Goal: Task Accomplishment & Management: Manage account settings

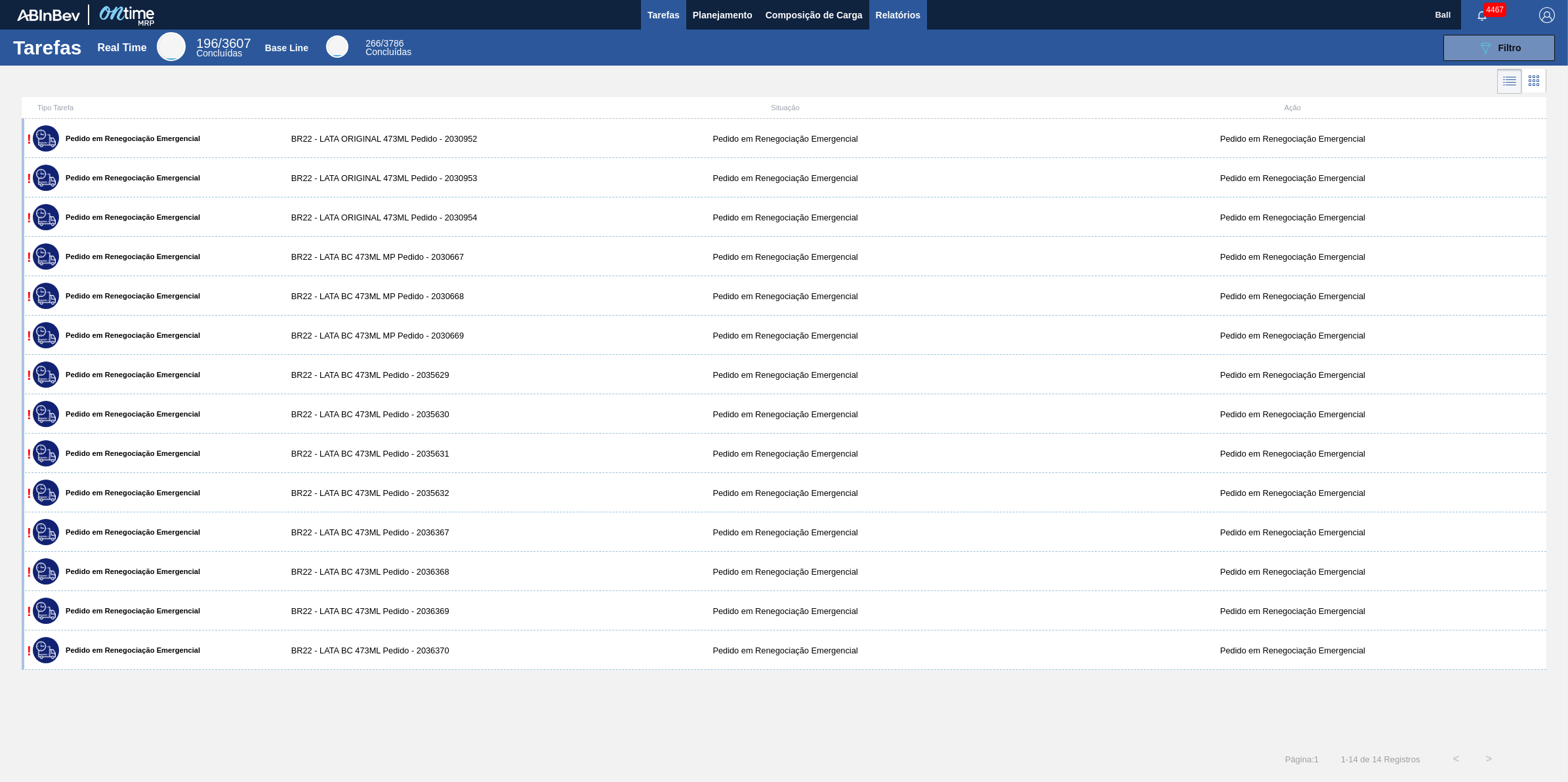
click at [906, 26] on button "Relatórios" at bounding box center [898, 14] width 58 height 29
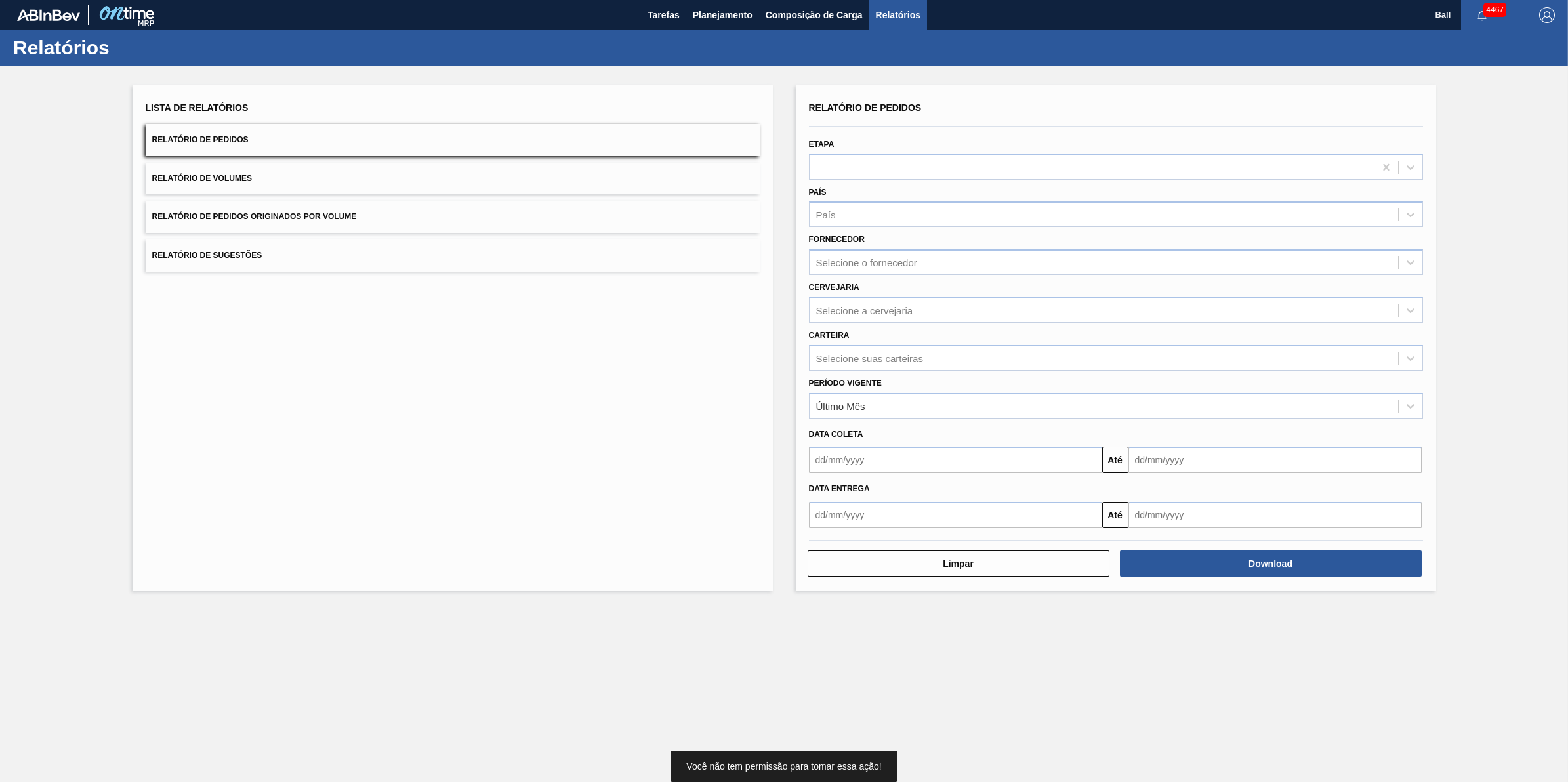
click at [918, 279] on div "Cervejaria Selecione a cervejaria" at bounding box center [1115, 300] width 614 height 45
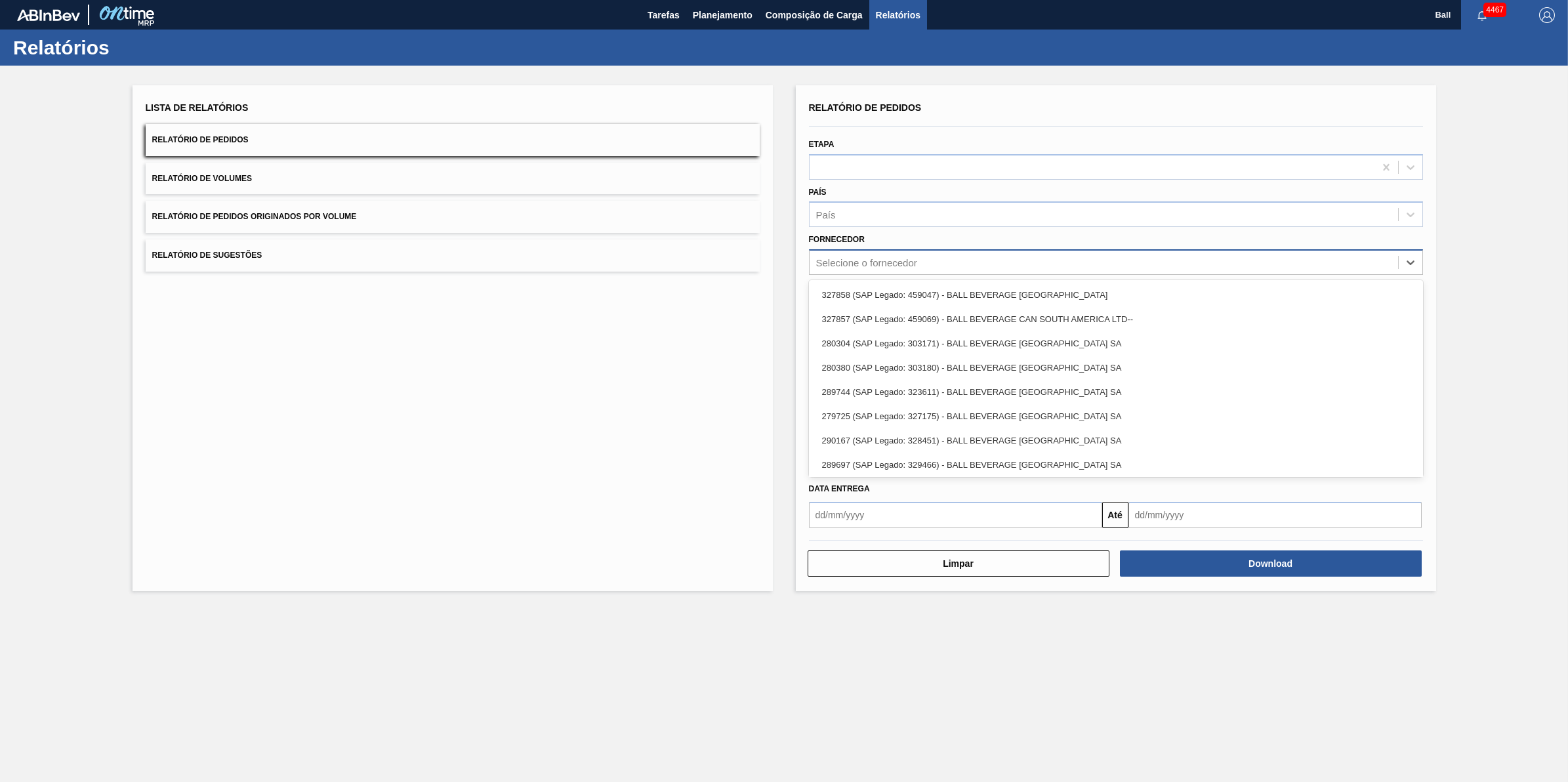
click at [952, 267] on div "Selecione o fornecedor" at bounding box center [1104, 262] width 589 height 19
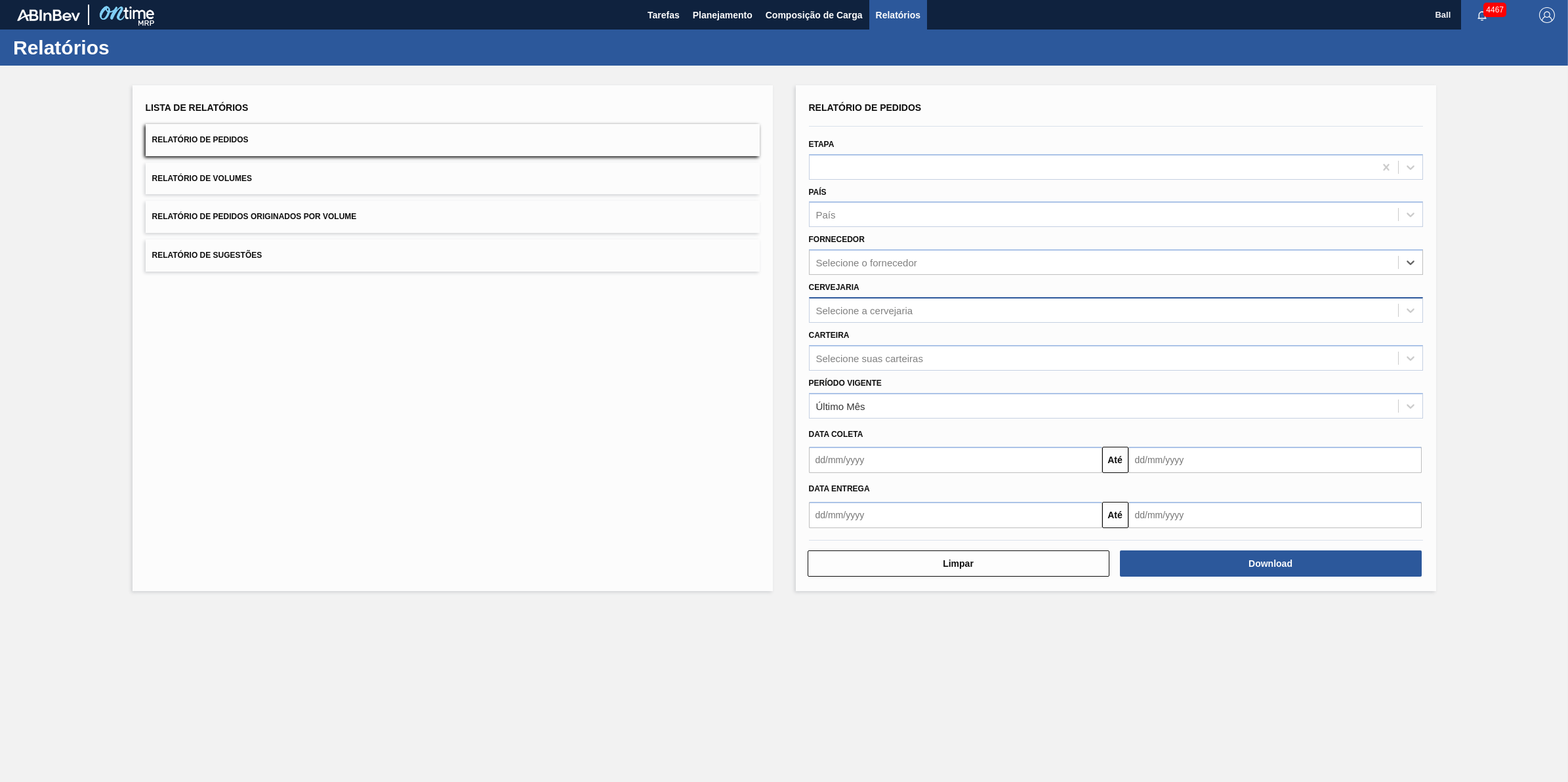
click at [885, 297] on div "Selecione a cervejaria" at bounding box center [1115, 310] width 614 height 26
type input "lages"
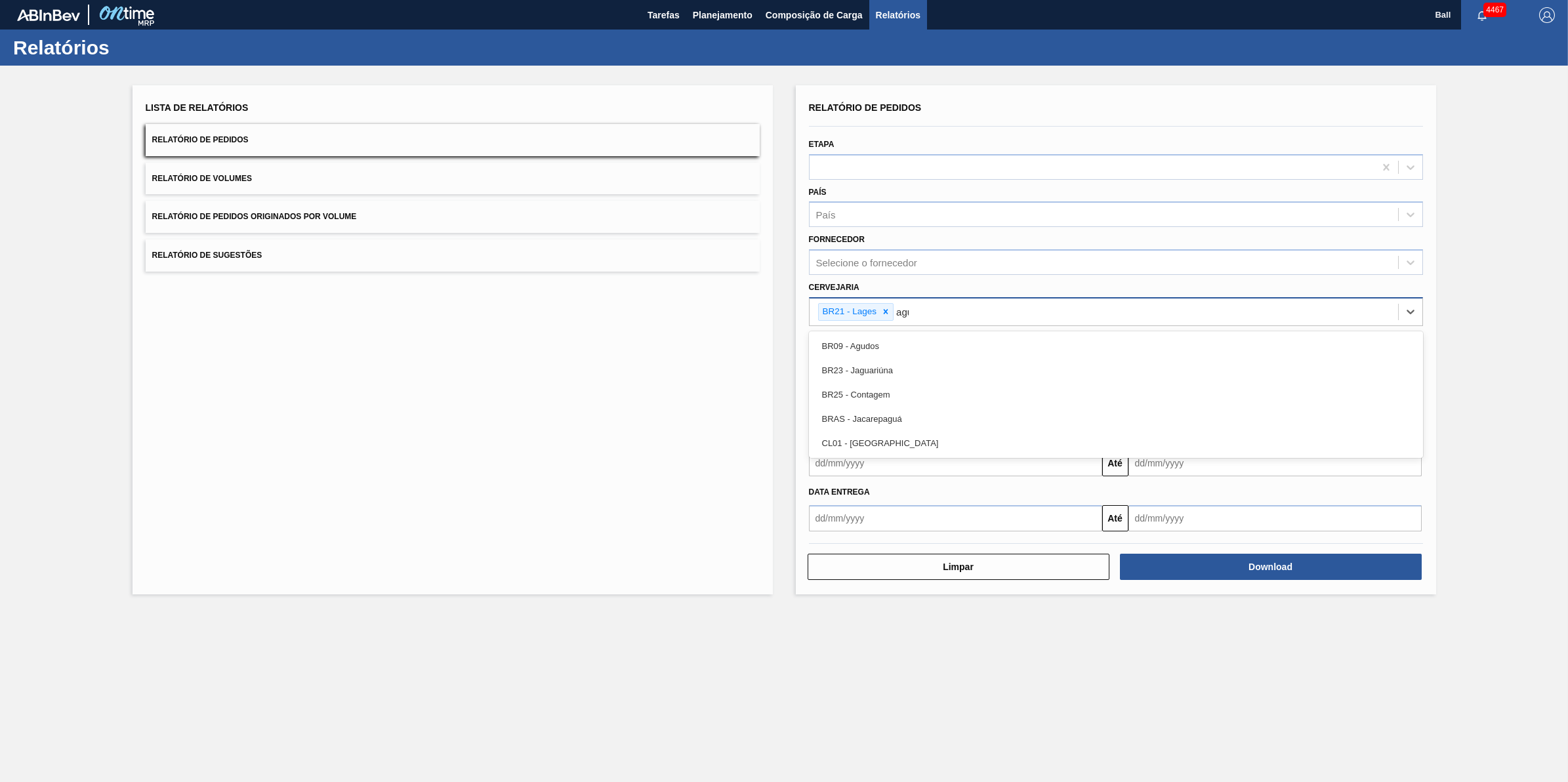
type input "agud"
type input "via"
click at [933, 260] on div "Selecione o fornecedor" at bounding box center [1104, 262] width 589 height 19
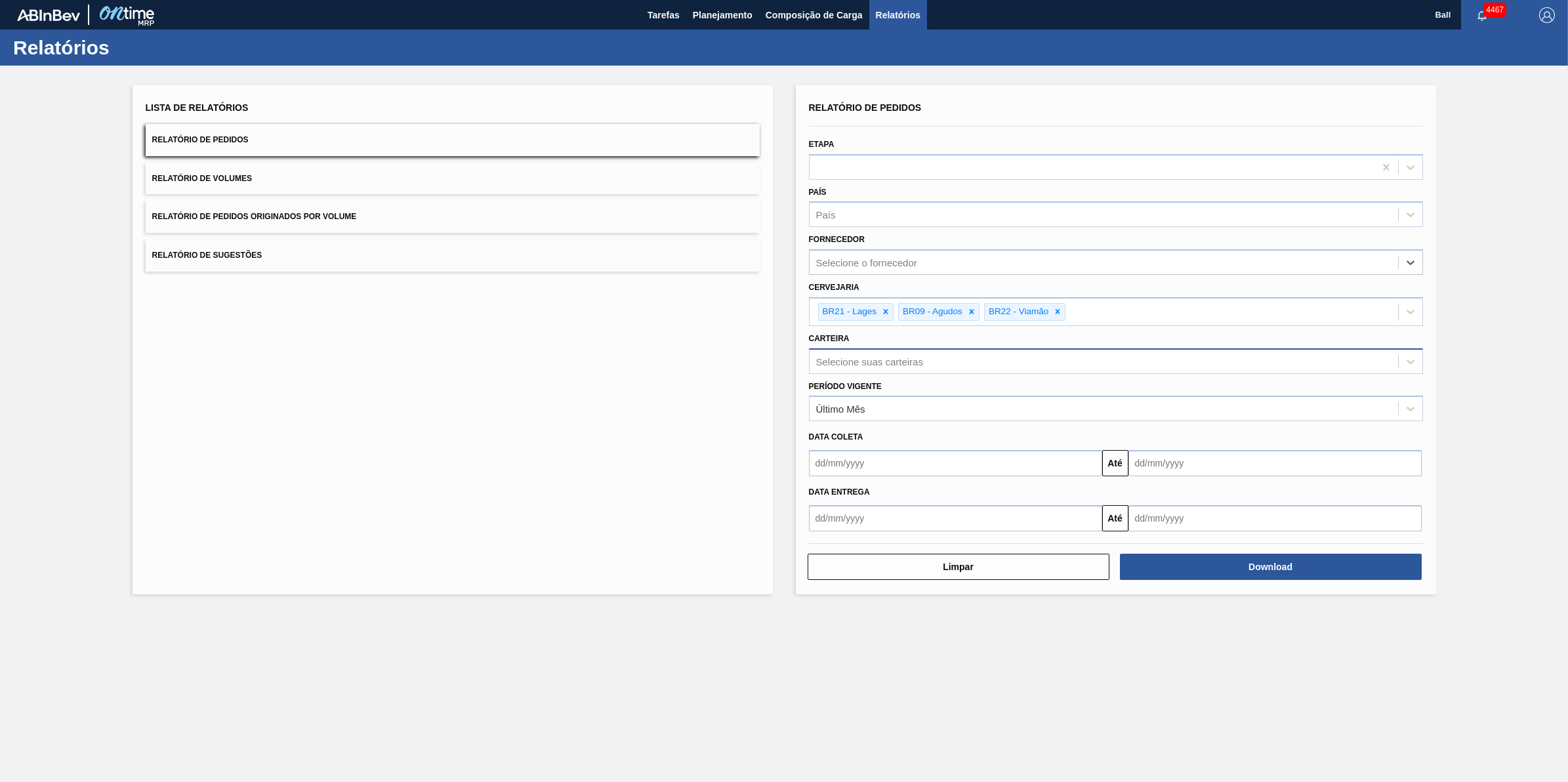
click at [847, 348] on div "Selecione suas carteiras" at bounding box center [1115, 361] width 614 height 26
type input "latas"
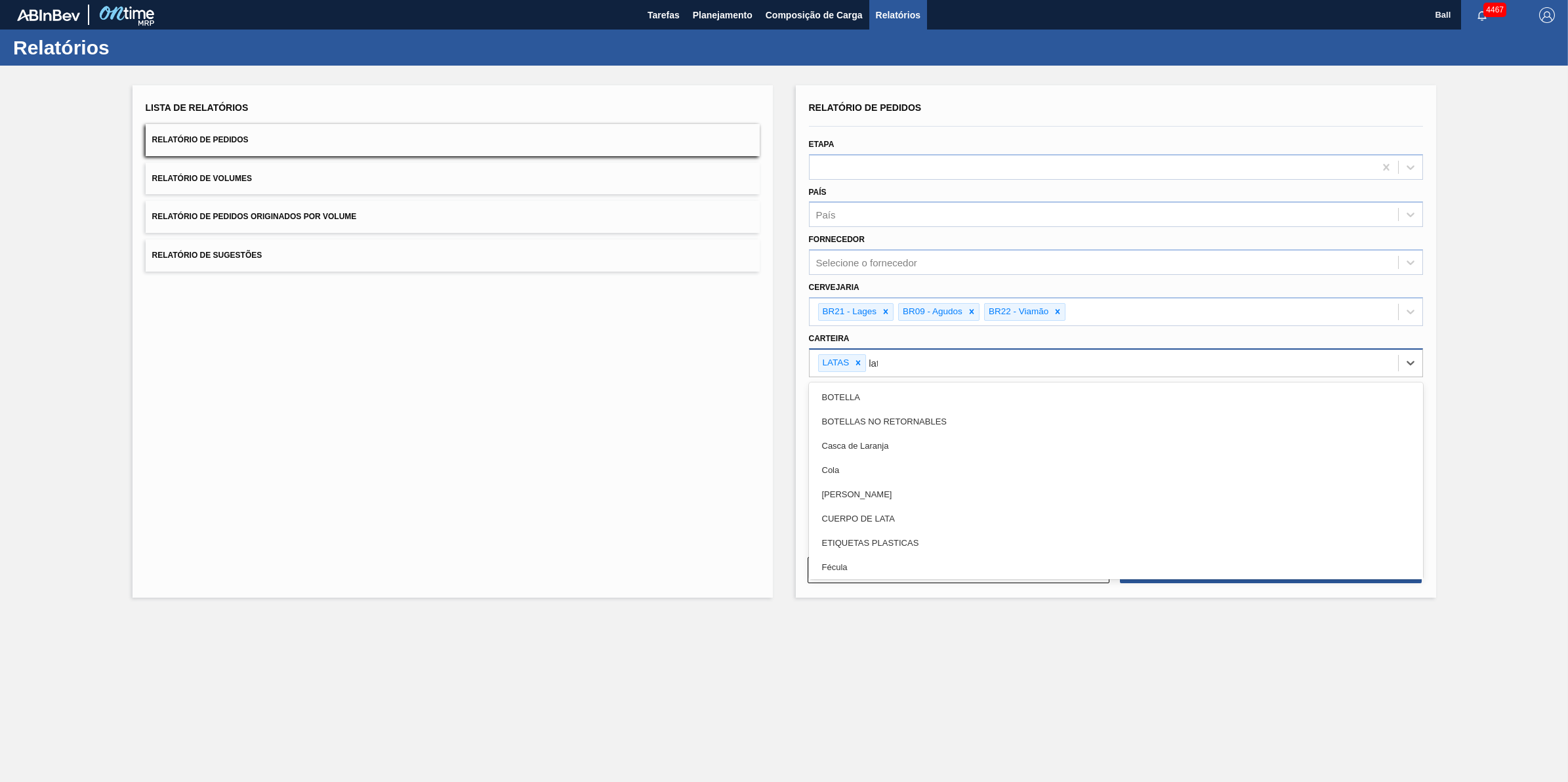
type input "lata"
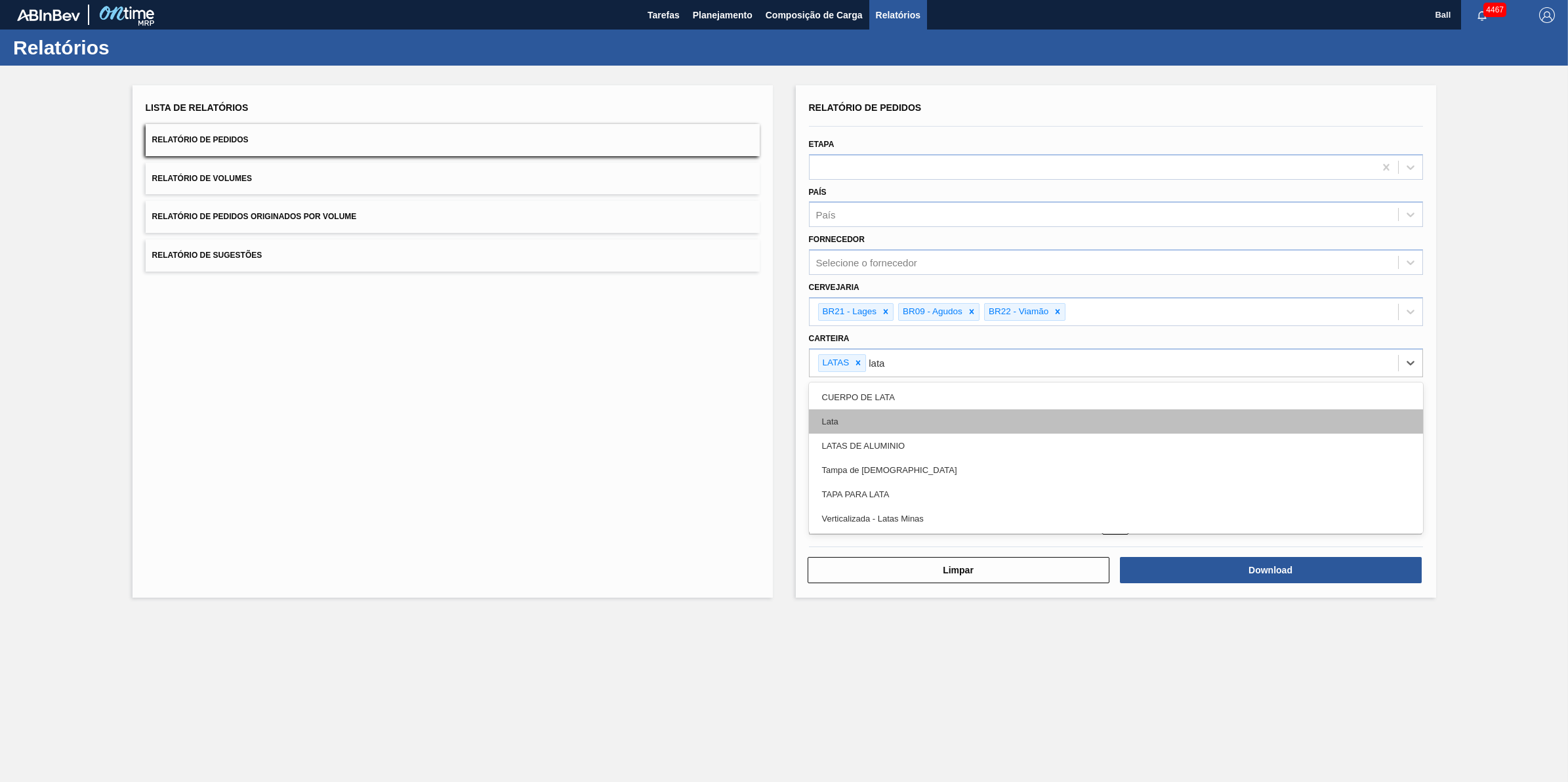
click at [848, 413] on div "Lata" at bounding box center [1115, 421] width 614 height 24
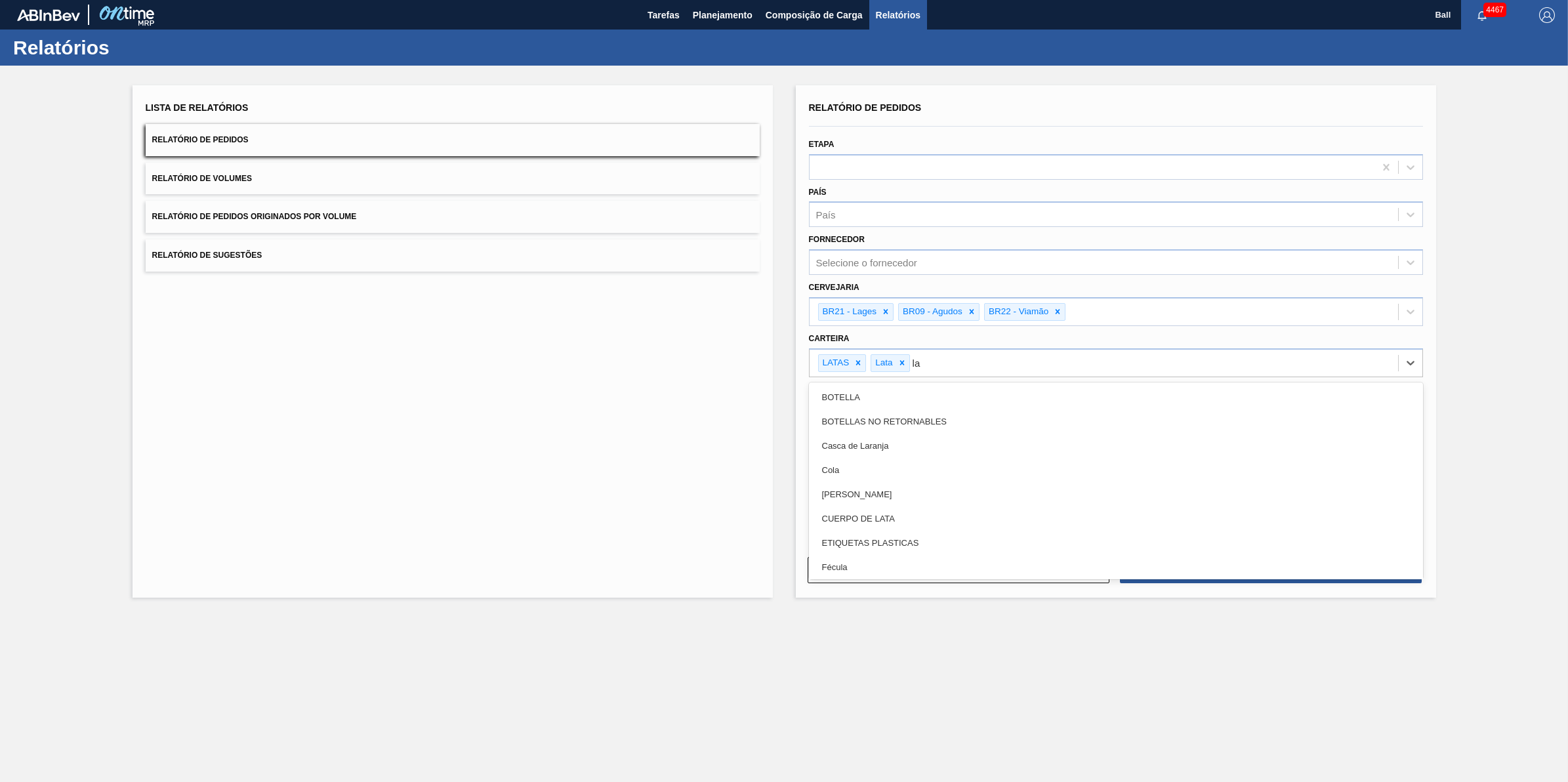
type input "lat"
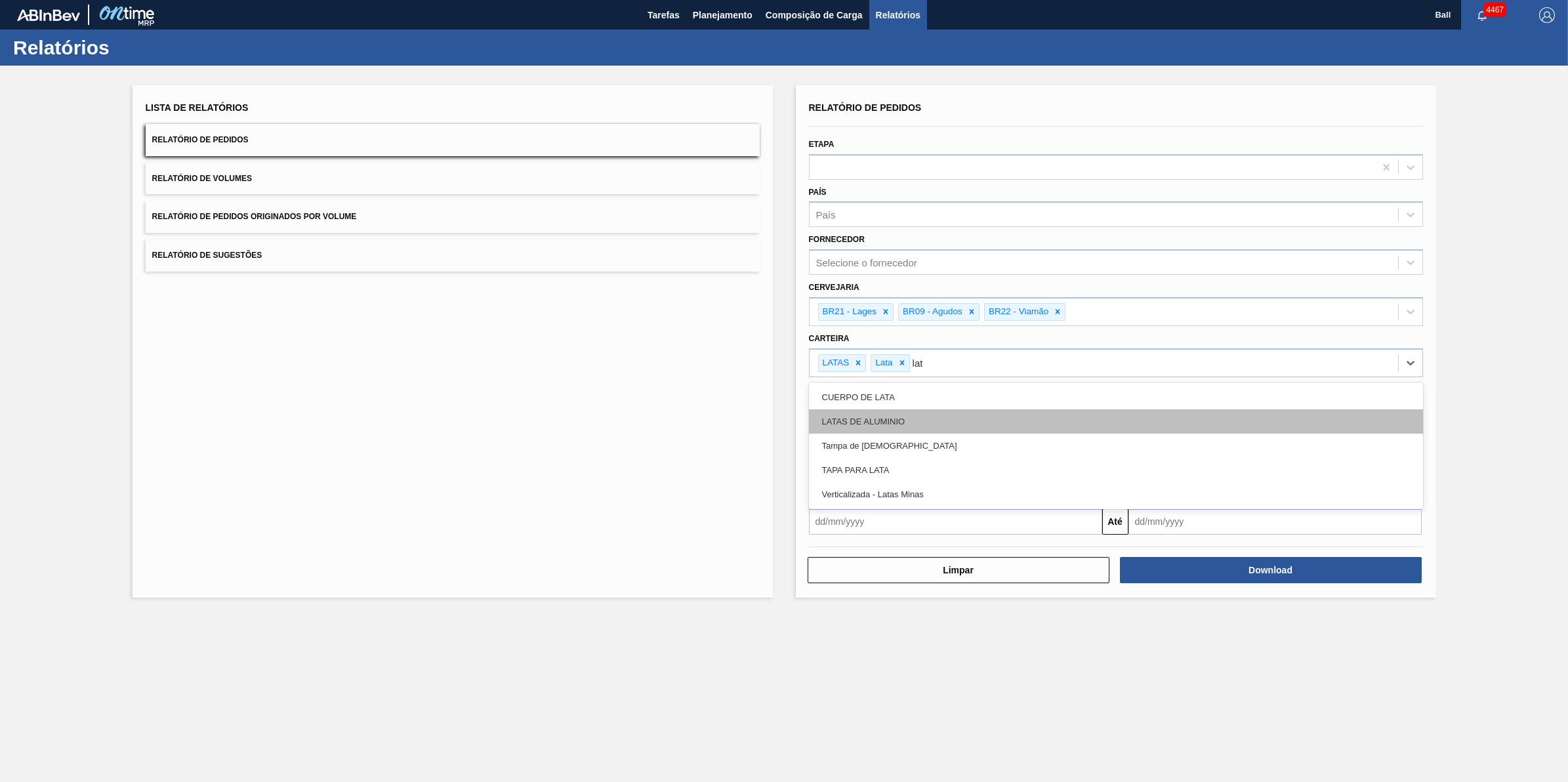
click at [887, 424] on div "LATAS DE ALUMINIO" at bounding box center [1115, 421] width 614 height 24
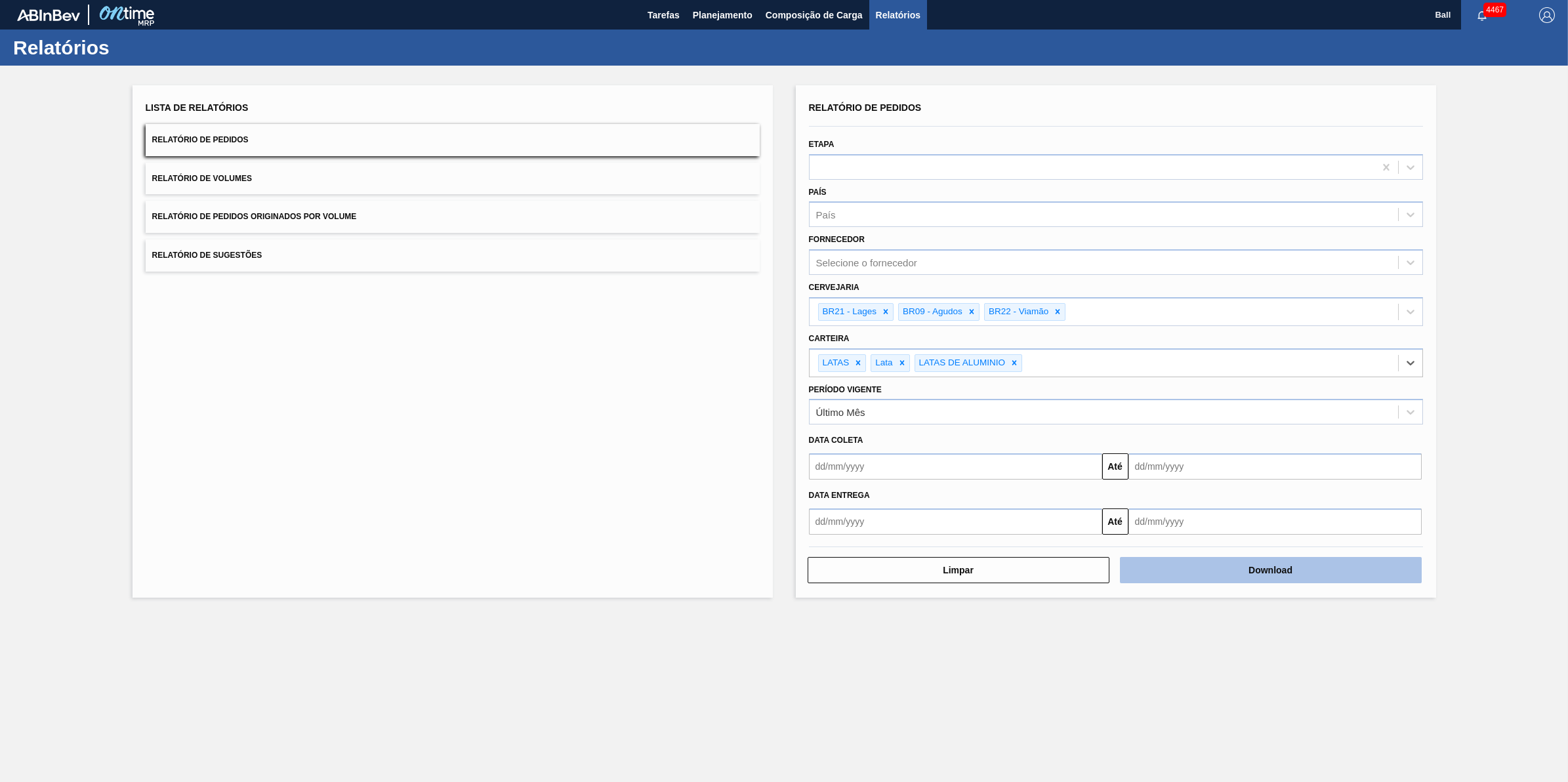
click at [1277, 573] on button "Download" at bounding box center [1270, 569] width 302 height 26
click at [296, 175] on button "Relatório de Volumes" at bounding box center [452, 179] width 614 height 32
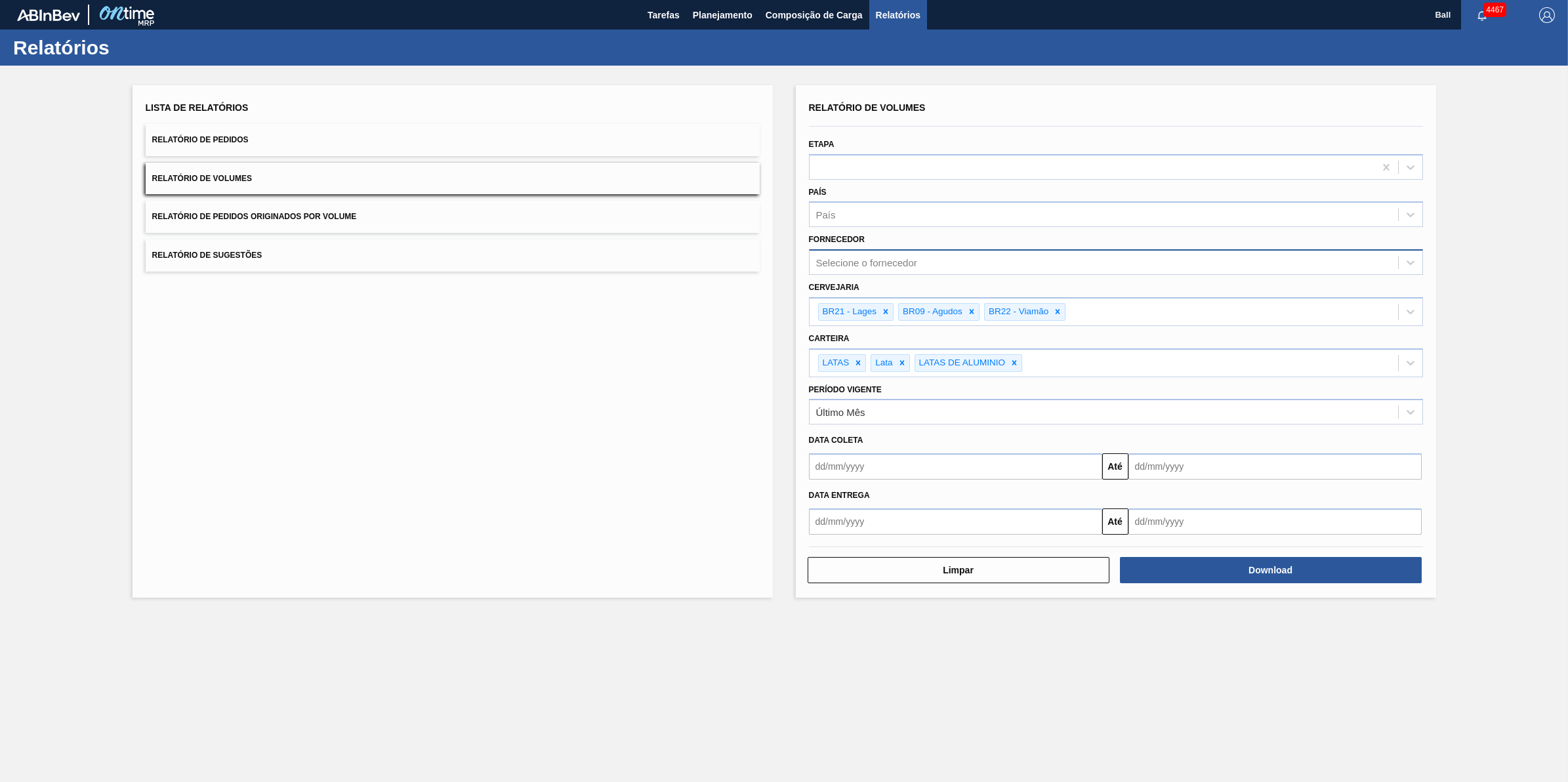
click at [890, 249] on div "Selecione o fornecedor" at bounding box center [1115, 262] width 614 height 26
click at [872, 206] on div "País" at bounding box center [1104, 215] width 589 height 19
click at [1278, 573] on button "Download" at bounding box center [1270, 569] width 302 height 26
drag, startPoint x: 312, startPoint y: 629, endPoint x: 339, endPoint y: 631, distance: 27.1
click at [312, 629] on main "Tarefas Planejamento Composição de Carga Relatórios Ball 4467 Marcar todas como…" at bounding box center [784, 391] width 1568 height 782
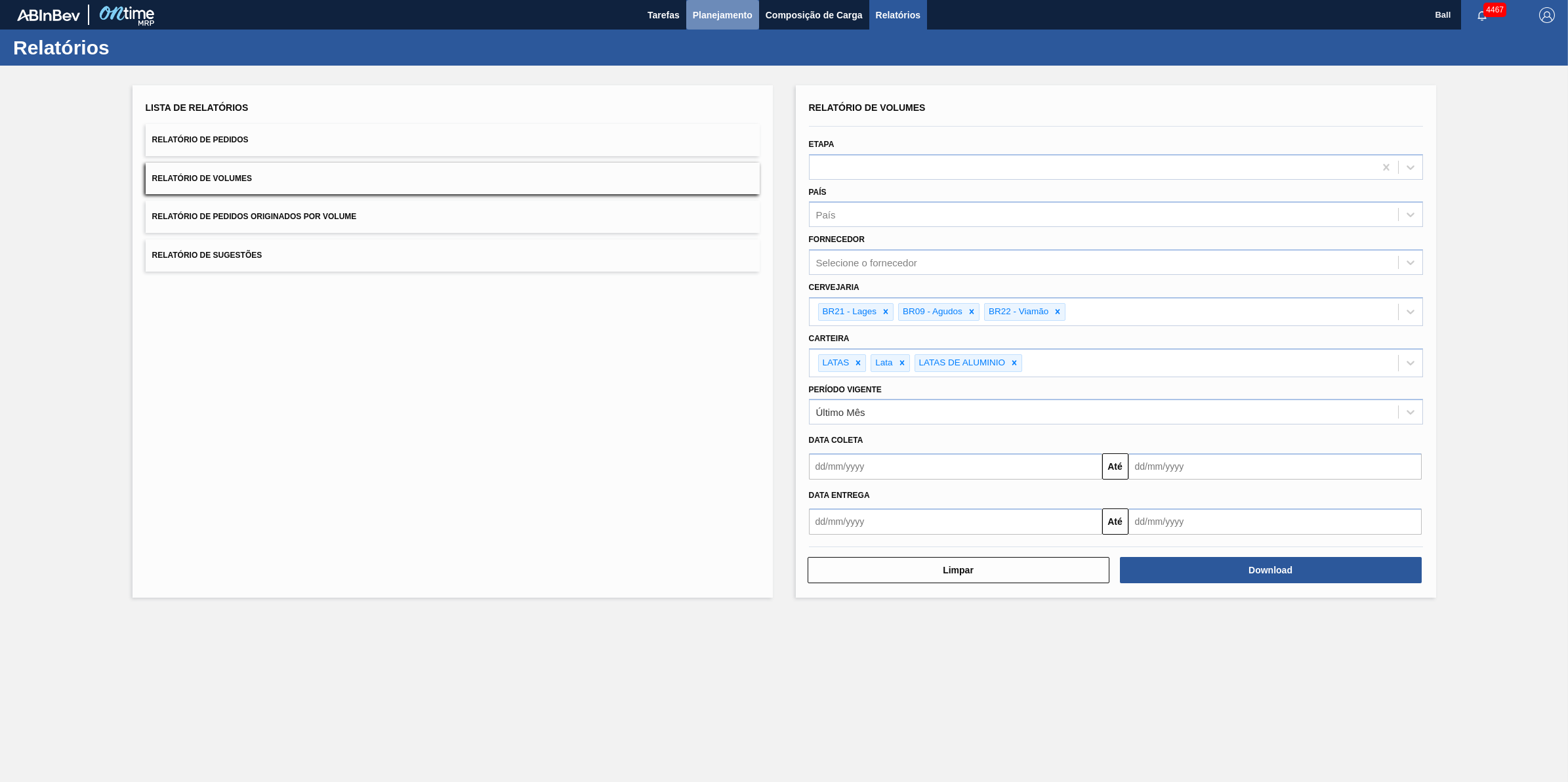
click at [704, 16] on span "Planejamento" at bounding box center [723, 15] width 60 height 16
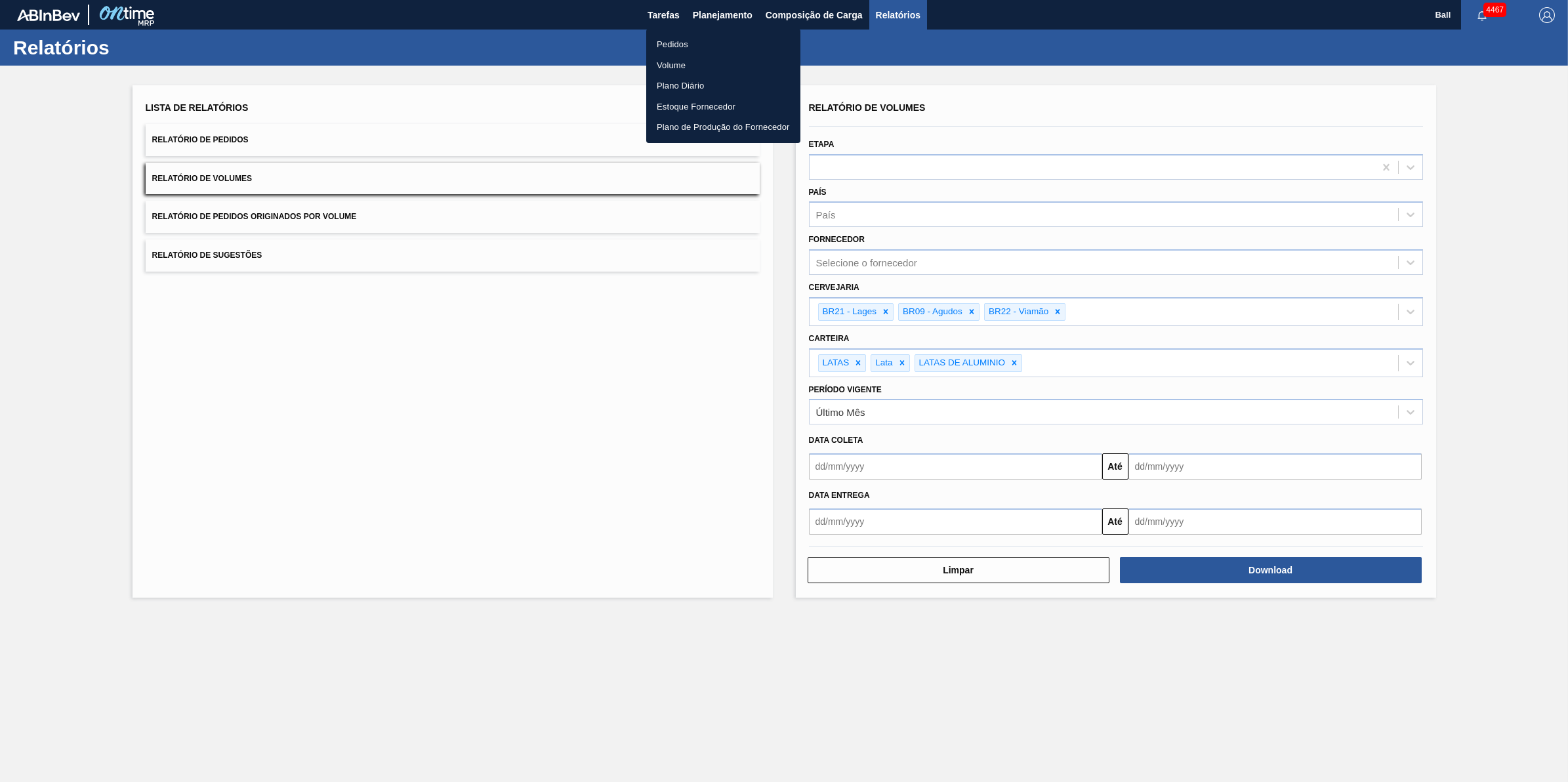
click at [693, 64] on li "Volume" at bounding box center [723, 66] width 154 height 21
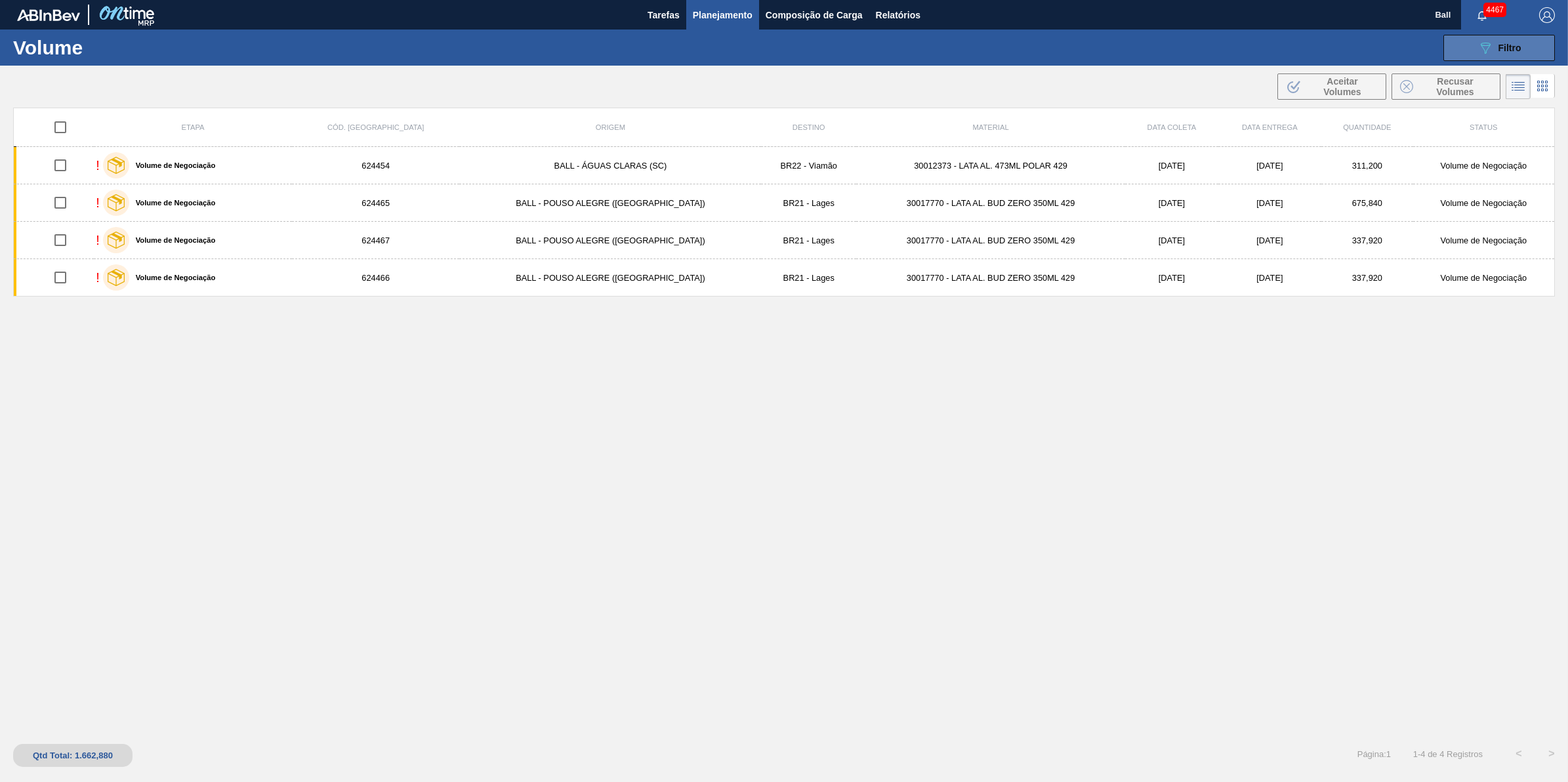
click at [1490, 46] on icon "089F7B8B-B2A5-4AFE-B5C0-19BA573D28AC" at bounding box center [1485, 48] width 16 height 16
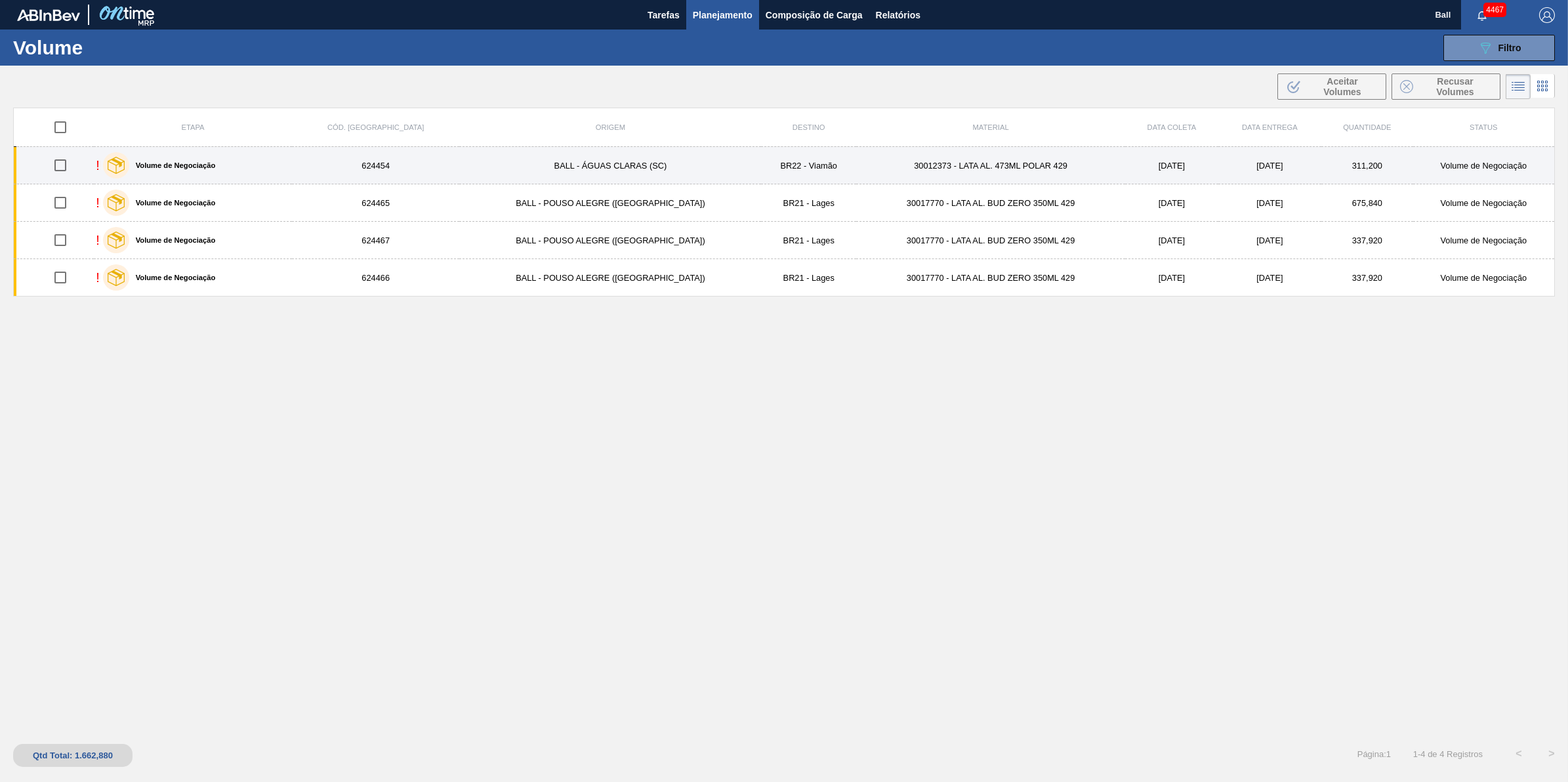
click at [607, 172] on td "BALL - ÁGUAS CLARAS (SC)" at bounding box center [610, 166] width 302 height 37
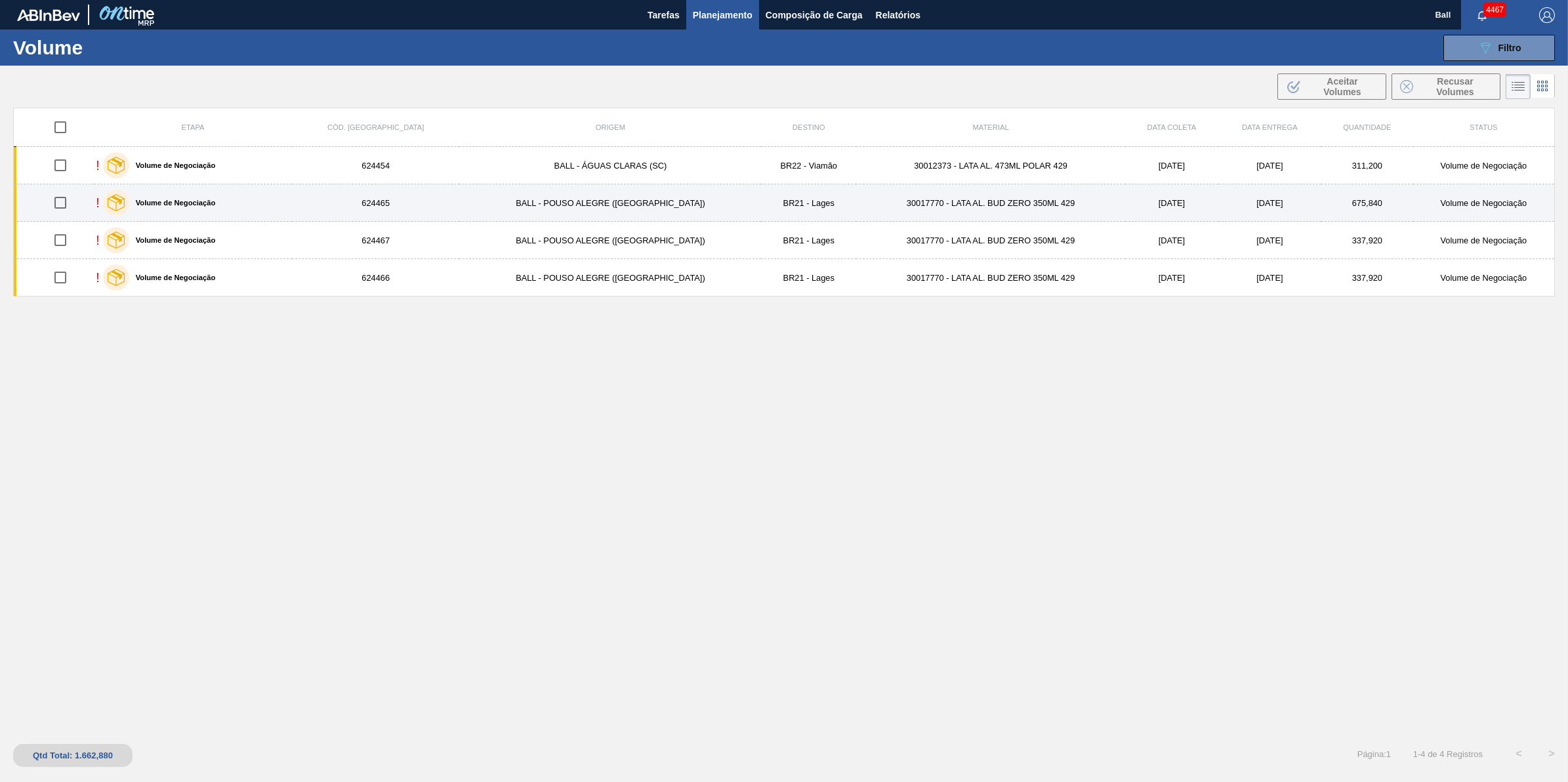
click at [586, 208] on td "BALL - POUSO ALEGRE (MG)" at bounding box center [610, 203] width 302 height 37
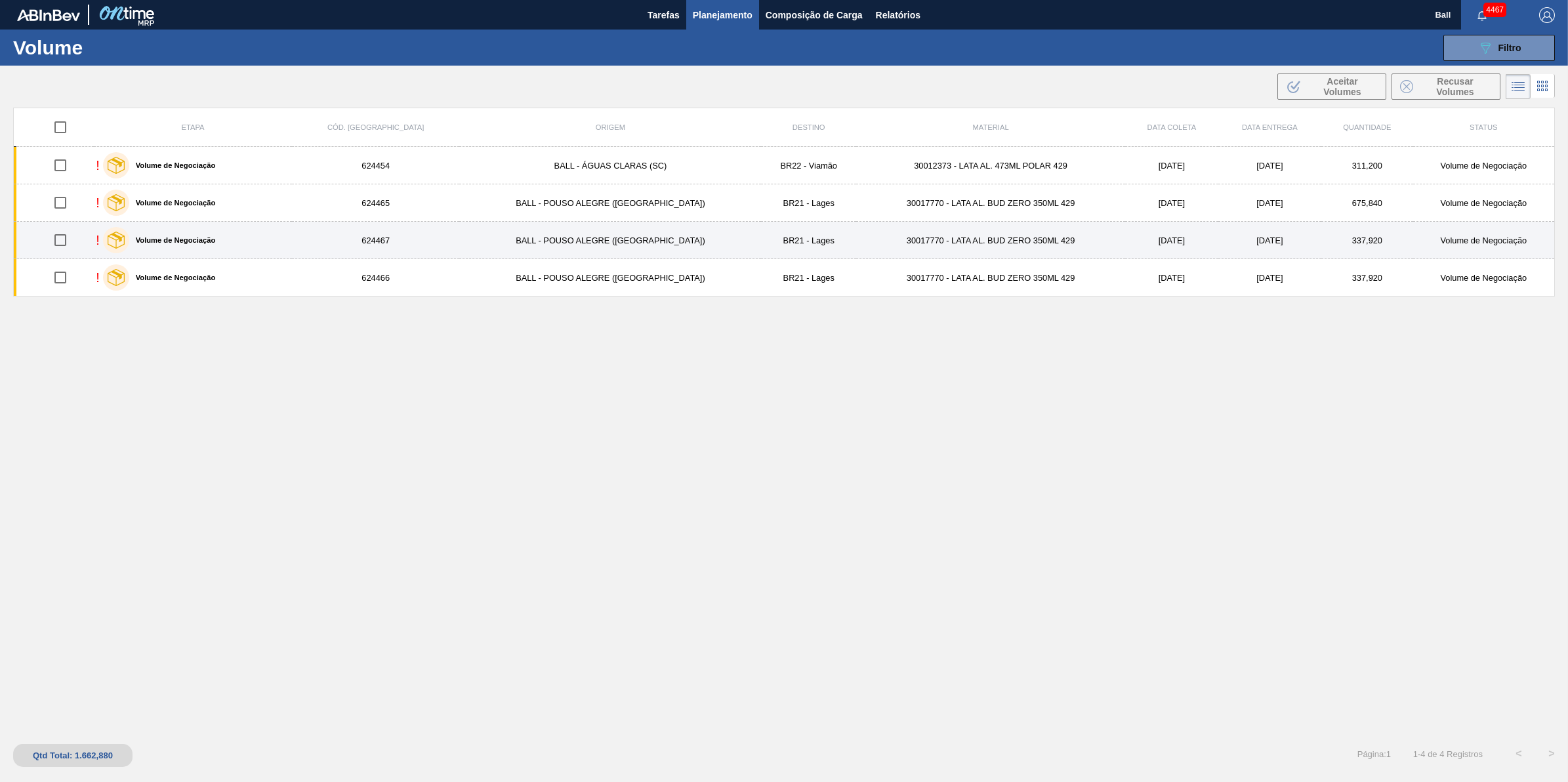
click at [582, 247] on td "BALL - POUSO ALEGRE (MG)" at bounding box center [610, 240] width 302 height 37
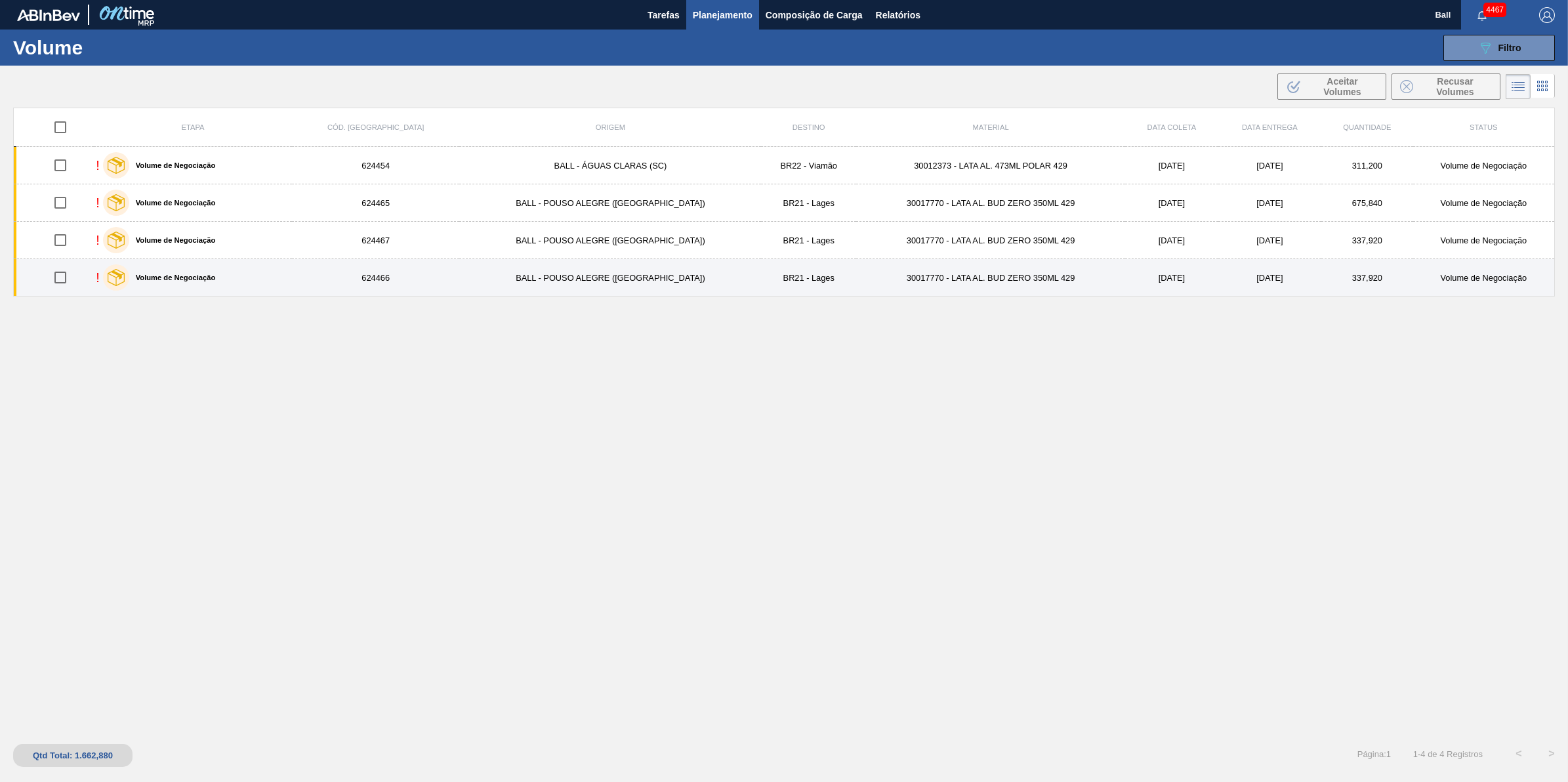
click at [581, 279] on td "BALL - POUSO ALEGRE (MG)" at bounding box center [610, 278] width 302 height 37
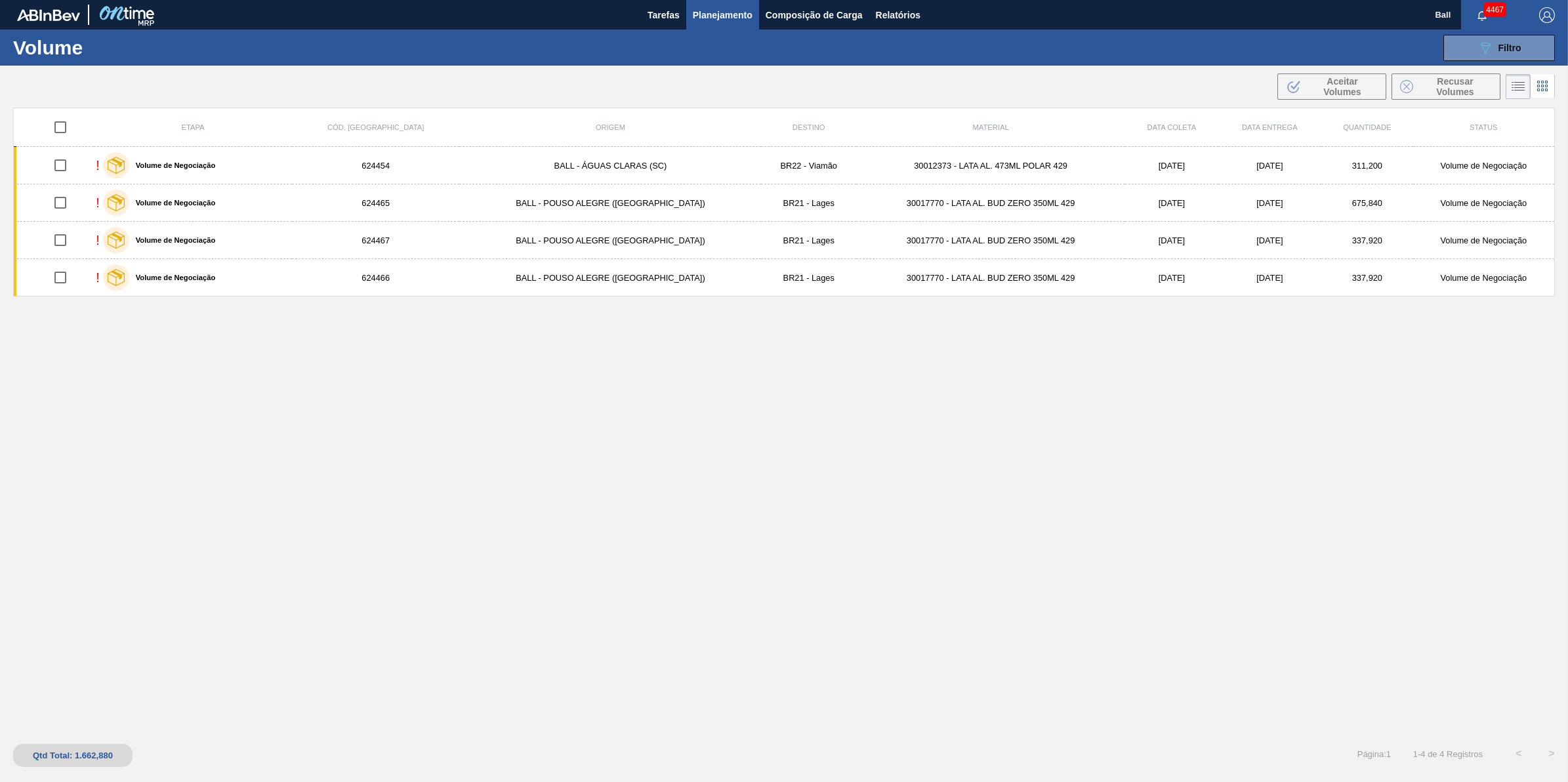
click at [813, 370] on div "Etapa Cód. Pedido Origem Destino Material Data coleta Data entrega Quantidade S…" at bounding box center [784, 420] width 1542 height 624
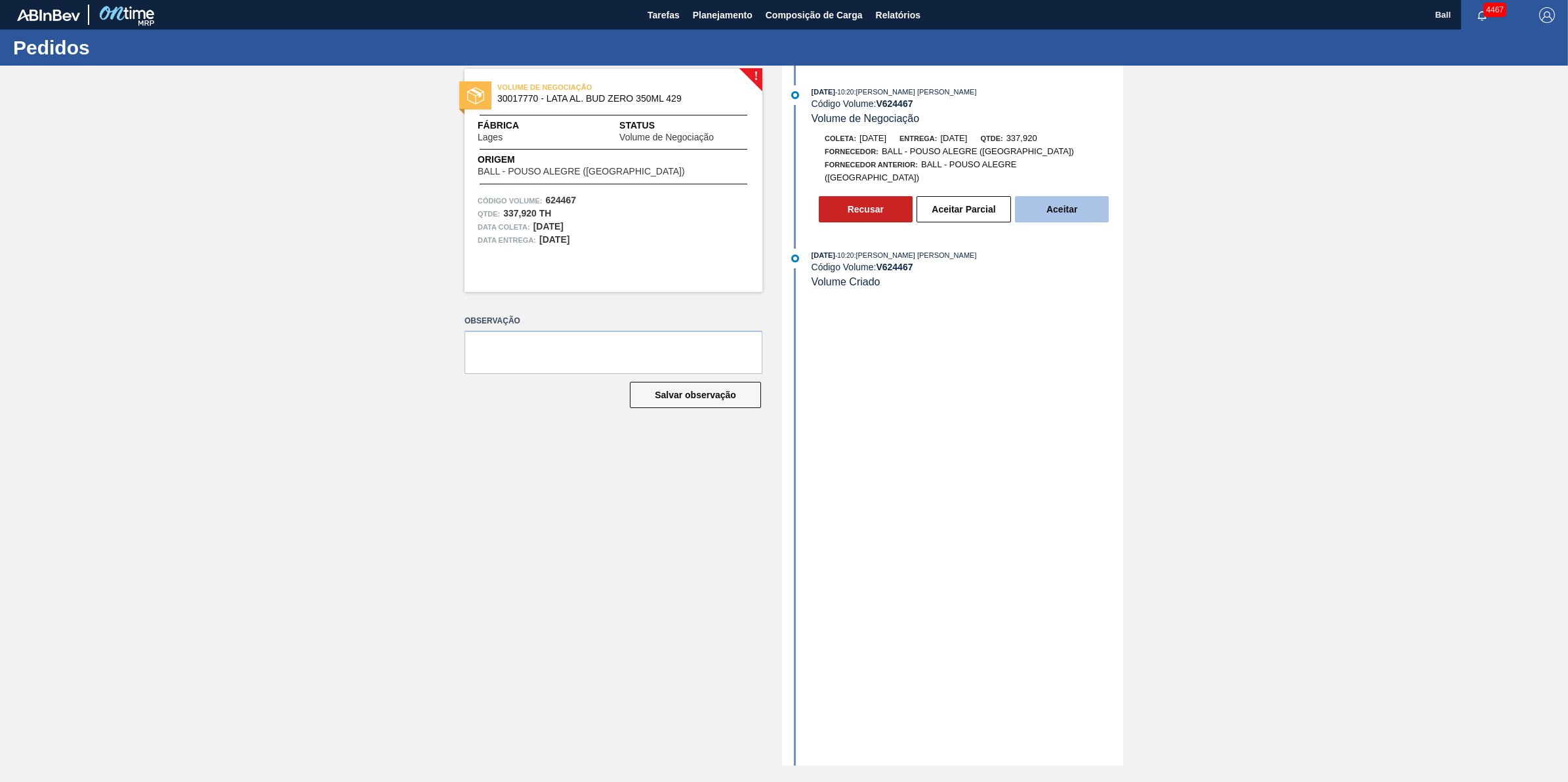
click at [1062, 196] on button "Aceitar" at bounding box center [1061, 208] width 94 height 26
click at [1081, 198] on button "Aceitar" at bounding box center [1061, 208] width 94 height 26
click at [1091, 196] on button "Aceitar" at bounding box center [1061, 208] width 94 height 26
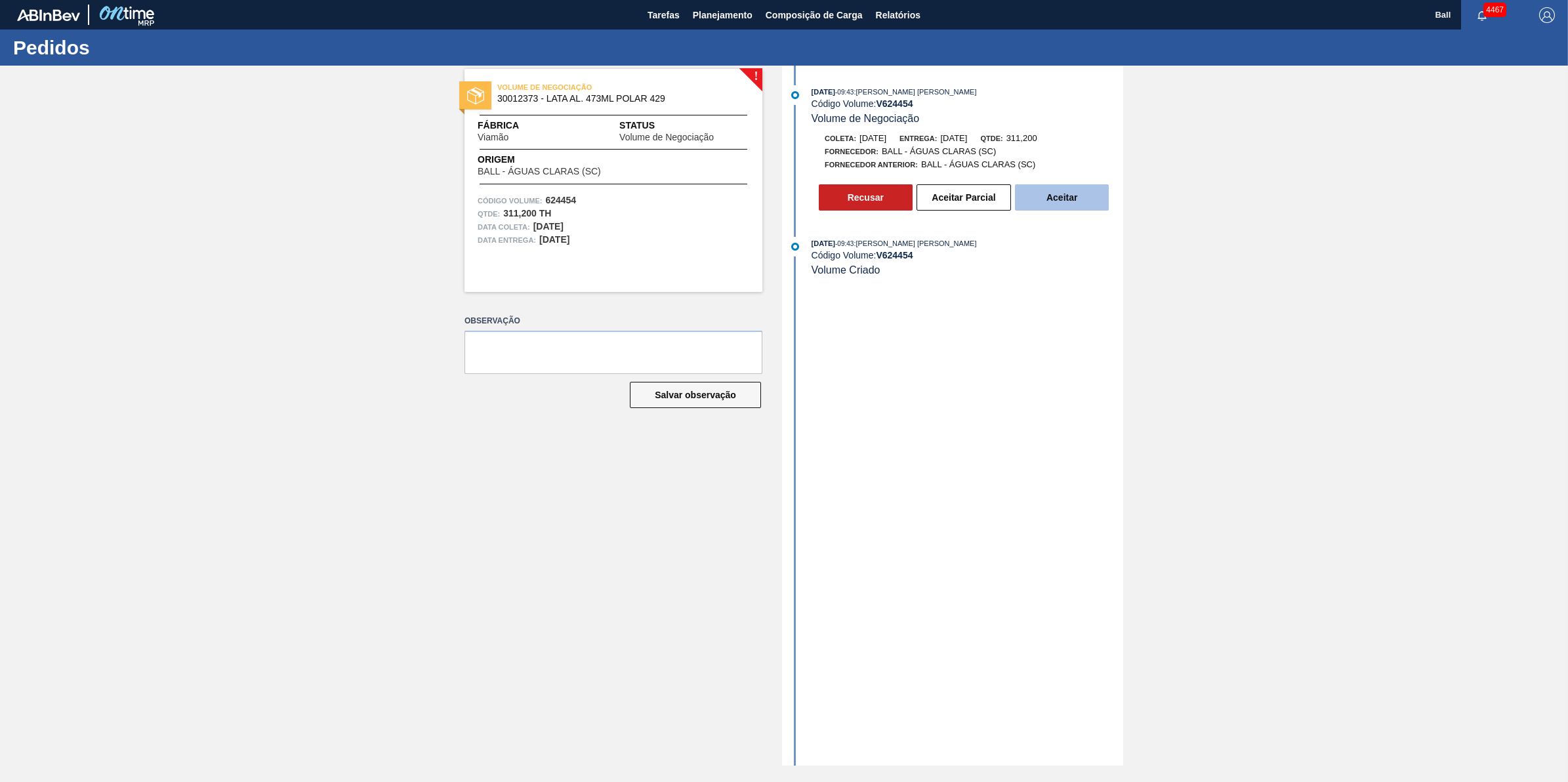
click at [1092, 207] on button "Aceitar" at bounding box center [1061, 197] width 94 height 26
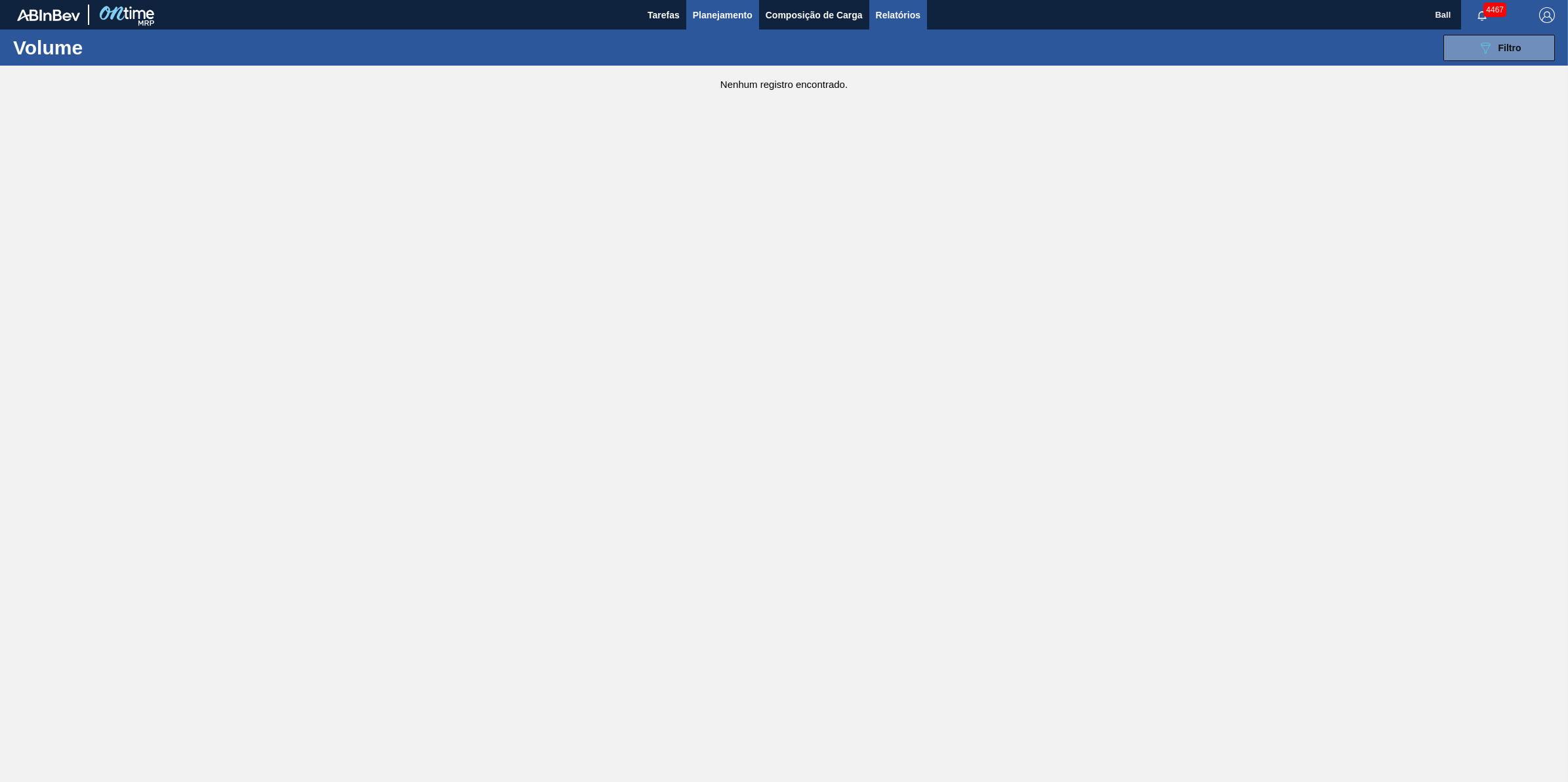
click at [906, 13] on span "Relatórios" at bounding box center [898, 15] width 45 height 16
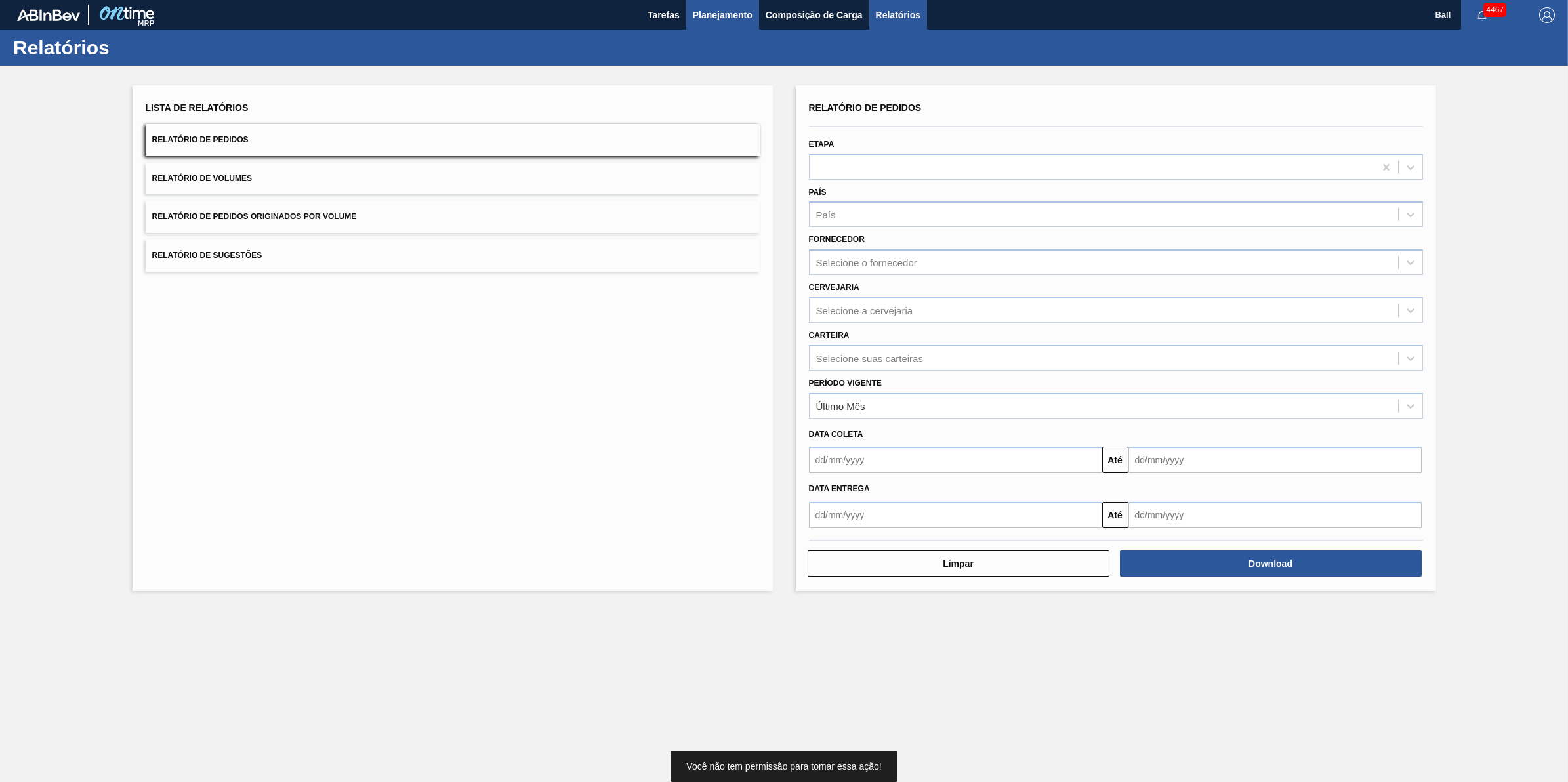
click at [714, 11] on span "Planejamento" at bounding box center [723, 15] width 60 height 16
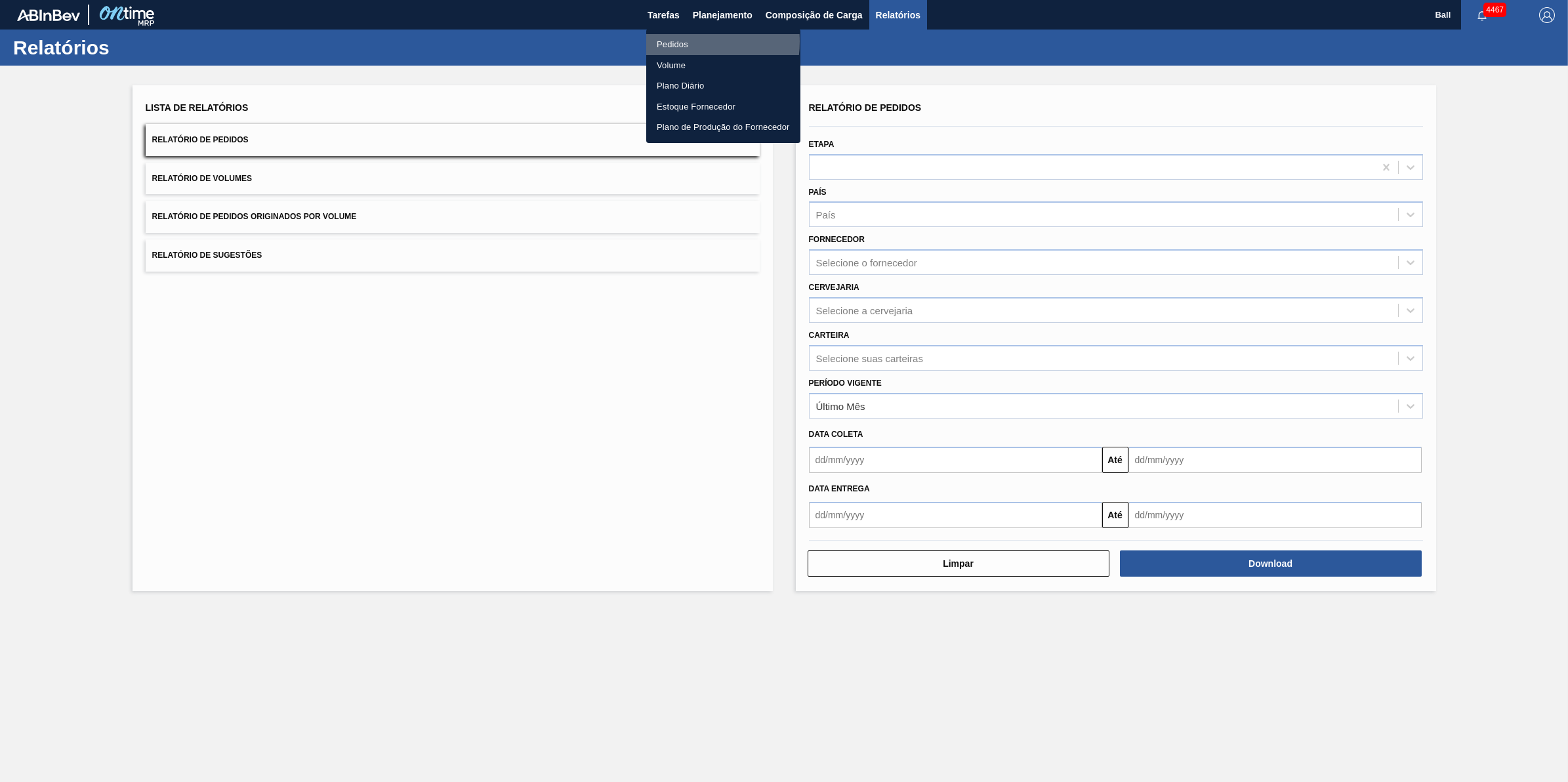
click at [680, 41] on li "Pedidos" at bounding box center [723, 45] width 154 height 21
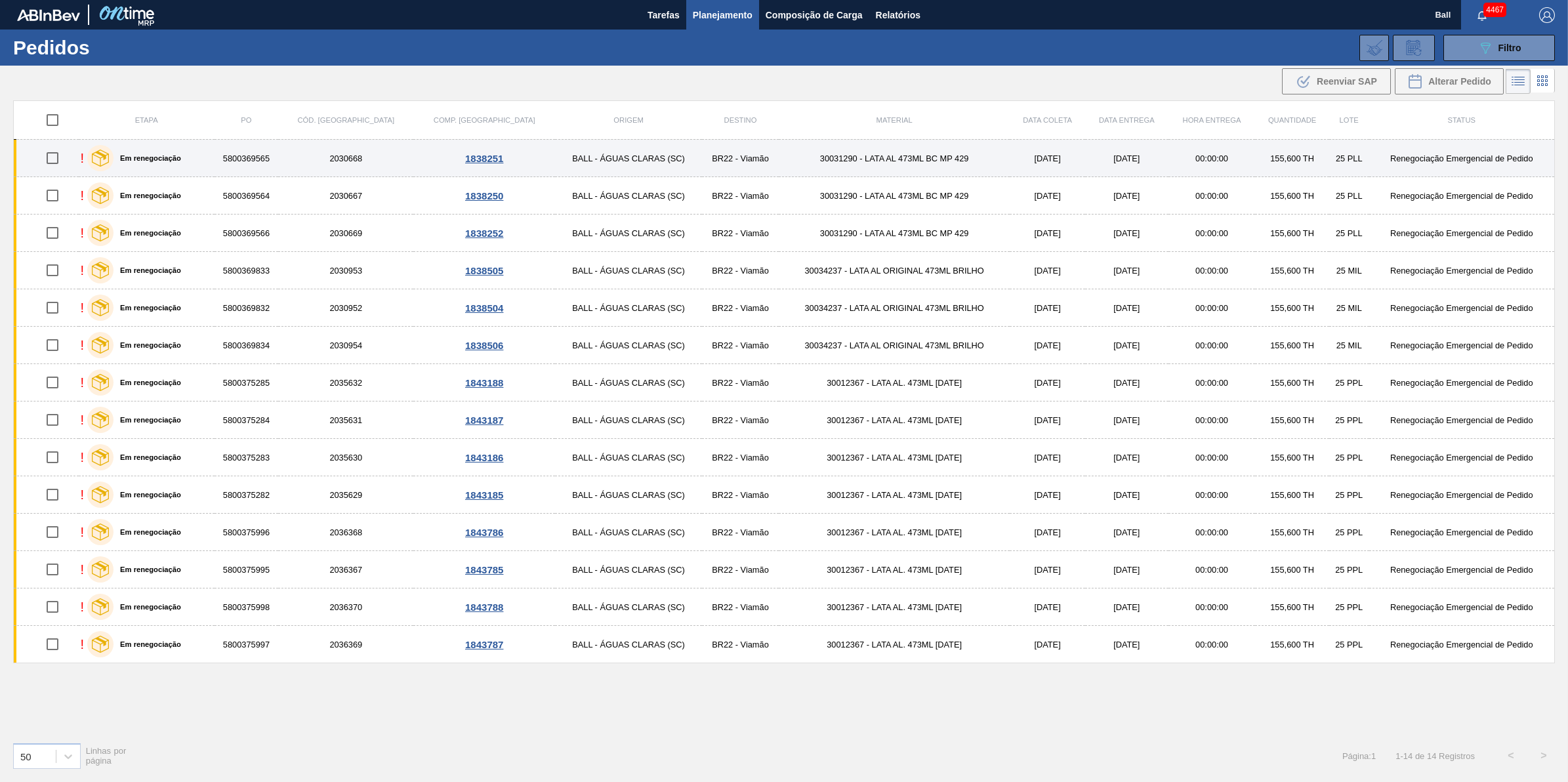
click at [194, 163] on div "! Em renegociação" at bounding box center [147, 158] width 132 height 33
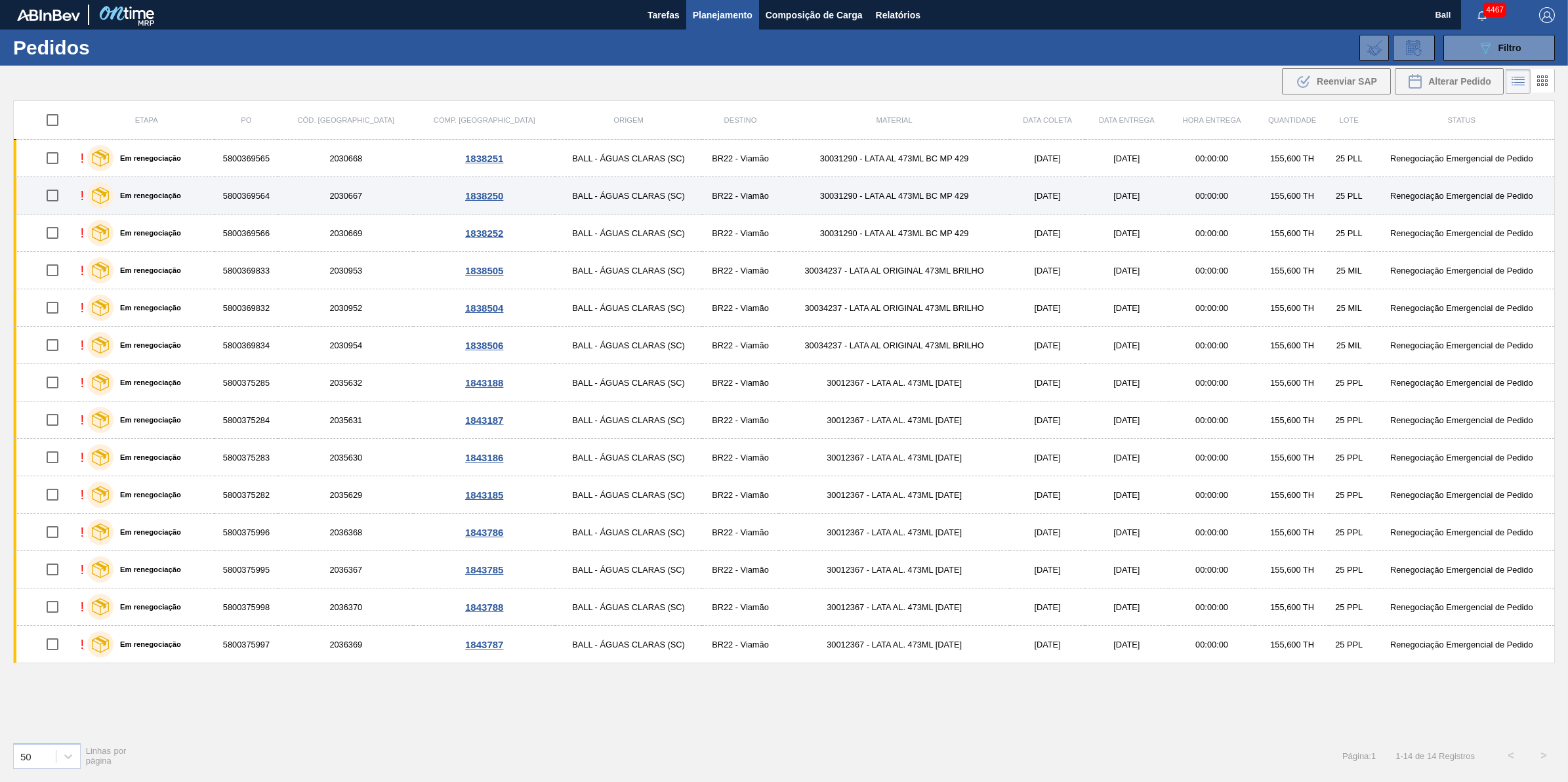
click at [195, 199] on div "! Em renegociação" at bounding box center [147, 195] width 132 height 33
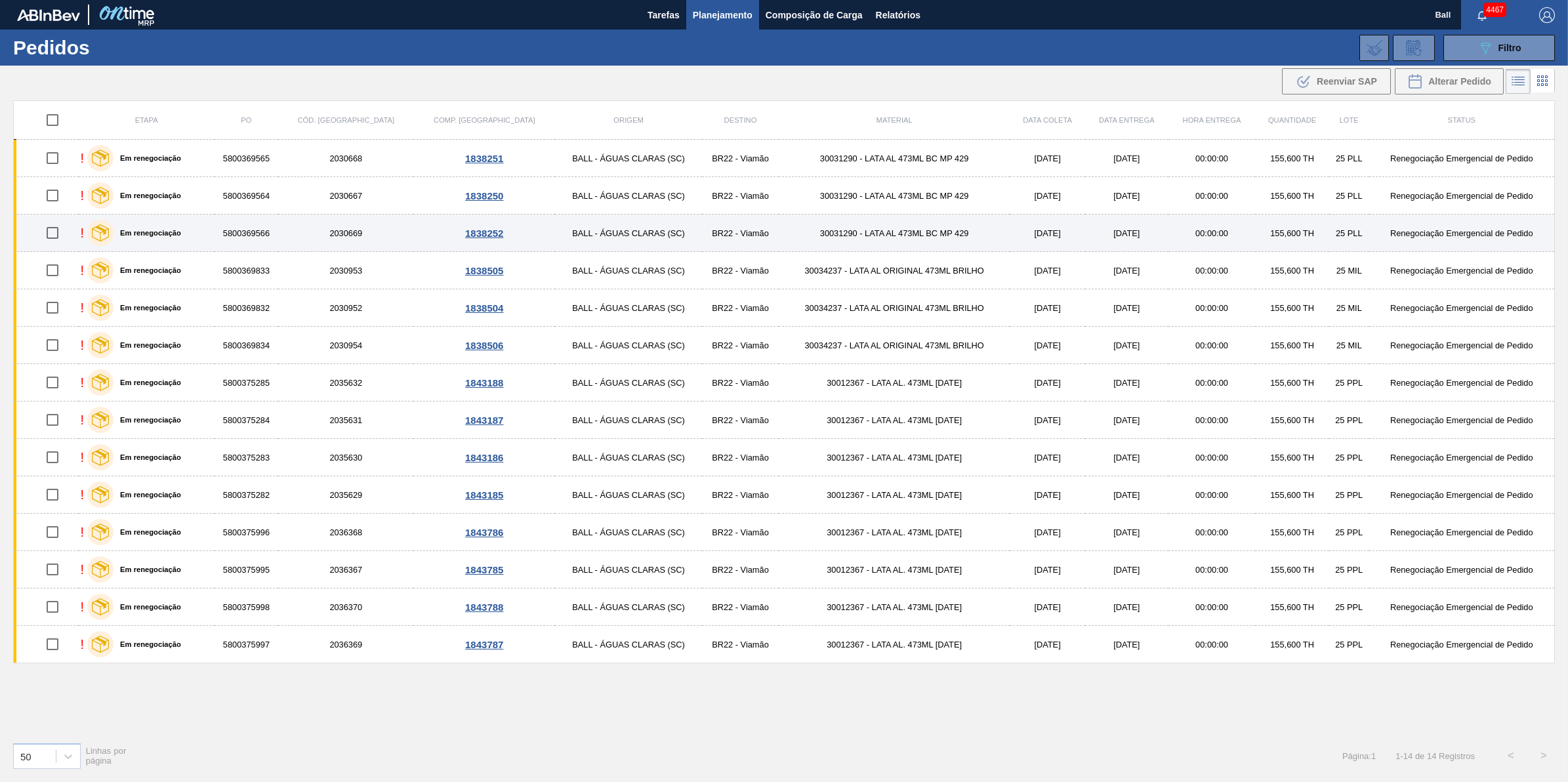
click at [211, 236] on div "! Em renegociação" at bounding box center [147, 232] width 132 height 33
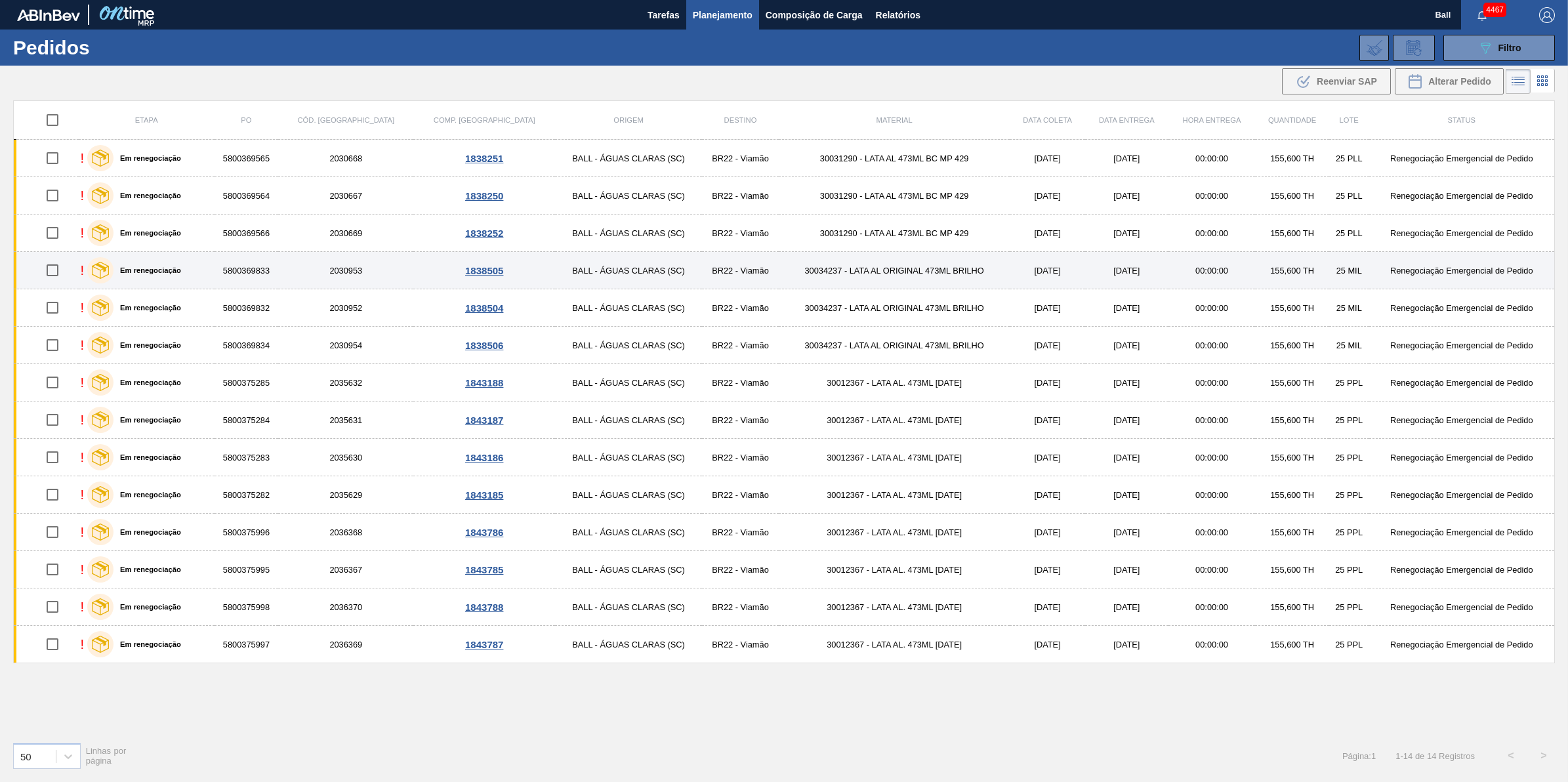
click at [213, 270] on div "! Em renegociação" at bounding box center [147, 270] width 132 height 33
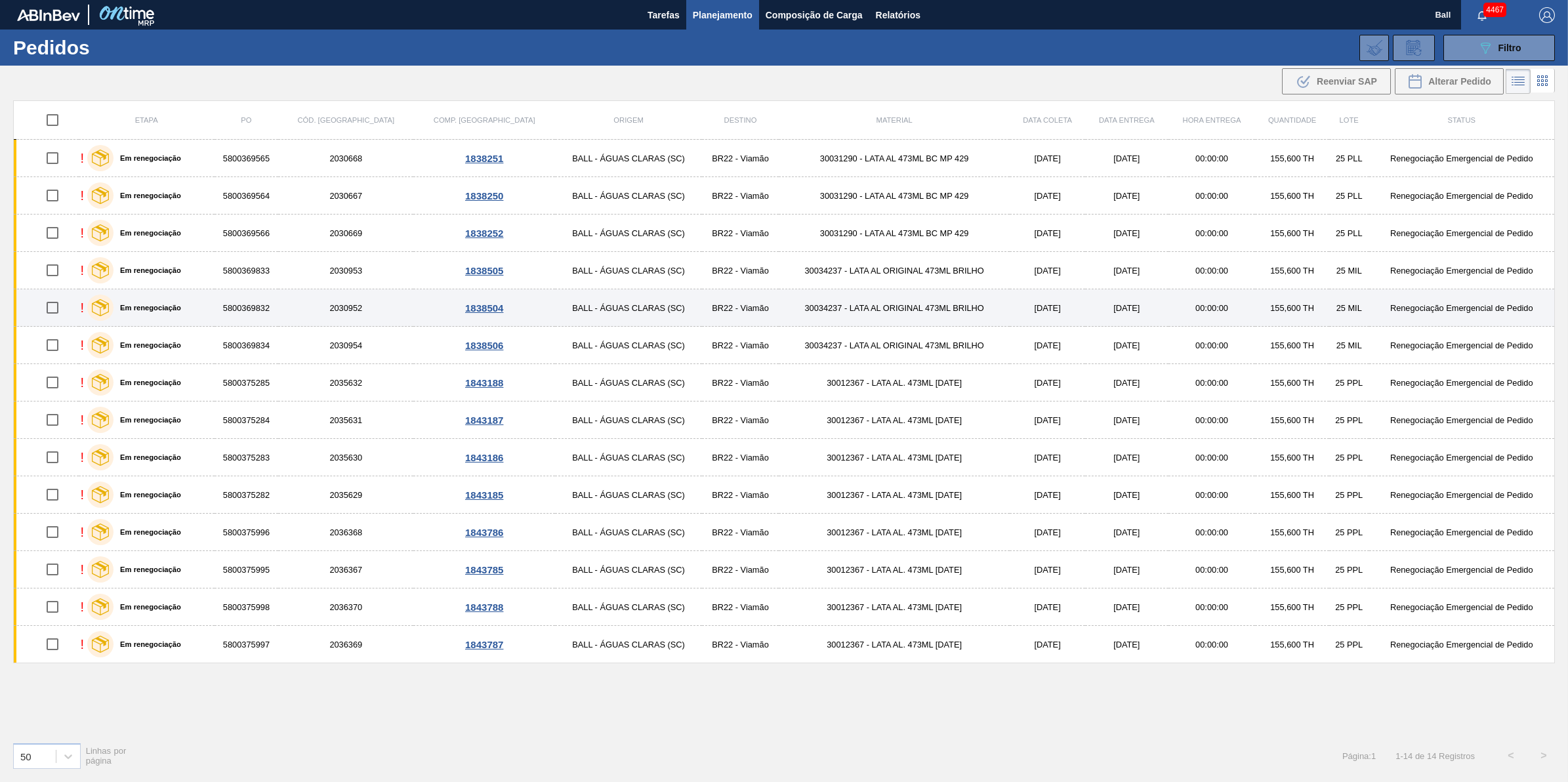
click at [213, 310] on div "! Em renegociação" at bounding box center [147, 307] width 132 height 33
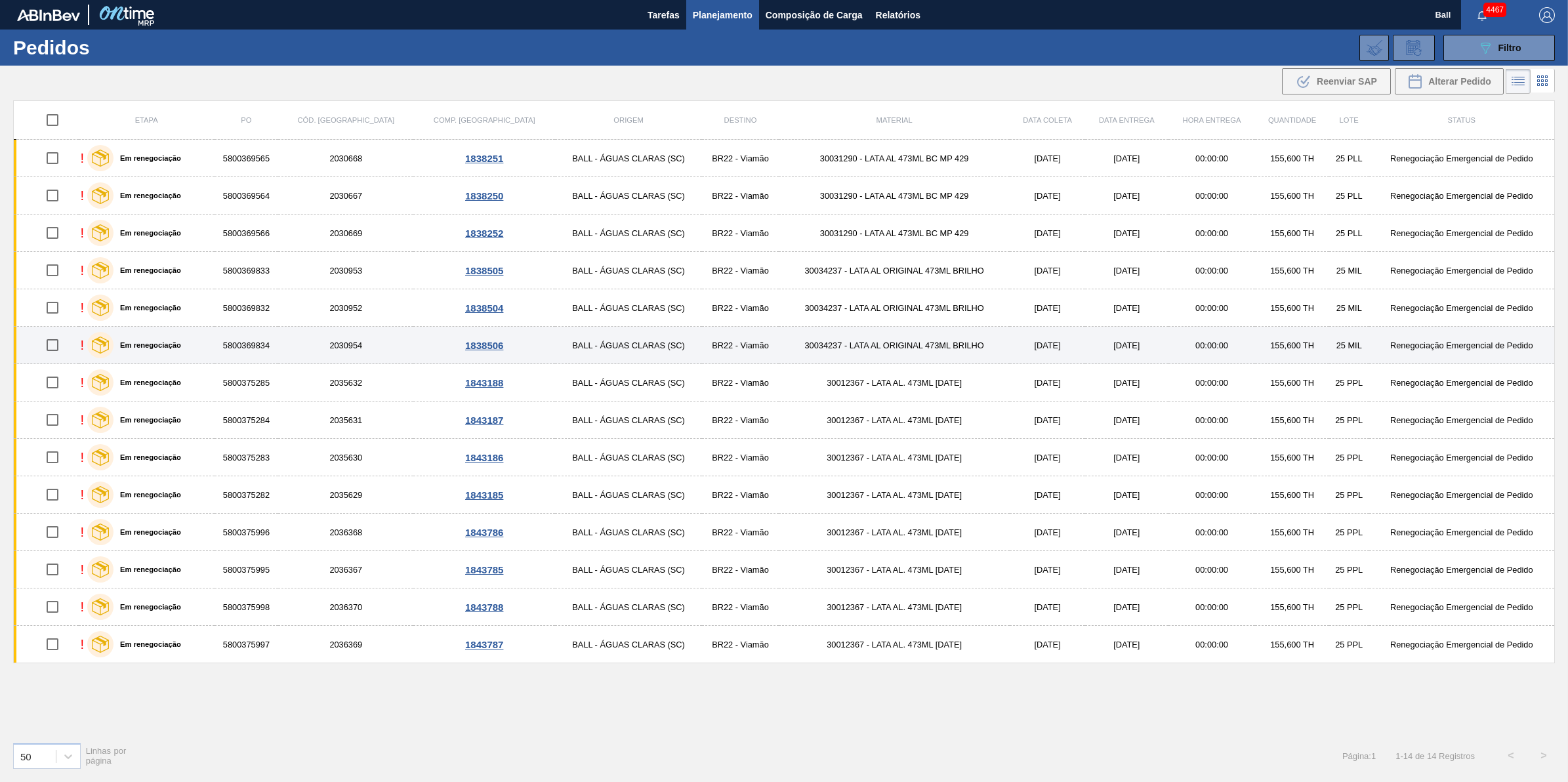
click at [213, 348] on div "! Em renegociação" at bounding box center [147, 345] width 132 height 33
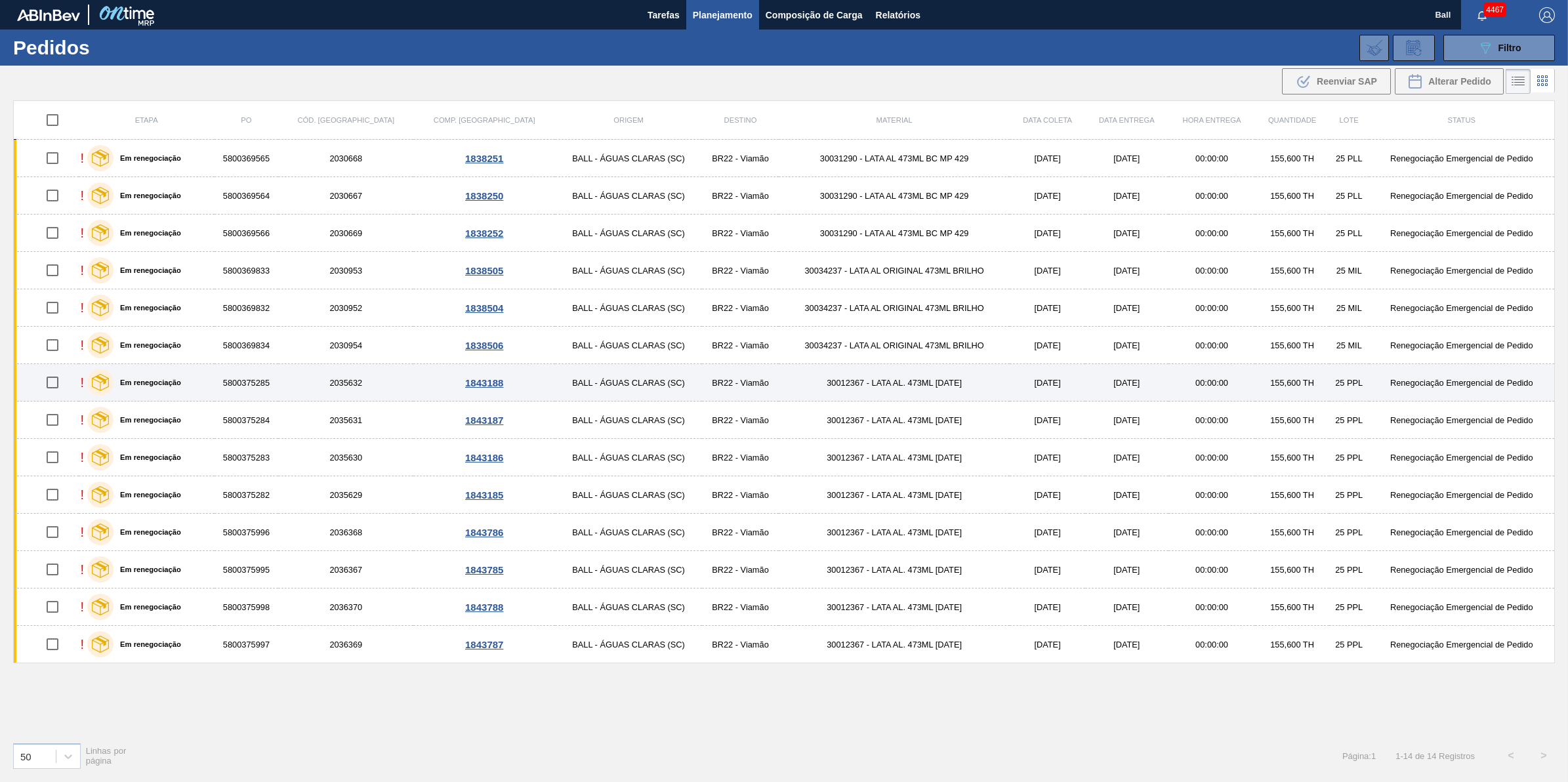
click at [213, 385] on div "! Em renegociação" at bounding box center [147, 382] width 132 height 33
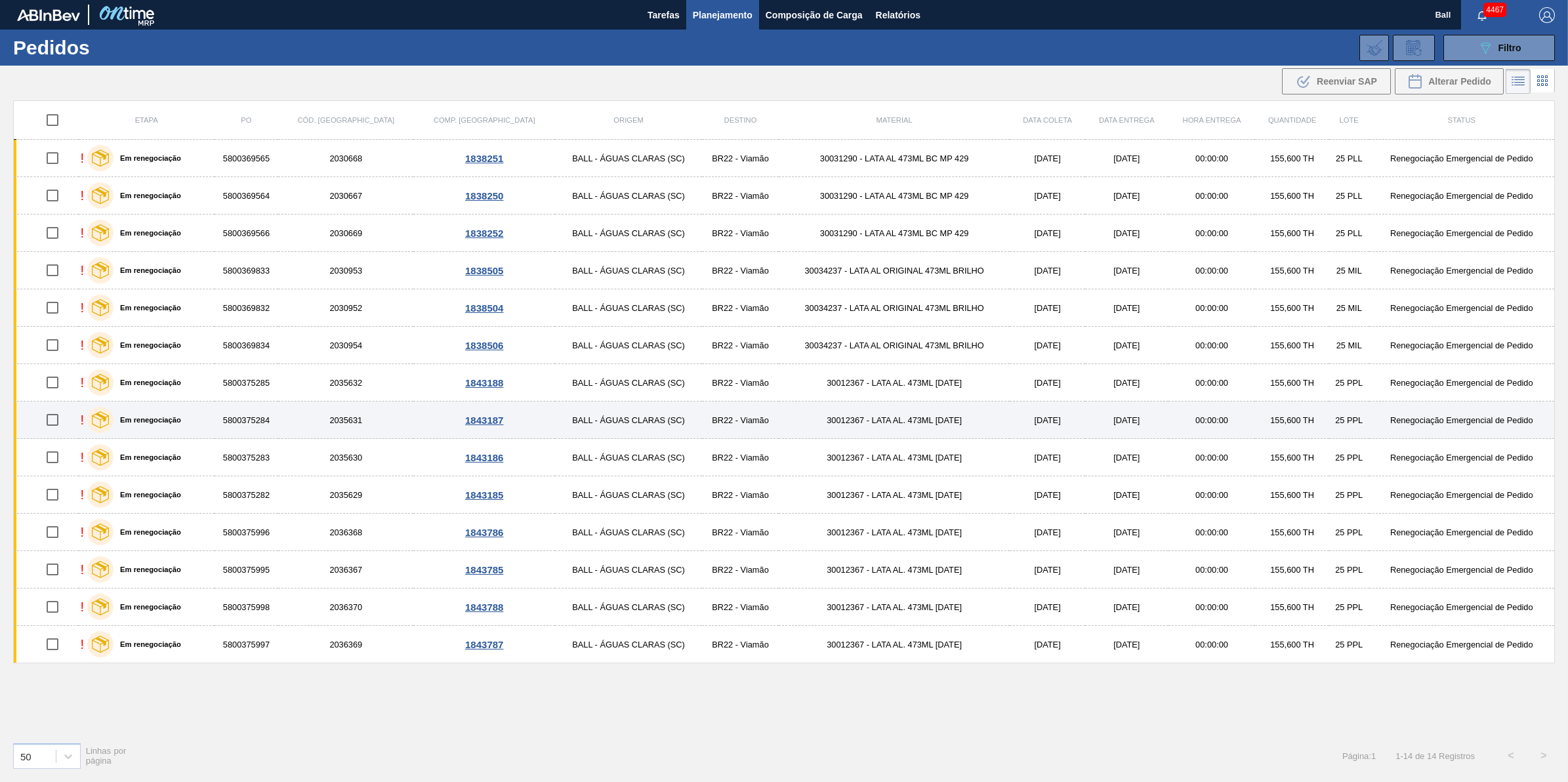
click at [213, 423] on div "! Em renegociação" at bounding box center [147, 420] width 132 height 33
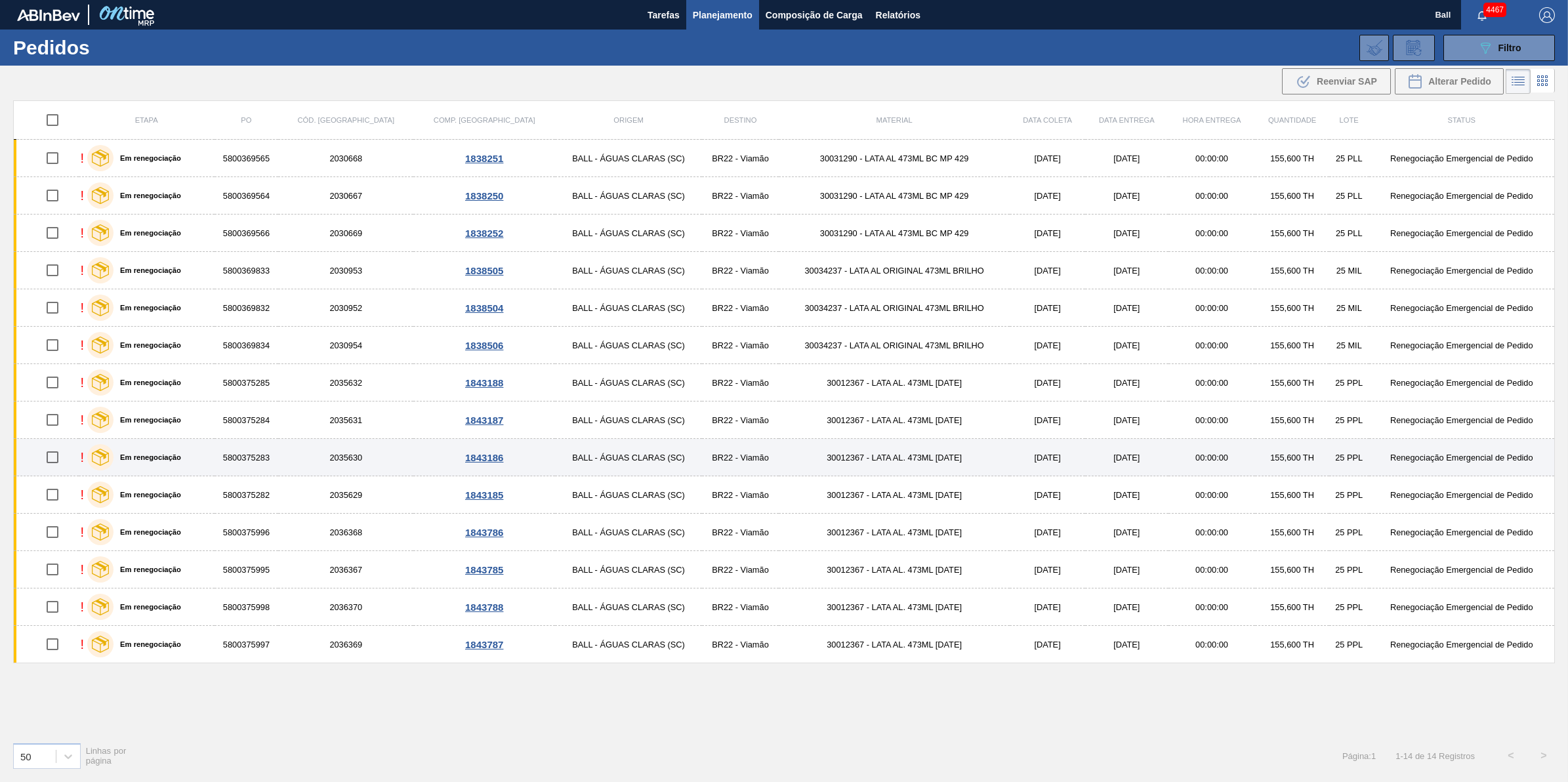
click at [213, 452] on div "! Em renegociação" at bounding box center [147, 457] width 132 height 33
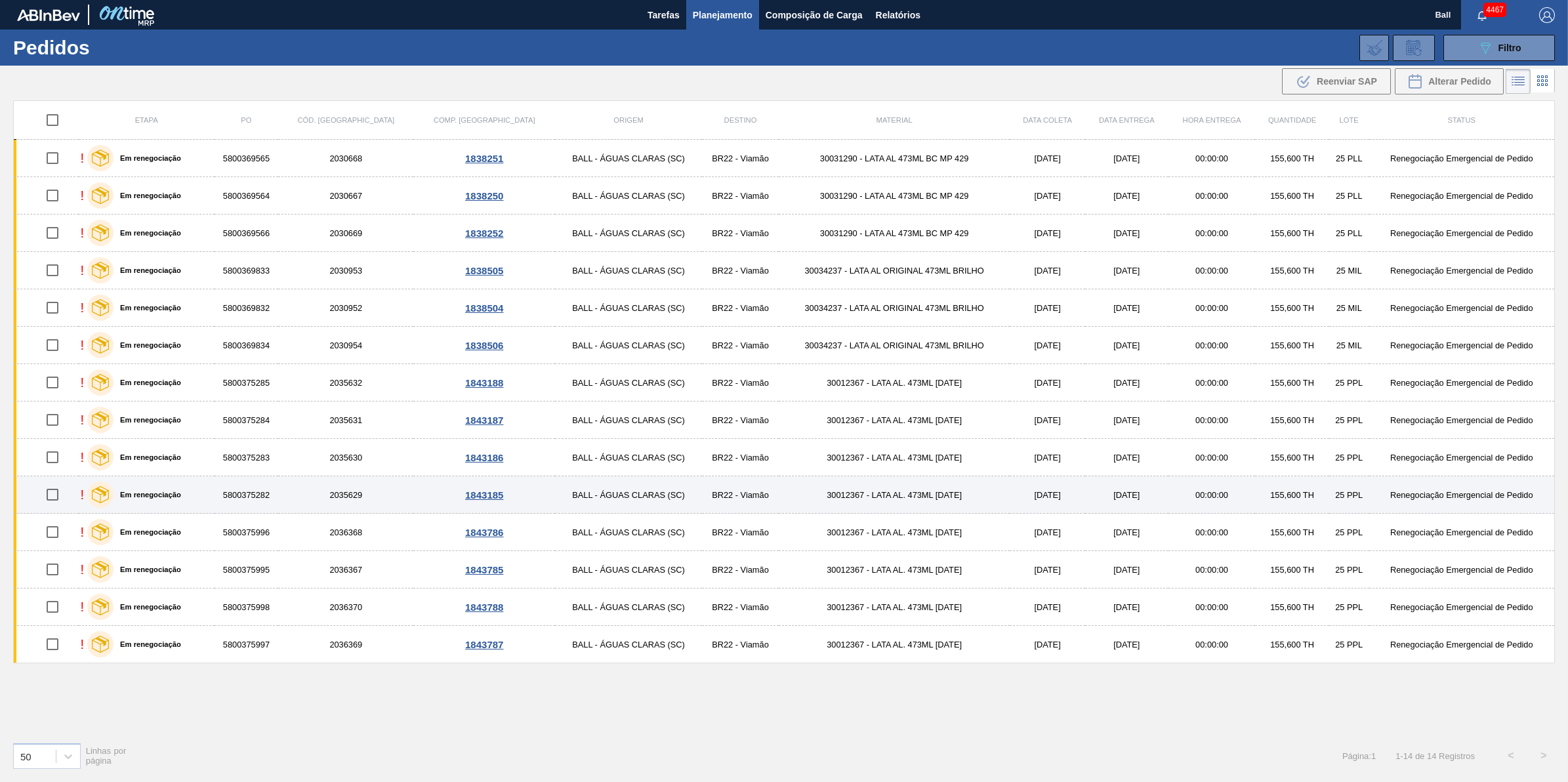
click at [213, 501] on div "! Em renegociação" at bounding box center [147, 494] width 132 height 33
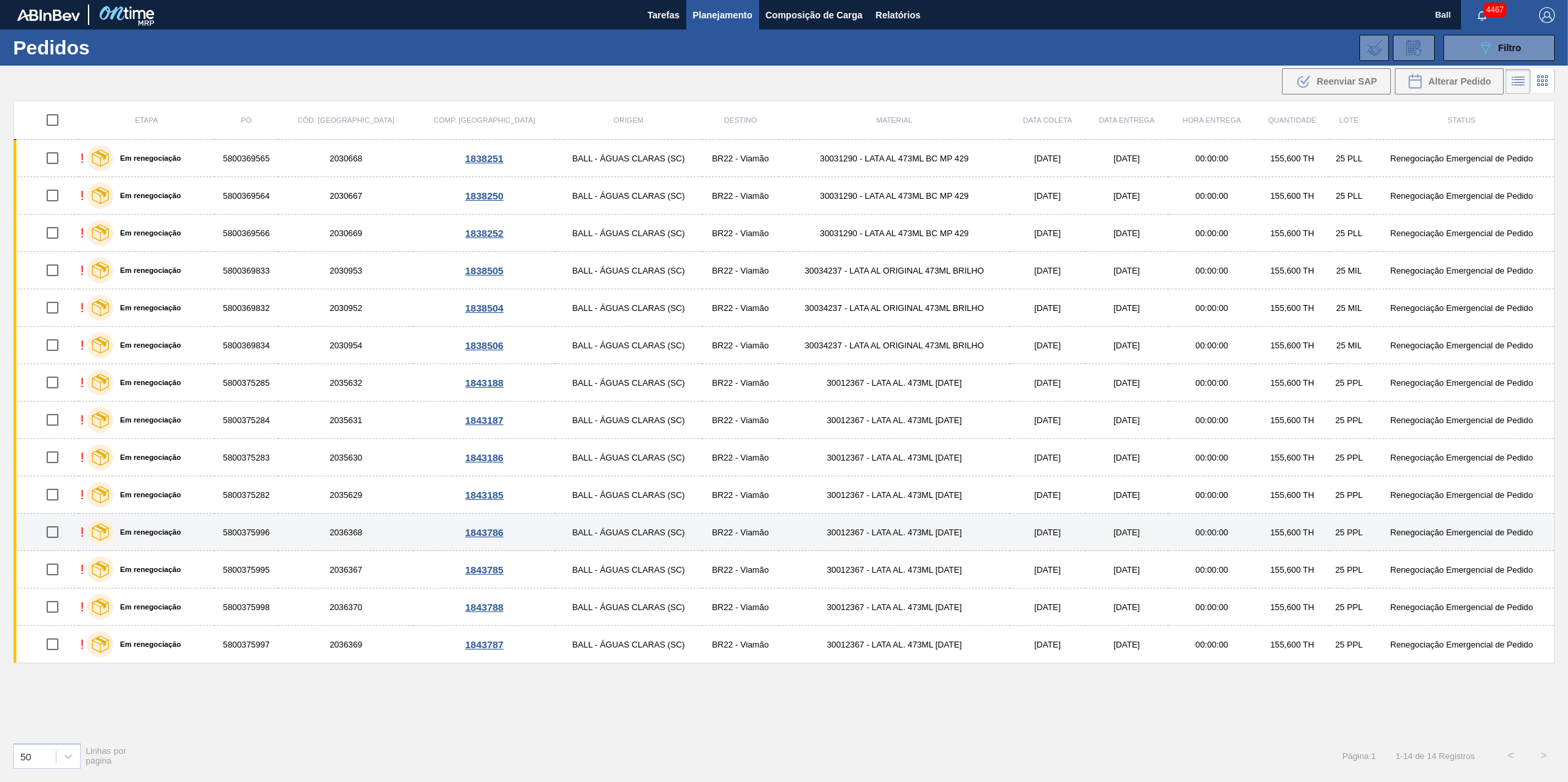
click at [213, 525] on div "! Em renegociação" at bounding box center [147, 532] width 132 height 33
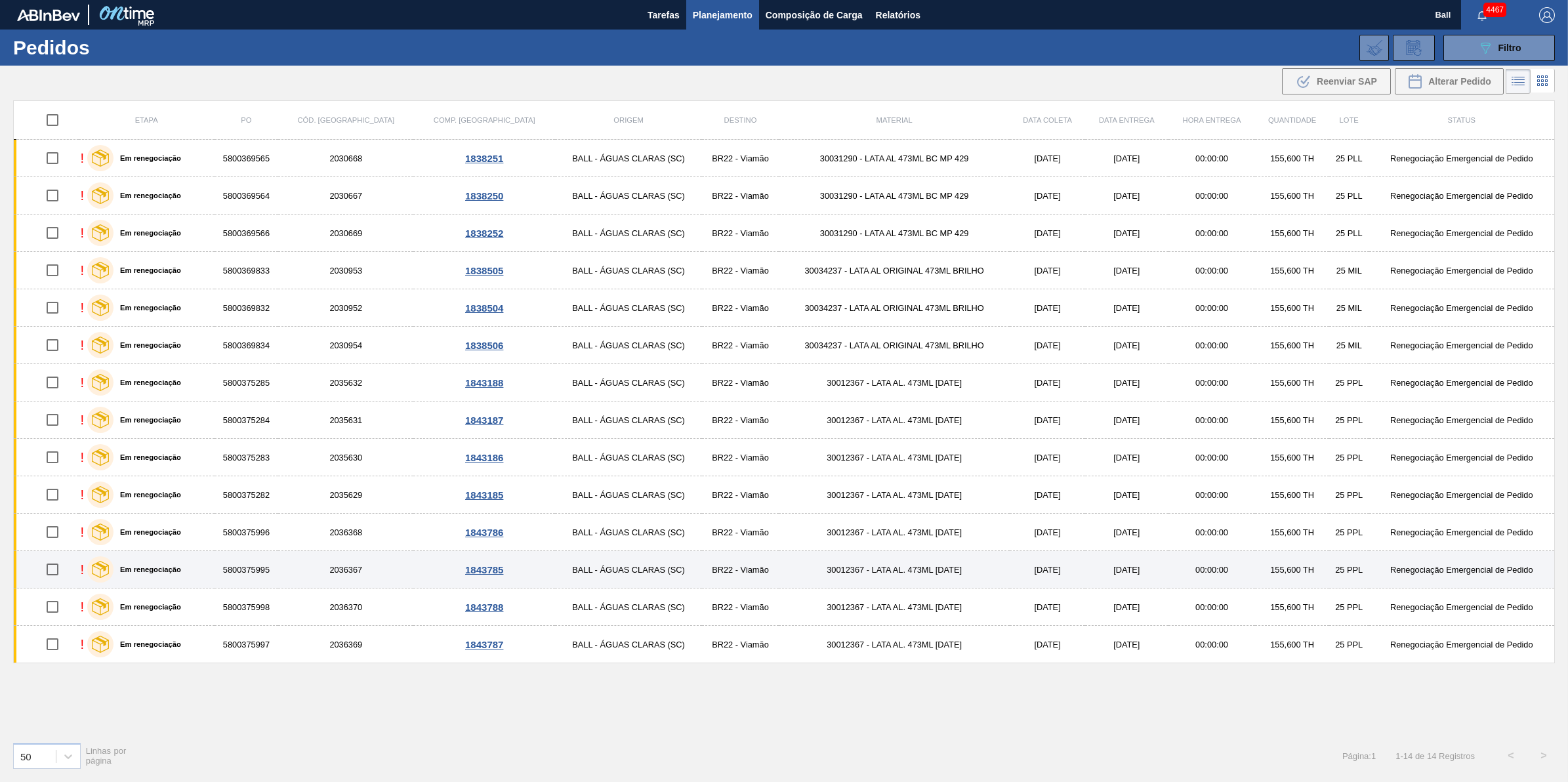
click at [195, 577] on div "! Em renegociação" at bounding box center [147, 569] width 132 height 33
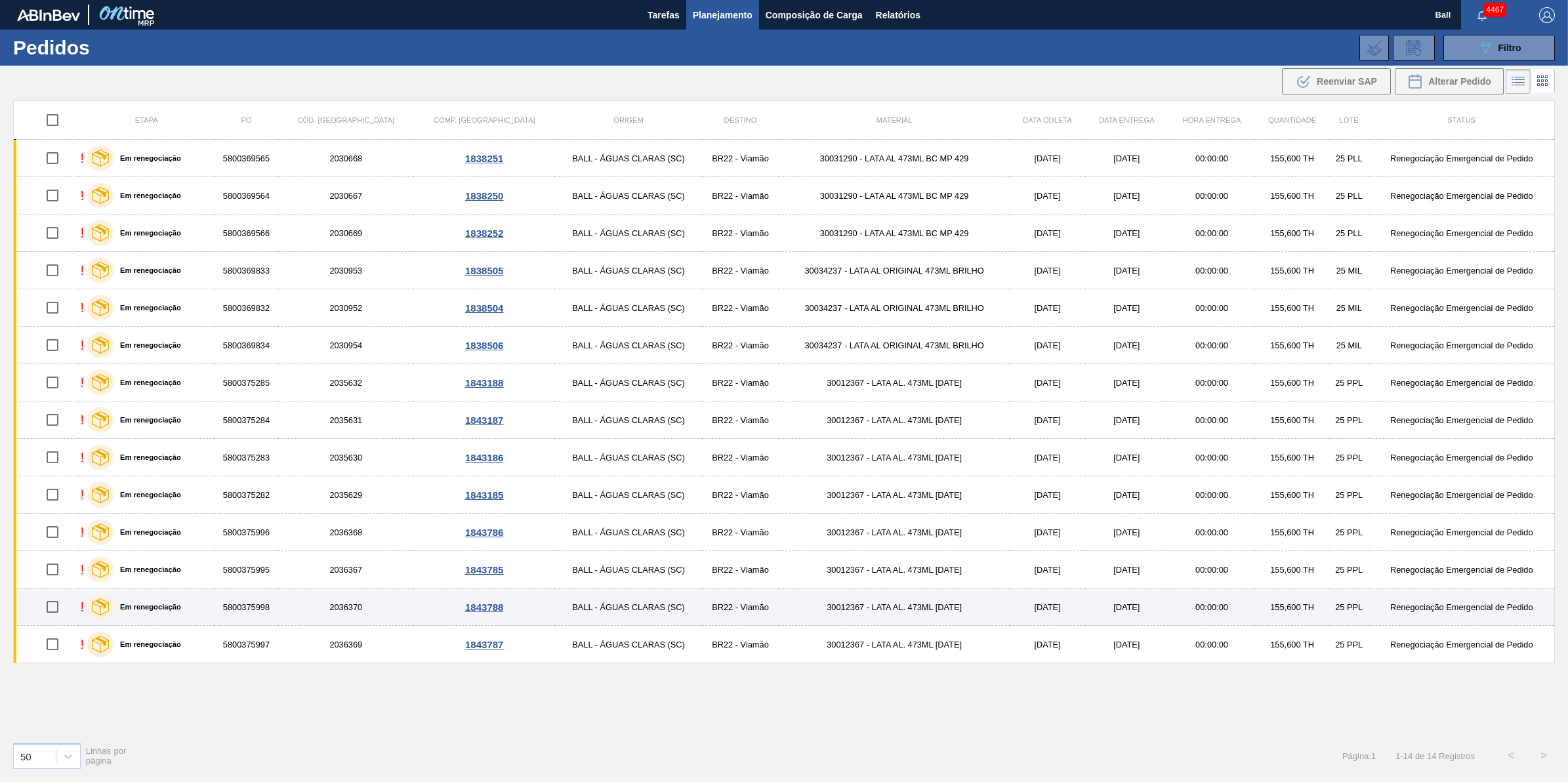
click at [213, 610] on div "! Em renegociação" at bounding box center [147, 607] width 132 height 33
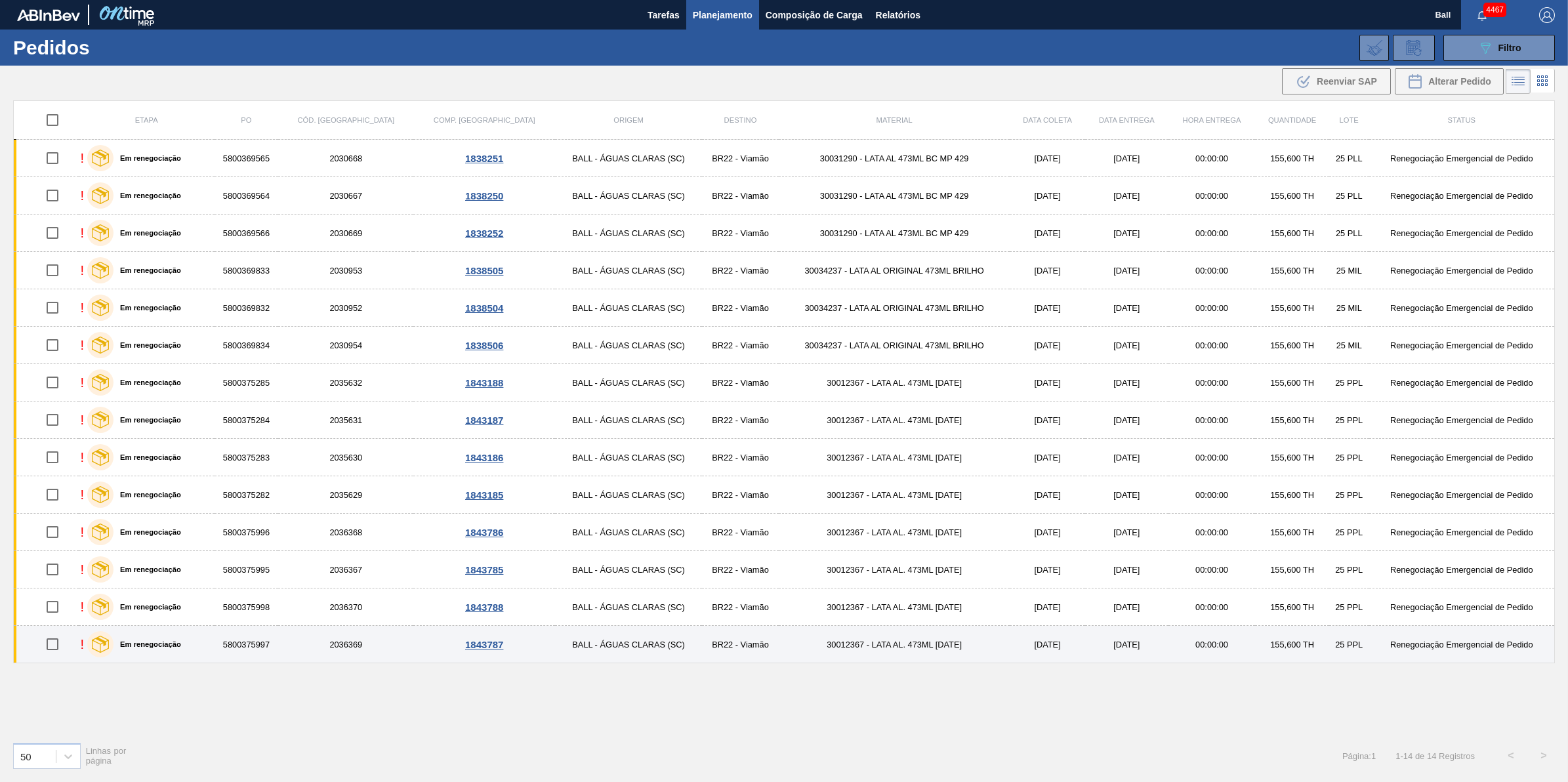
click at [213, 643] on div "! Em renegociação" at bounding box center [147, 644] width 132 height 33
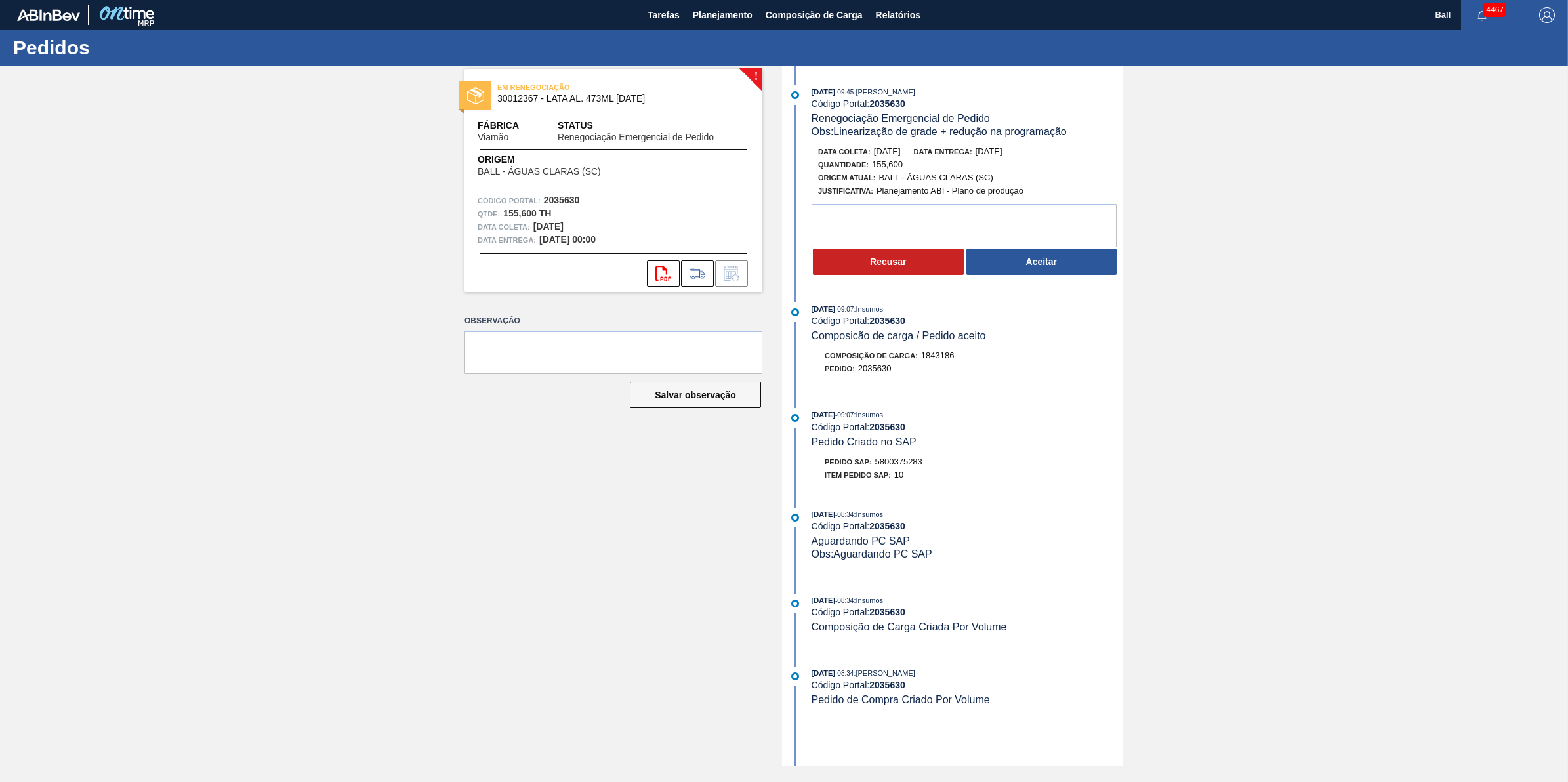
drag, startPoint x: 868, startPoint y: 154, endPoint x: 919, endPoint y: 156, distance: 51.0
click at [919, 156] on div "Data coleta: [DATE] Data entrega: [DATE]" at bounding box center [974, 151] width 312 height 13
click at [919, 155] on div "Data coleta: 02/10/2025 Data entrega: 02/10/2025" at bounding box center [974, 151] width 312 height 13
click at [885, 152] on span "02/10/2025" at bounding box center [887, 151] width 27 height 10
drag, startPoint x: 876, startPoint y: 152, endPoint x: 918, endPoint y: 154, distance: 42.0
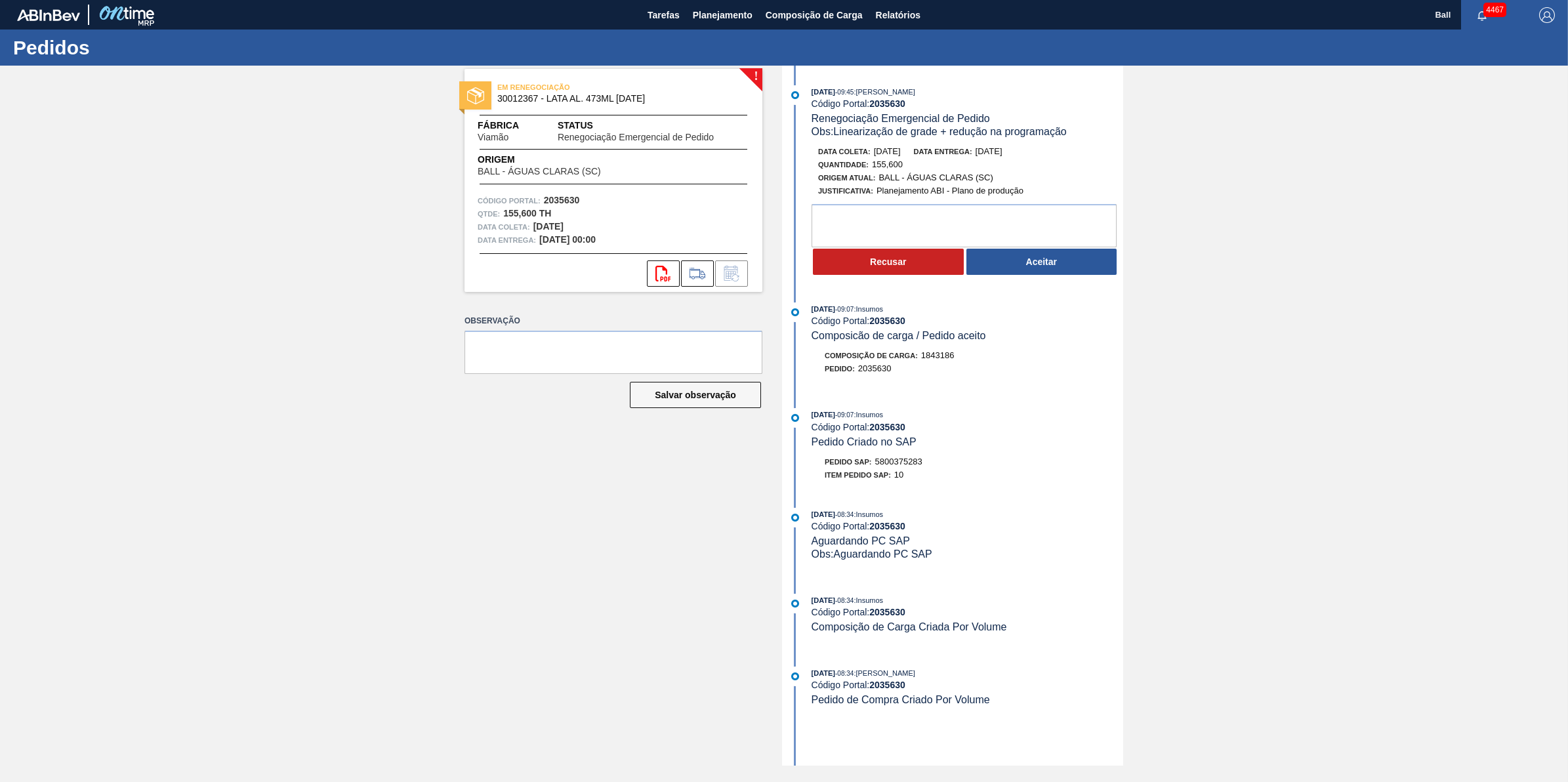
click at [918, 154] on div "Data coleta: 02/10/2025 Data entrega: 02/10/2025" at bounding box center [974, 151] width 312 height 13
copy span "02/10/2025"
click at [1258, 345] on div "! EM RENEGOCIAÇÃO 30012367 - LATA AL. 473ML BC 429 Fábrica Viamão Status Renego…" at bounding box center [784, 416] width 1568 height 700
click at [1076, 273] on button "Aceitar" at bounding box center [1041, 261] width 151 height 26
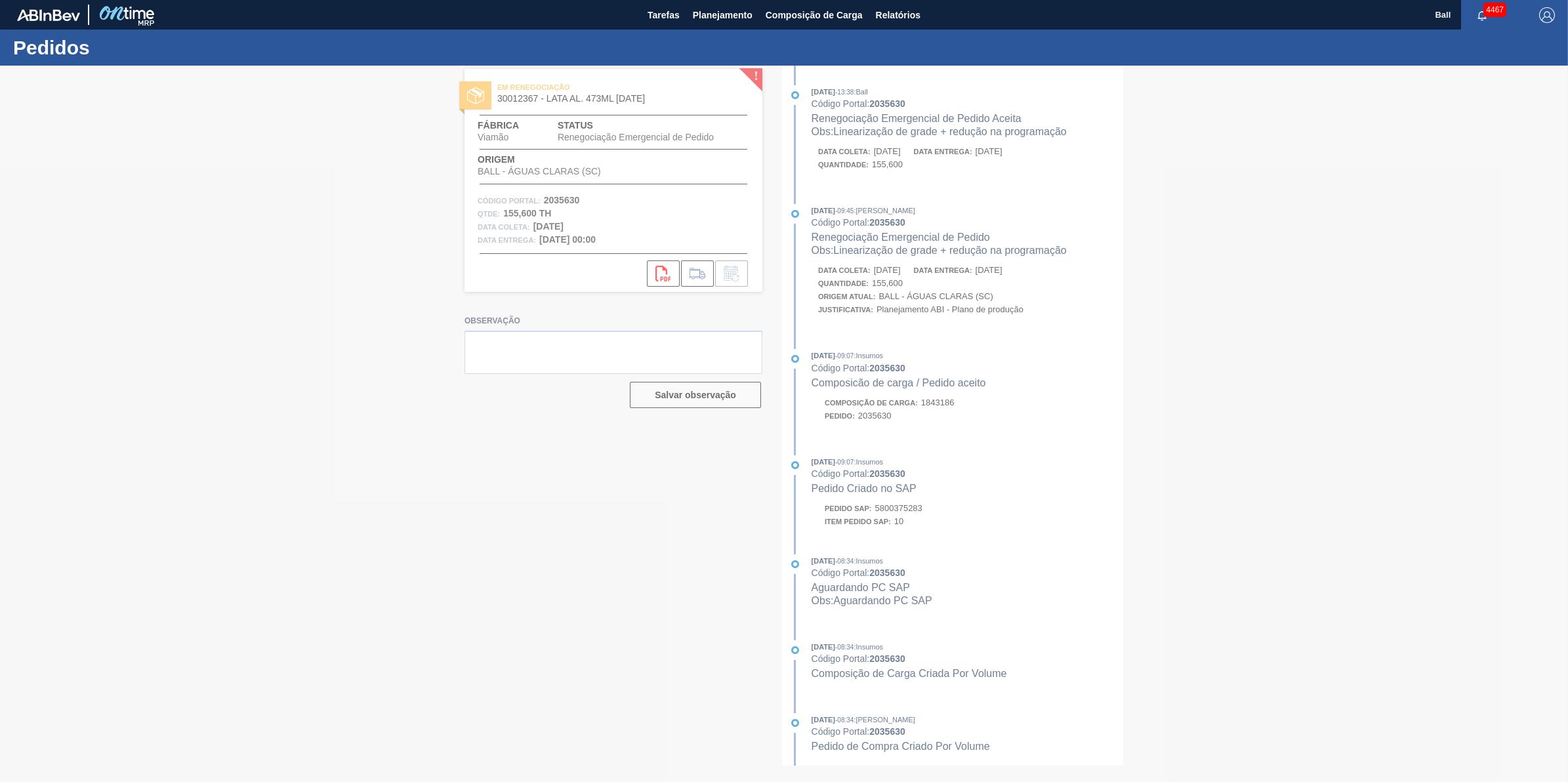
click at [995, 427] on div at bounding box center [784, 424] width 1568 height 716
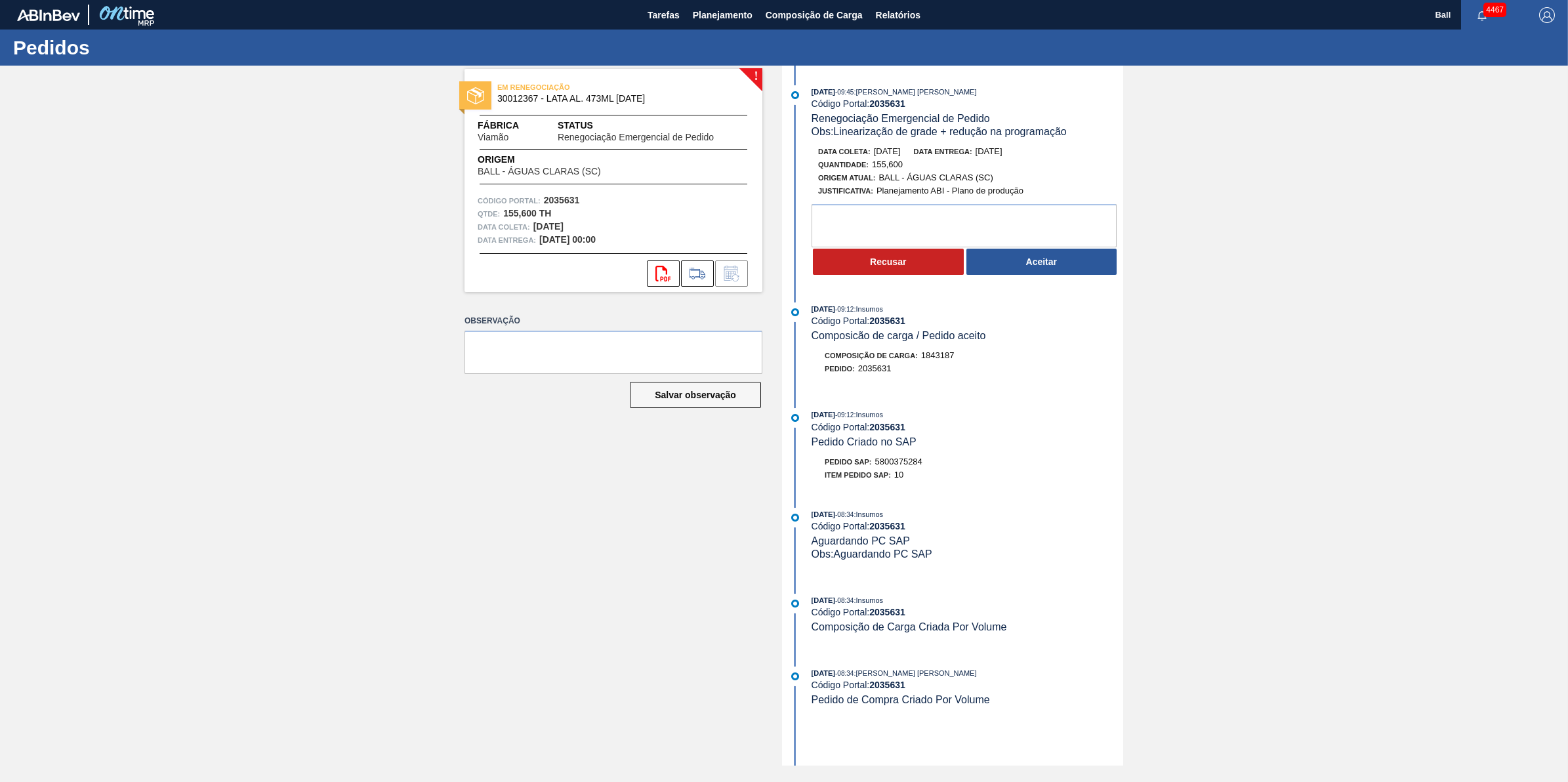
drag, startPoint x: 875, startPoint y: 151, endPoint x: 922, endPoint y: 158, distance: 47.5
click at [922, 158] on div "Data coleta: 02/10/2025 Data entrega: 02/10/2025" at bounding box center [974, 151] width 312 height 13
copy span "02/10/2025"
click at [1074, 264] on button "Aceitar" at bounding box center [1041, 261] width 151 height 26
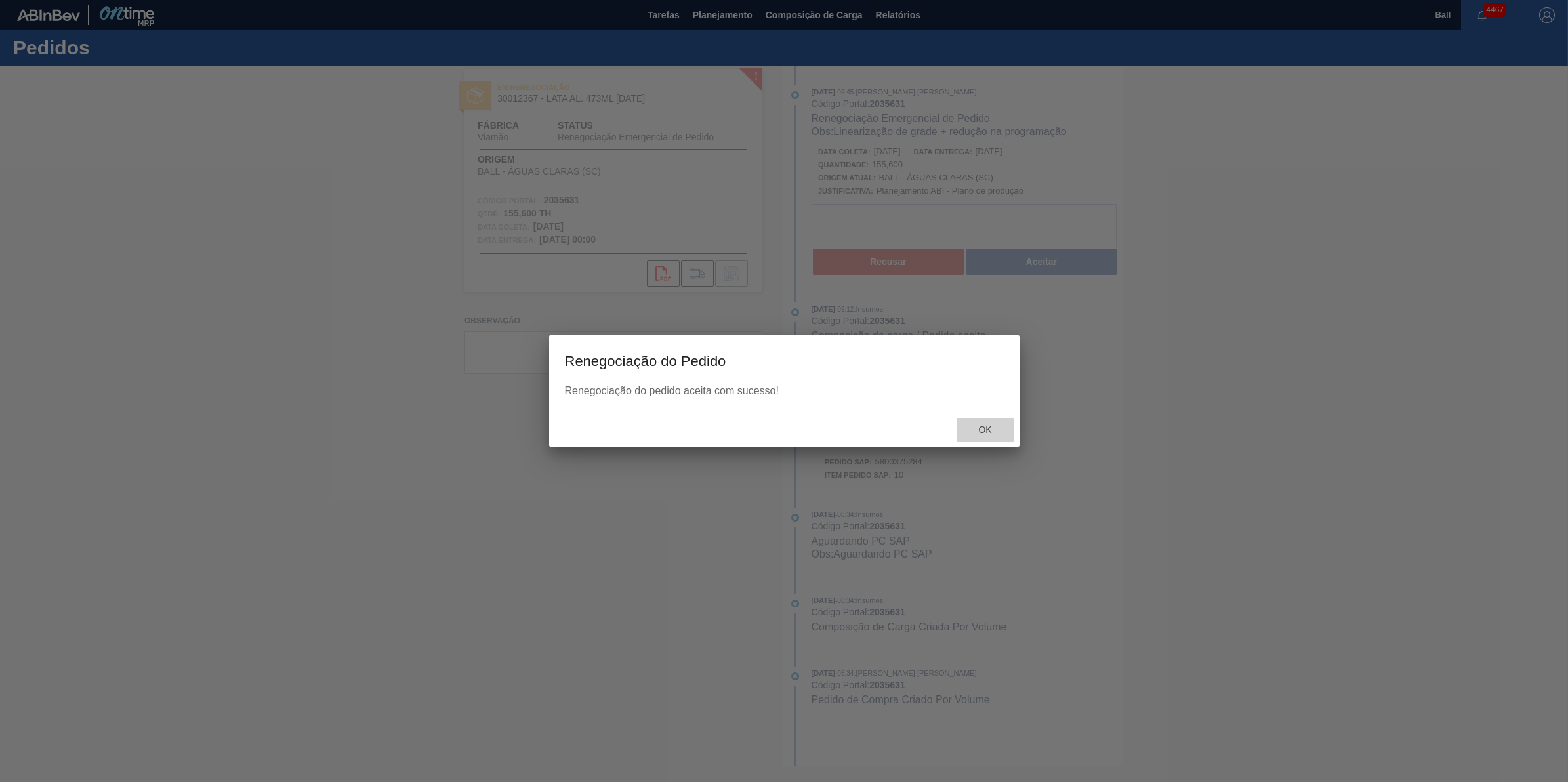
click at [982, 425] on span "Ok" at bounding box center [984, 429] width 34 height 11
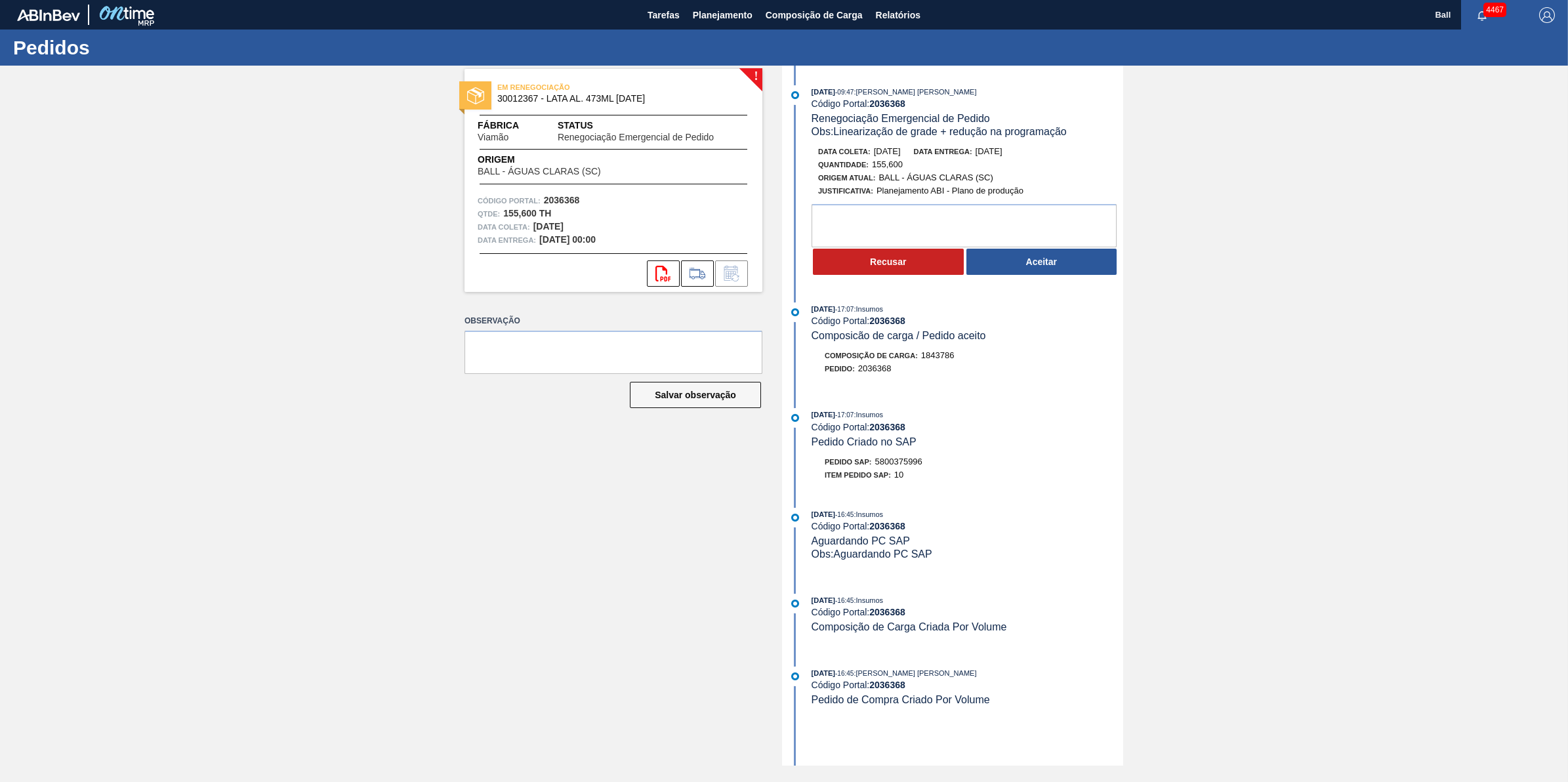
drag, startPoint x: 875, startPoint y: 153, endPoint x: 919, endPoint y: 154, distance: 44.0
click at [919, 154] on div "Data [PERSON_NAME]: [DATE] Data entrega: [DATE]" at bounding box center [974, 151] width 312 height 13
copy span "[DATE]"
click at [1044, 273] on button "Aceitar" at bounding box center [1041, 261] width 151 height 26
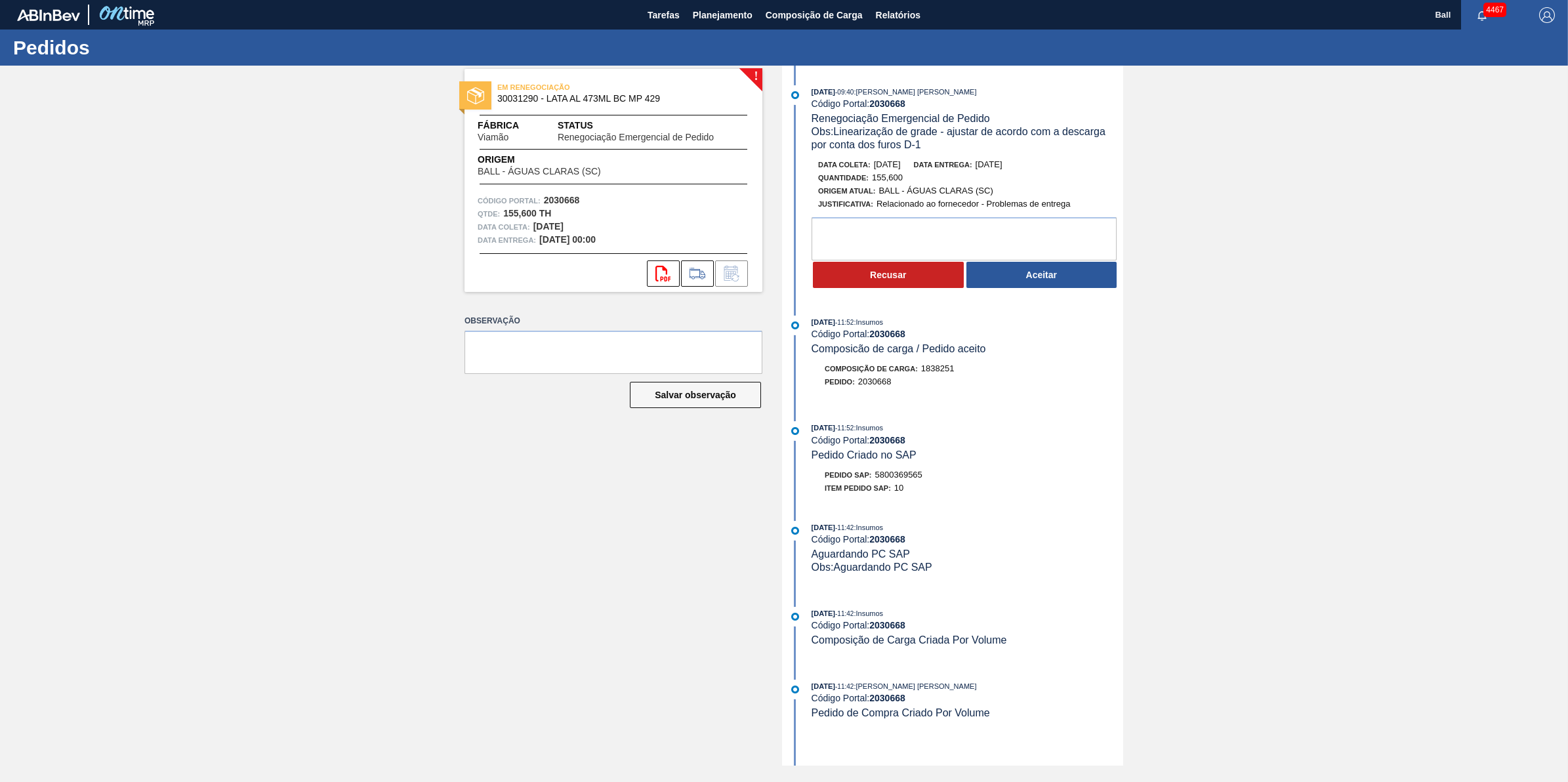
drag, startPoint x: 874, startPoint y: 168, endPoint x: 919, endPoint y: 168, distance: 45.0
click at [919, 168] on div "Data [PERSON_NAME]: [DATE] Data entrega: [DATE]" at bounding box center [974, 164] width 312 height 13
click at [1064, 287] on button "Aceitar" at bounding box center [1041, 274] width 151 height 26
drag, startPoint x: 916, startPoint y: 166, endPoint x: 873, endPoint y: 171, distance: 43.3
click at [873, 171] on div "Data coleta: 02/10/2025" at bounding box center [859, 164] width 83 height 13
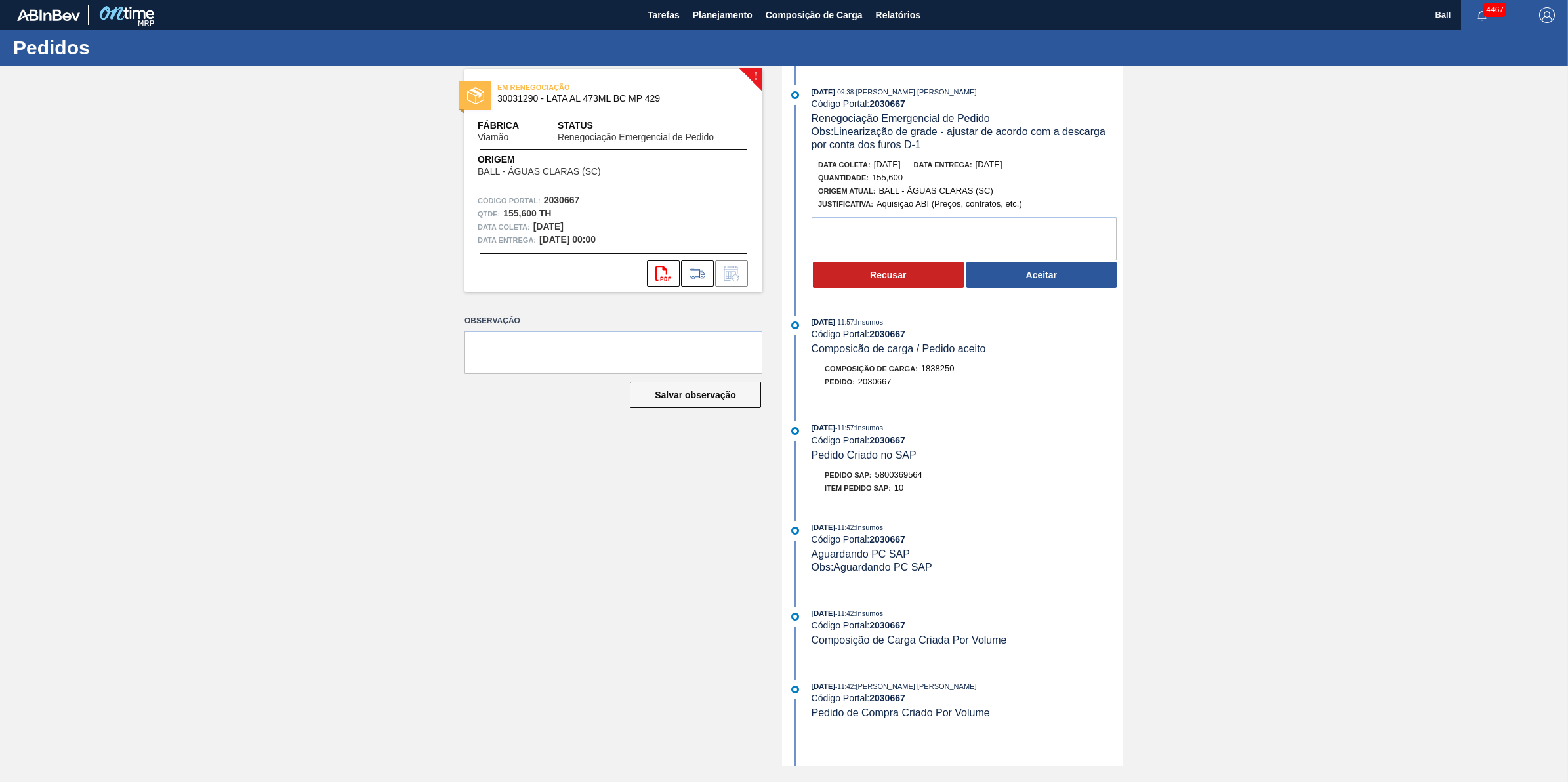
copy span "02/10/2025"
click at [1038, 280] on button "Aceitar" at bounding box center [1041, 274] width 151 height 26
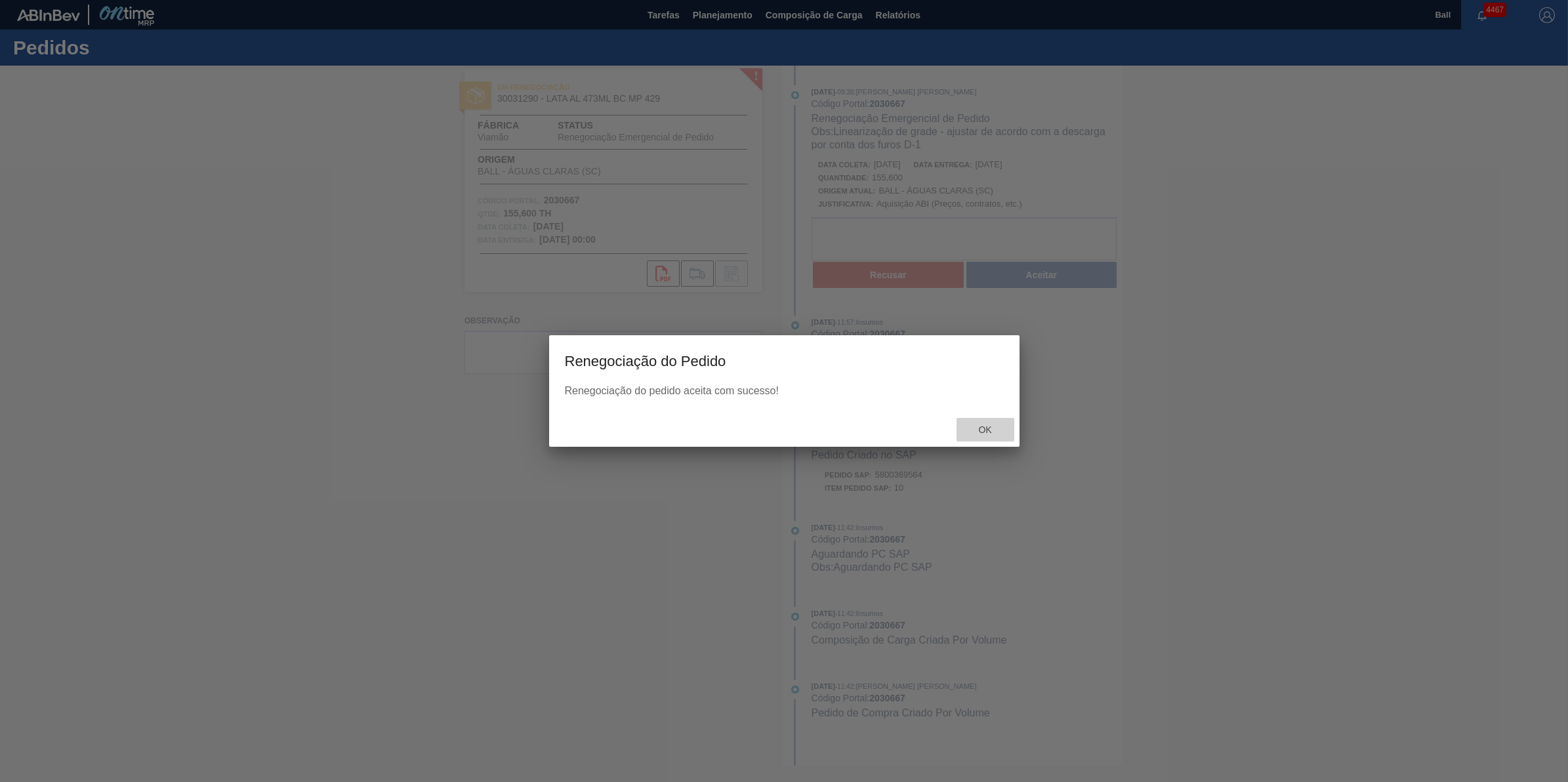
click at [1000, 427] on span "Ok" at bounding box center [984, 429] width 34 height 11
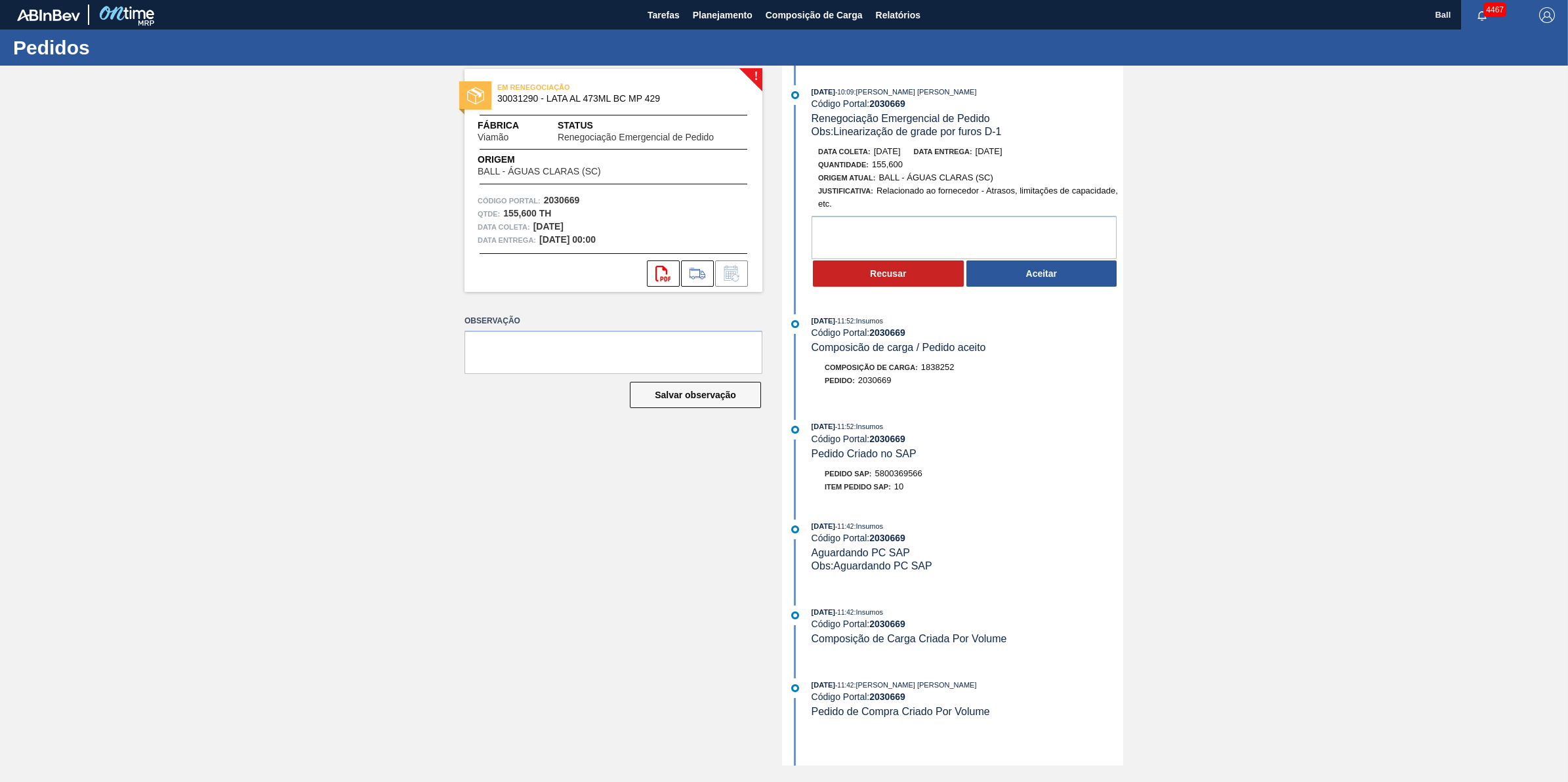
drag, startPoint x: 884, startPoint y: 154, endPoint x: 914, endPoint y: 156, distance: 30.1
click at [901, 156] on div "Data coleta: 25/09/2025" at bounding box center [859, 151] width 83 height 13
copy span "25/09/2025"
click at [1066, 271] on button "Aceitar" at bounding box center [1041, 273] width 151 height 26
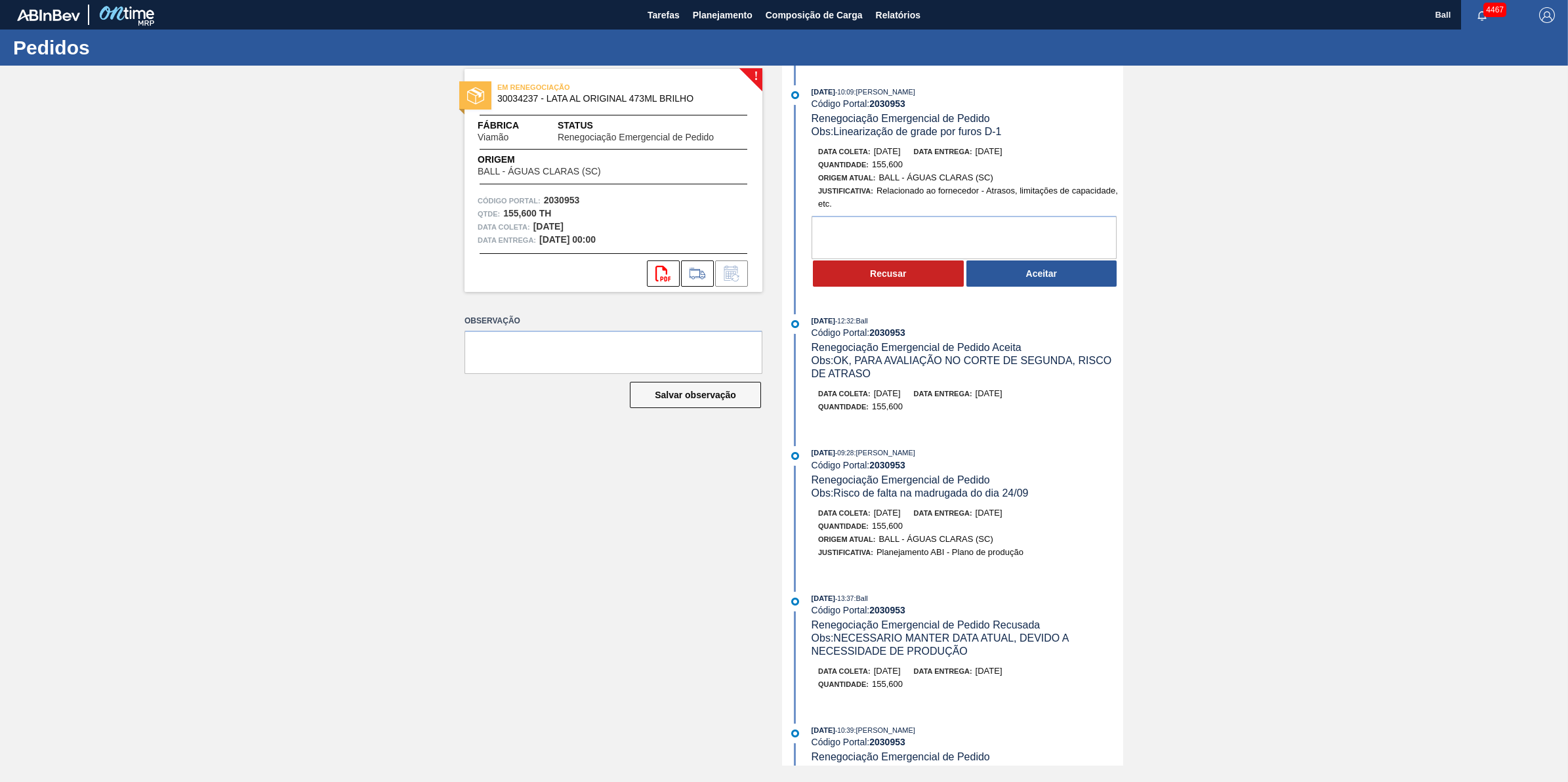
drag, startPoint x: 874, startPoint y: 154, endPoint x: 919, endPoint y: 154, distance: 45.0
click at [919, 154] on div "Data coleta: [DATE] Data entrega: [DATE]" at bounding box center [974, 151] width 312 height 13
copy span "[DATE]"
click at [0, 0] on html "Tarefas Planejamento Composição de Carga Relatórios Ball 4467 Marcar todas como…" at bounding box center [784, 0] width 1568 height 0
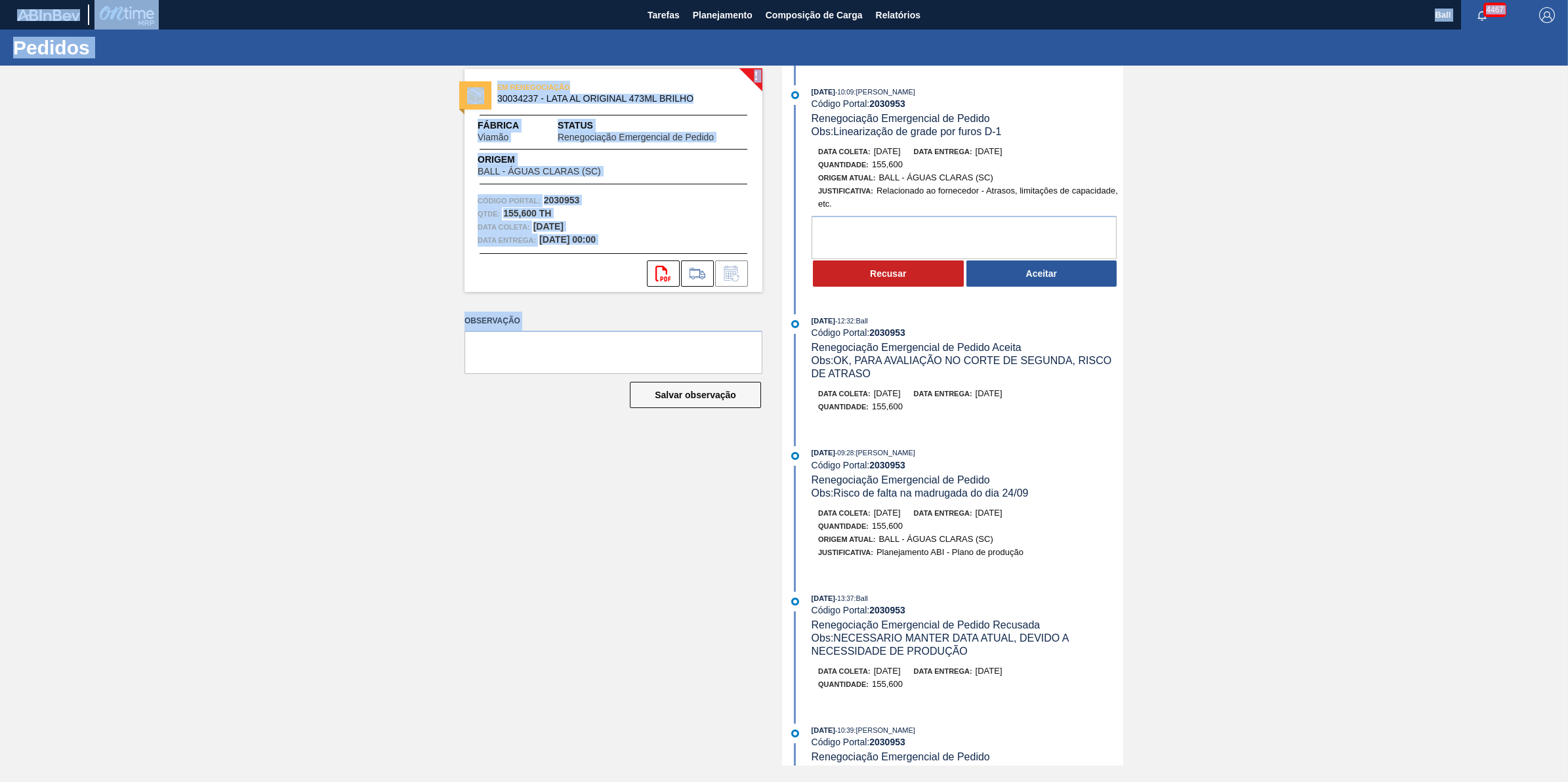
click at [554, 566] on div "! EM RENEGOCIAÇÃO 30034237 - LATA AL ORIGINAL 473ML BRILHO Fábrica Viamão Statu…" at bounding box center [603, 416] width 317 height 700
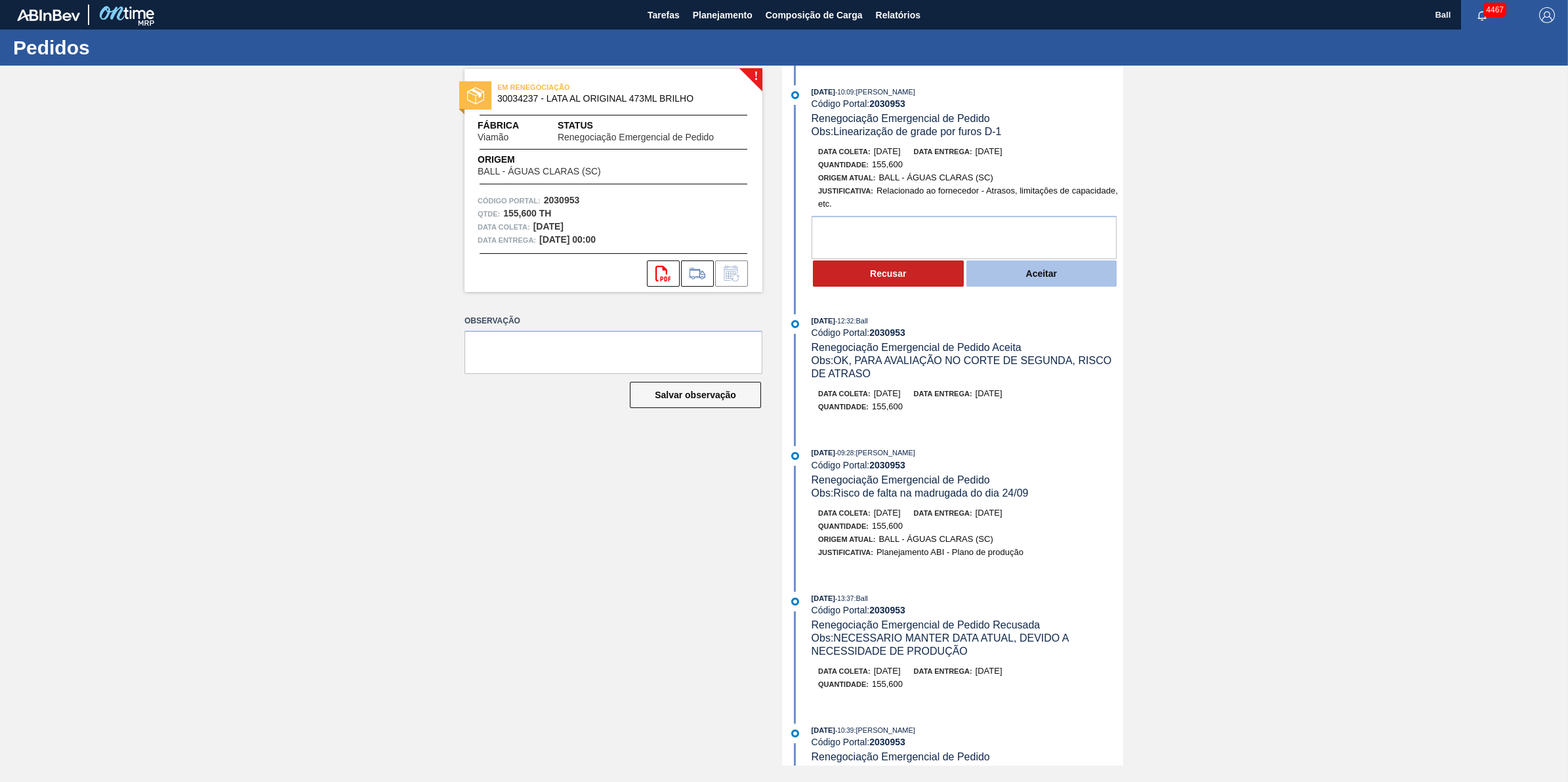
click at [1054, 287] on button "Aceitar" at bounding box center [1041, 273] width 151 height 26
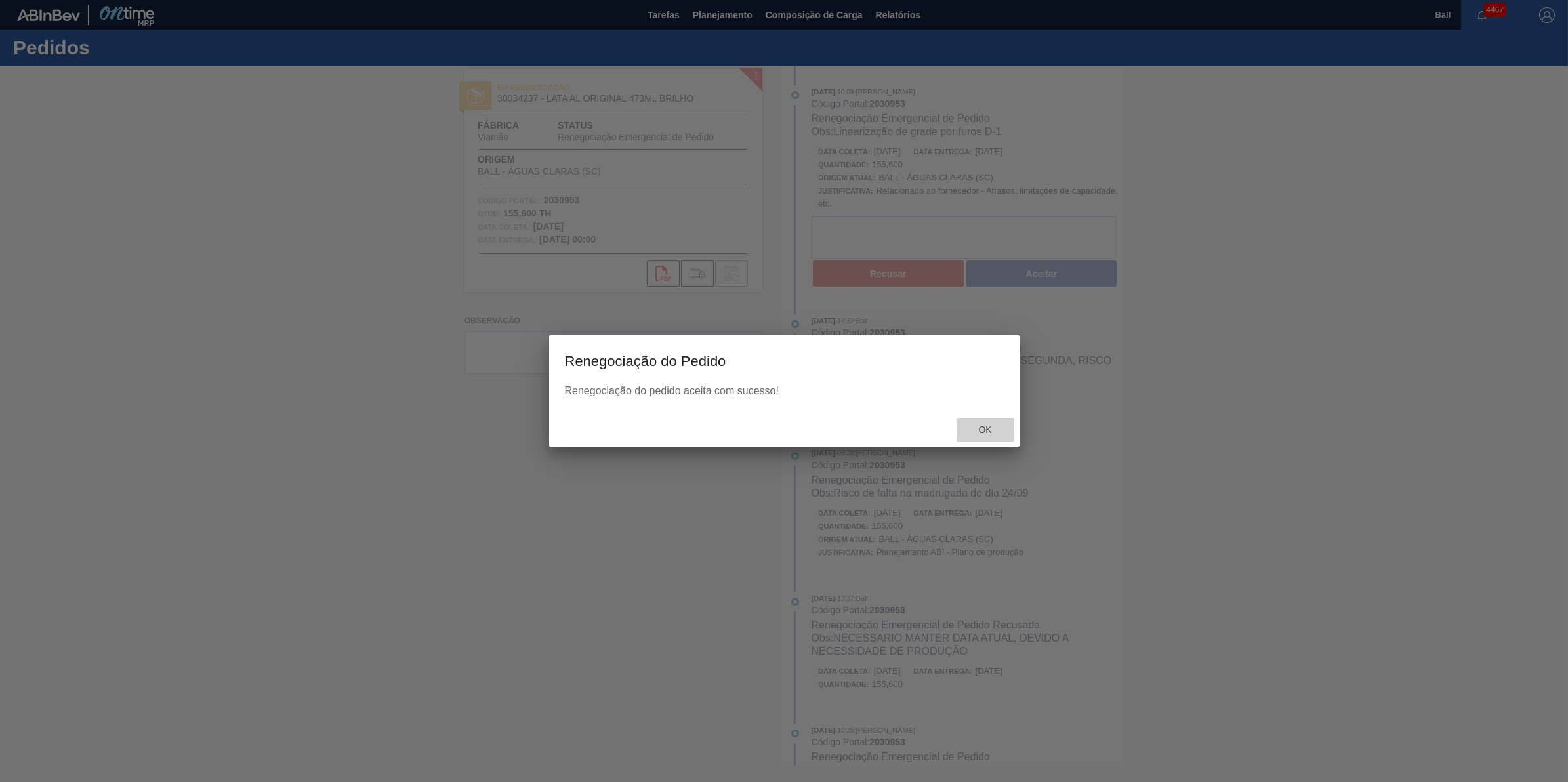
click at [997, 425] on span "Ok" at bounding box center [984, 429] width 34 height 11
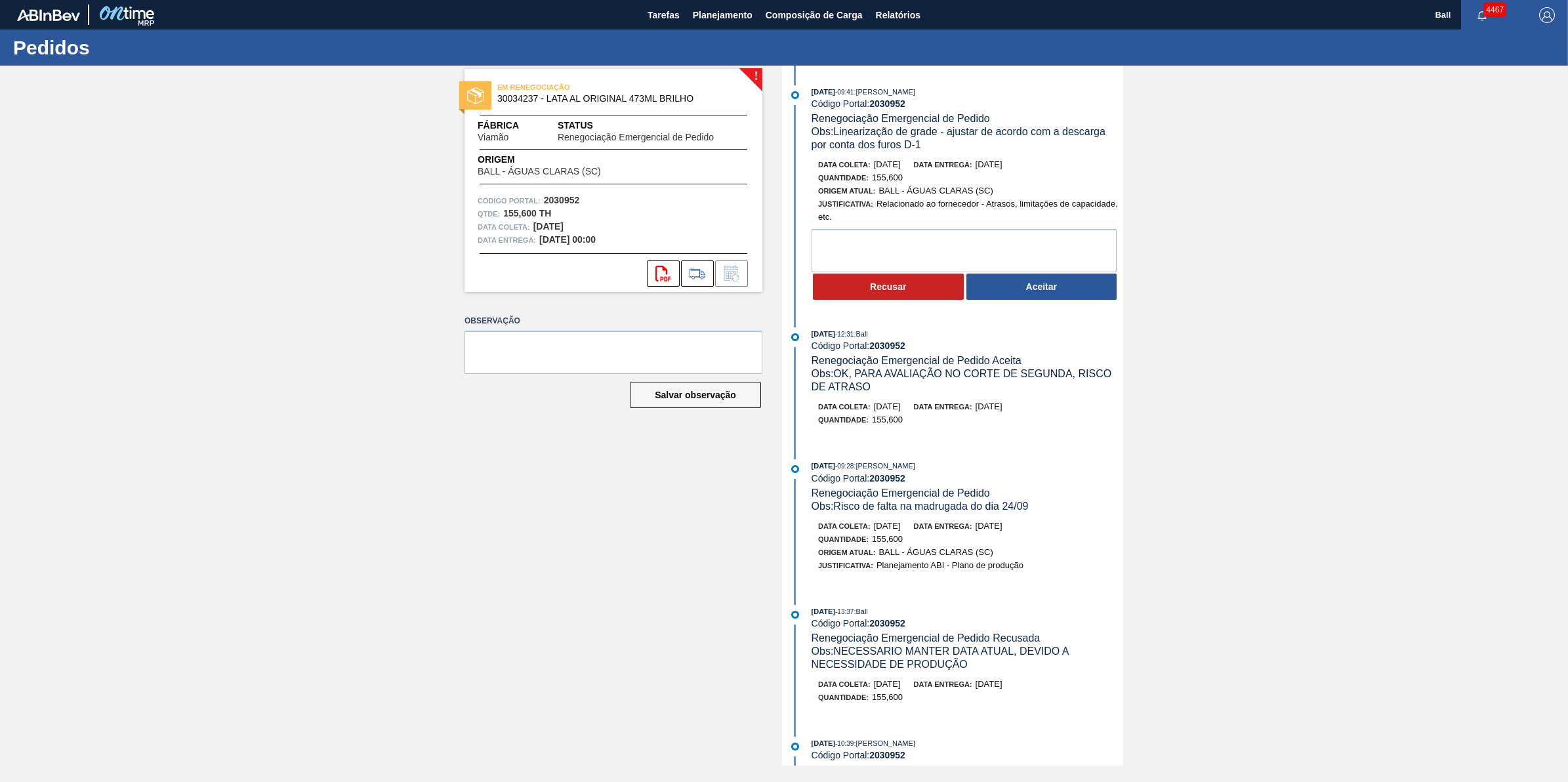
drag, startPoint x: 874, startPoint y: 166, endPoint x: 915, endPoint y: 166, distance: 41.0
click at [901, 166] on span "[DATE]" at bounding box center [887, 164] width 27 height 10
copy span "[DATE]"
drag, startPoint x: 1058, startPoint y: 300, endPoint x: 1033, endPoint y: 319, distance: 31.4
click at [1041, 315] on div "23/09/2025 - 09:41 : BRUNO DE MELLO DUARTE Código Portal: 2030952 Renegociação …" at bounding box center [954, 416] width 338 height 700
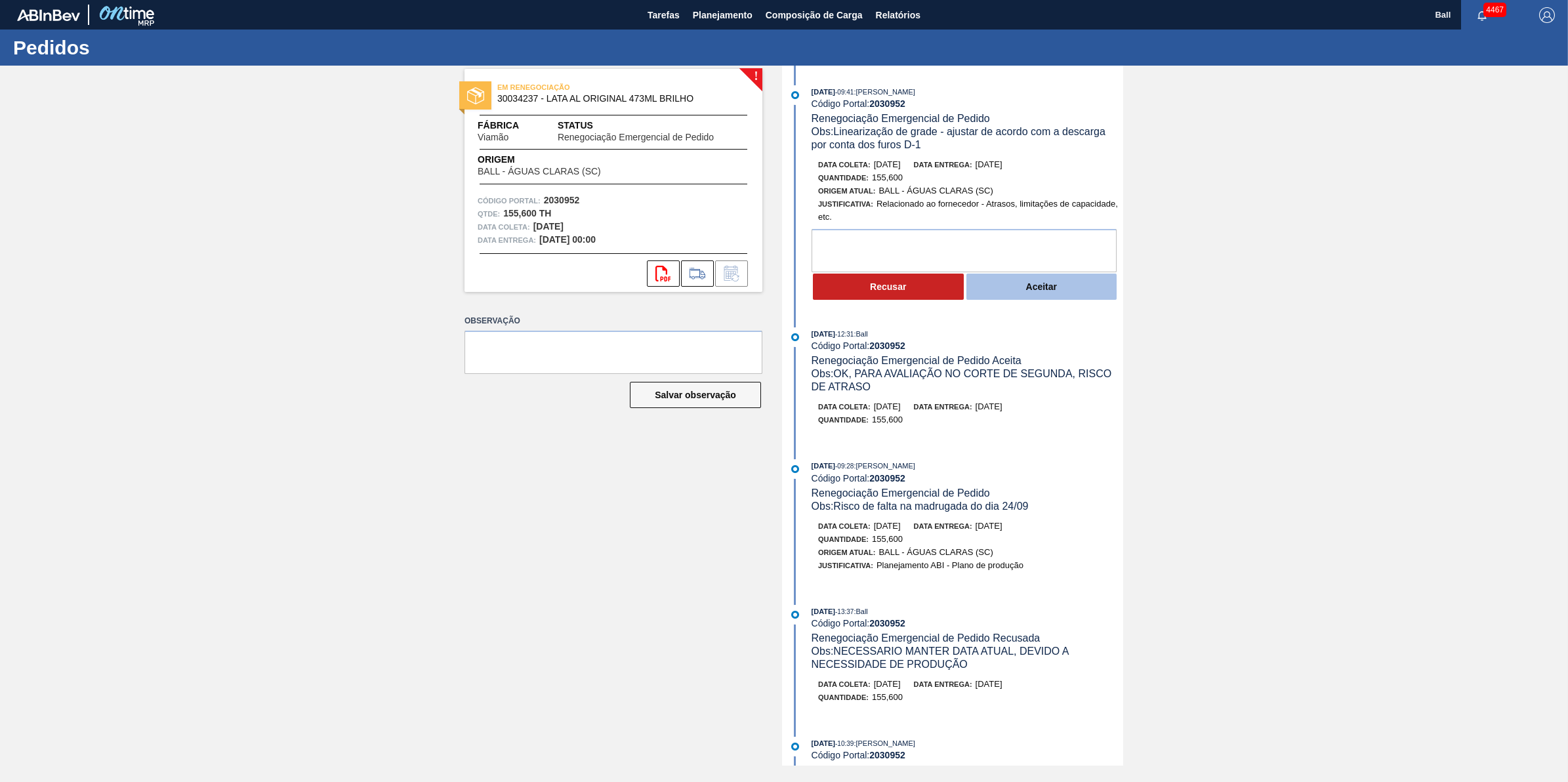
click at [1041, 300] on button "Aceitar" at bounding box center [1041, 286] width 151 height 26
drag, startPoint x: 872, startPoint y: 164, endPoint x: 919, endPoint y: 166, distance: 47.0
click at [919, 166] on div "Data coleta: 24/09/2025 Data entrega: 24/09/2025" at bounding box center [974, 164] width 312 height 13
copy span "24/09/2025"
click at [1064, 295] on button "Aceitar" at bounding box center [1041, 286] width 151 height 26
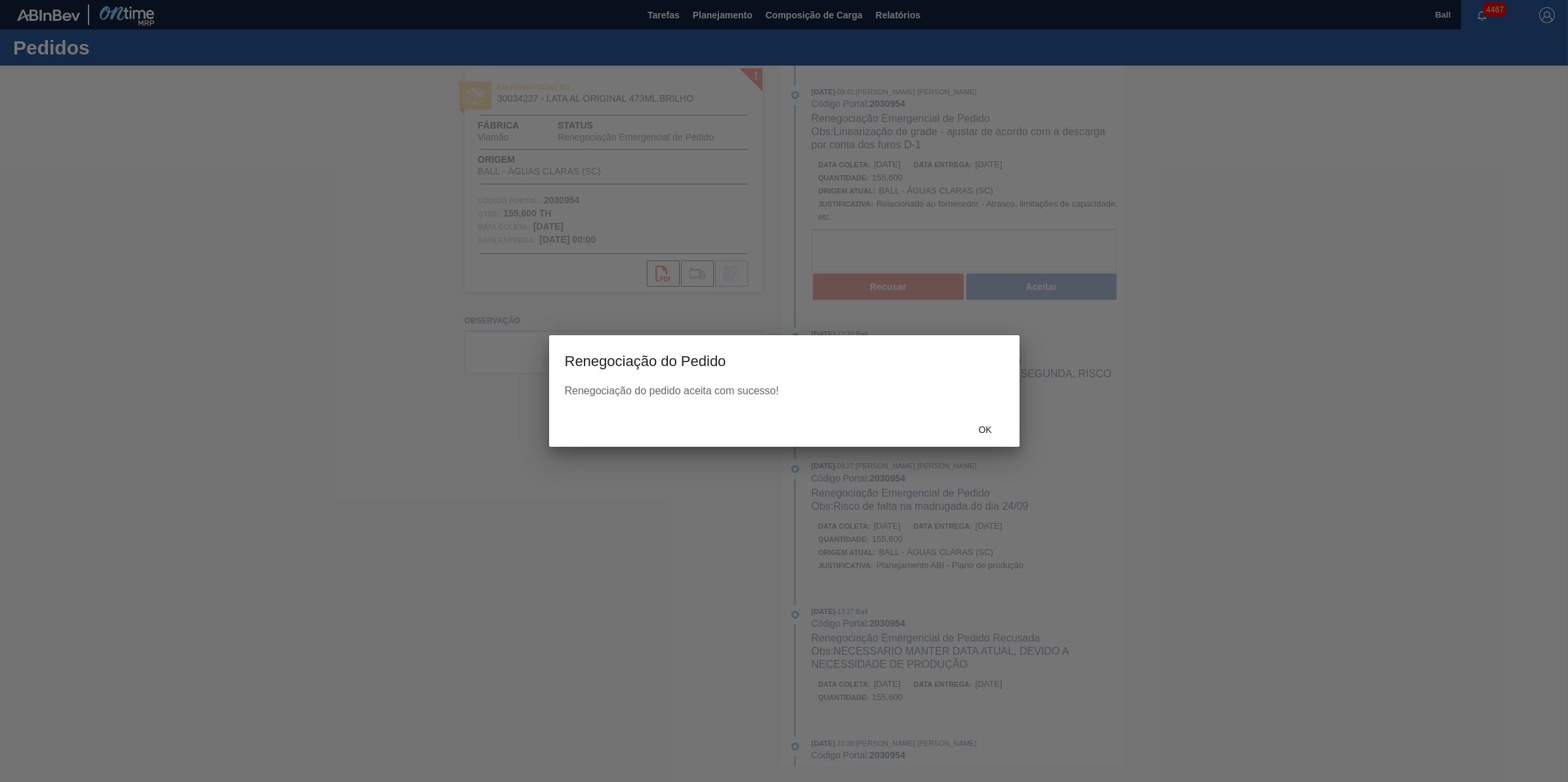
drag, startPoint x: 994, startPoint y: 404, endPoint x: 992, endPoint y: 421, distance: 17.1
click at [994, 404] on div "Renegociação do pedido aceita com sucesso!" at bounding box center [784, 398] width 470 height 28
click at [991, 433] on span "Ok" at bounding box center [984, 429] width 34 height 11
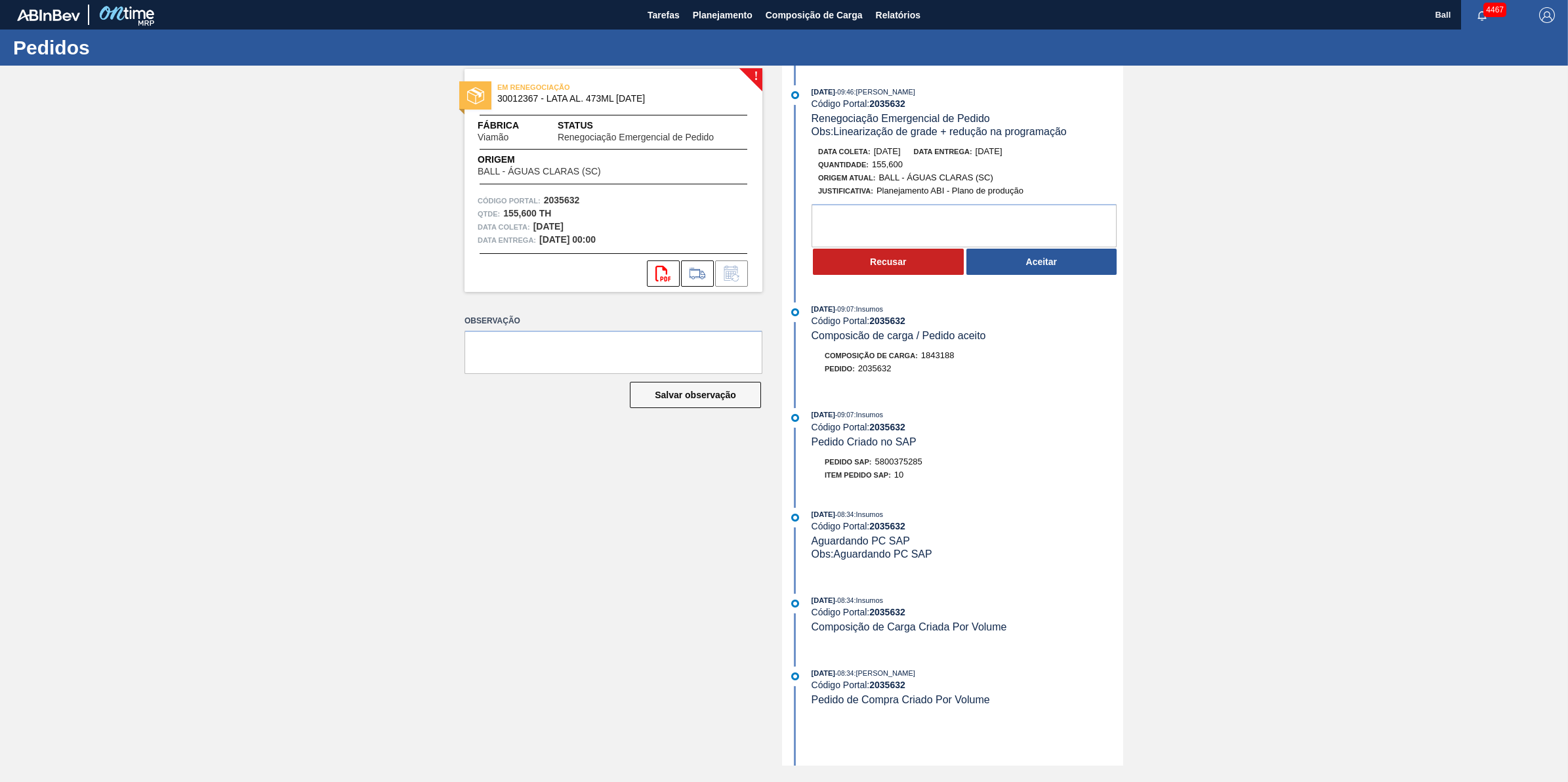
click at [1519, 177] on div "! EM RENEGOCIAÇÃO 30012367 - LATA AL. 473ML [DATE] Fábrica Viamão Status Renego…" at bounding box center [784, 416] width 1568 height 700
drag, startPoint x: 873, startPoint y: 152, endPoint x: 916, endPoint y: 156, distance: 43.2
click at [901, 156] on div "Data coleta: 02/10/2025" at bounding box center [859, 151] width 83 height 13
copy span "02/10/2025"
click at [1062, 246] on textarea at bounding box center [964, 225] width 305 height 44
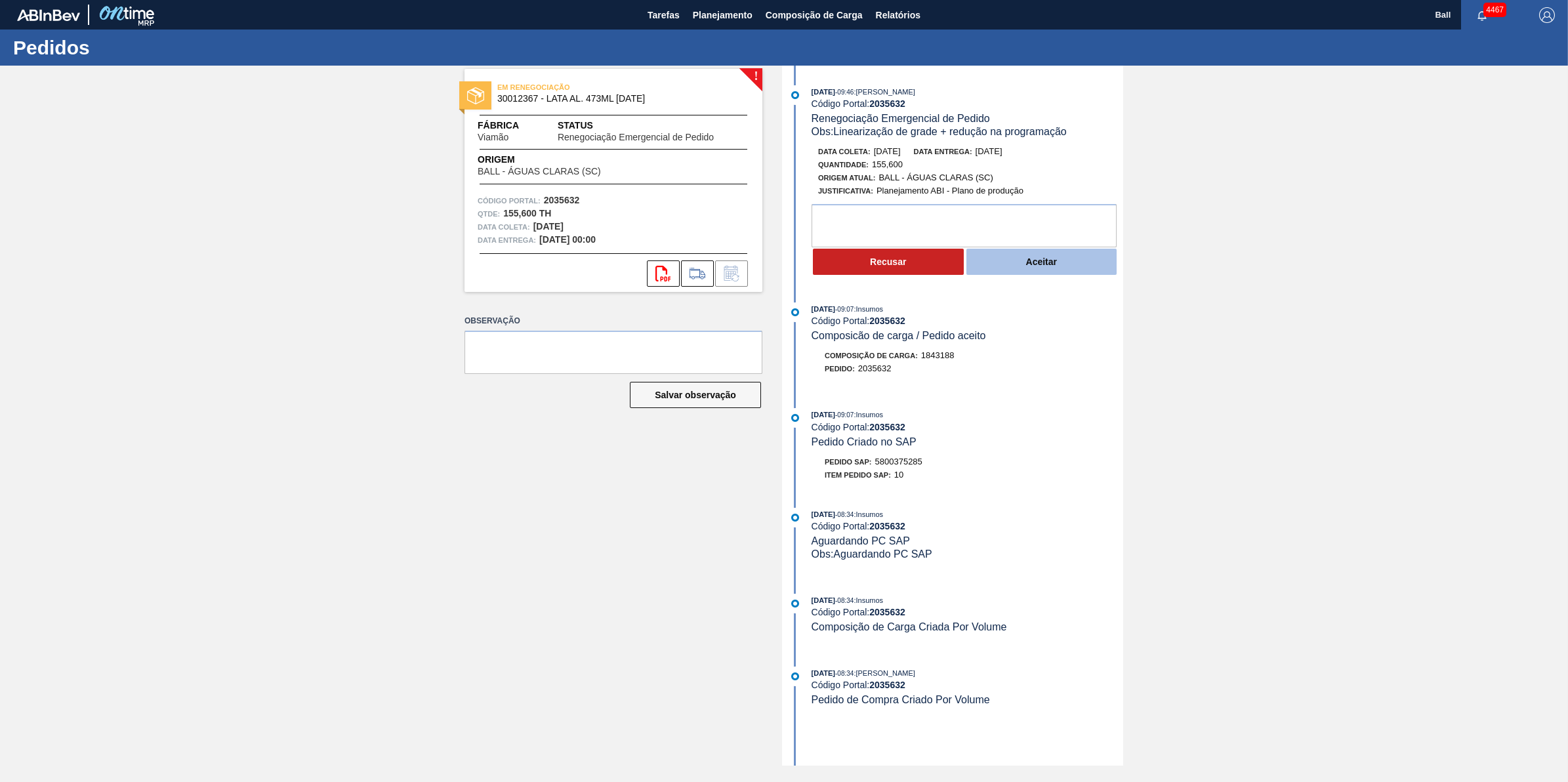
click at [1067, 263] on button "Aceitar" at bounding box center [1041, 261] width 151 height 26
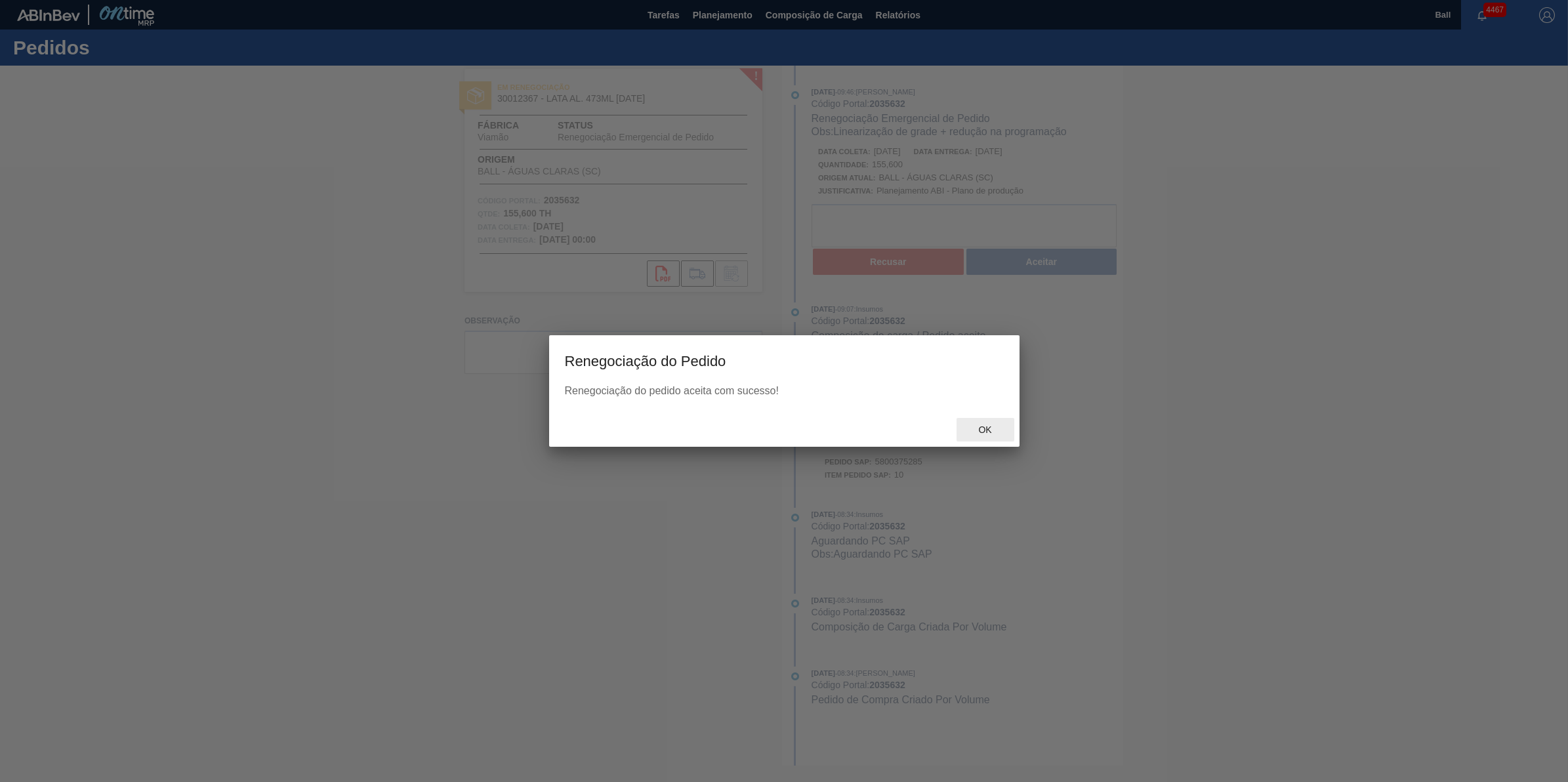
click at [983, 427] on span "Ok" at bounding box center [984, 429] width 34 height 11
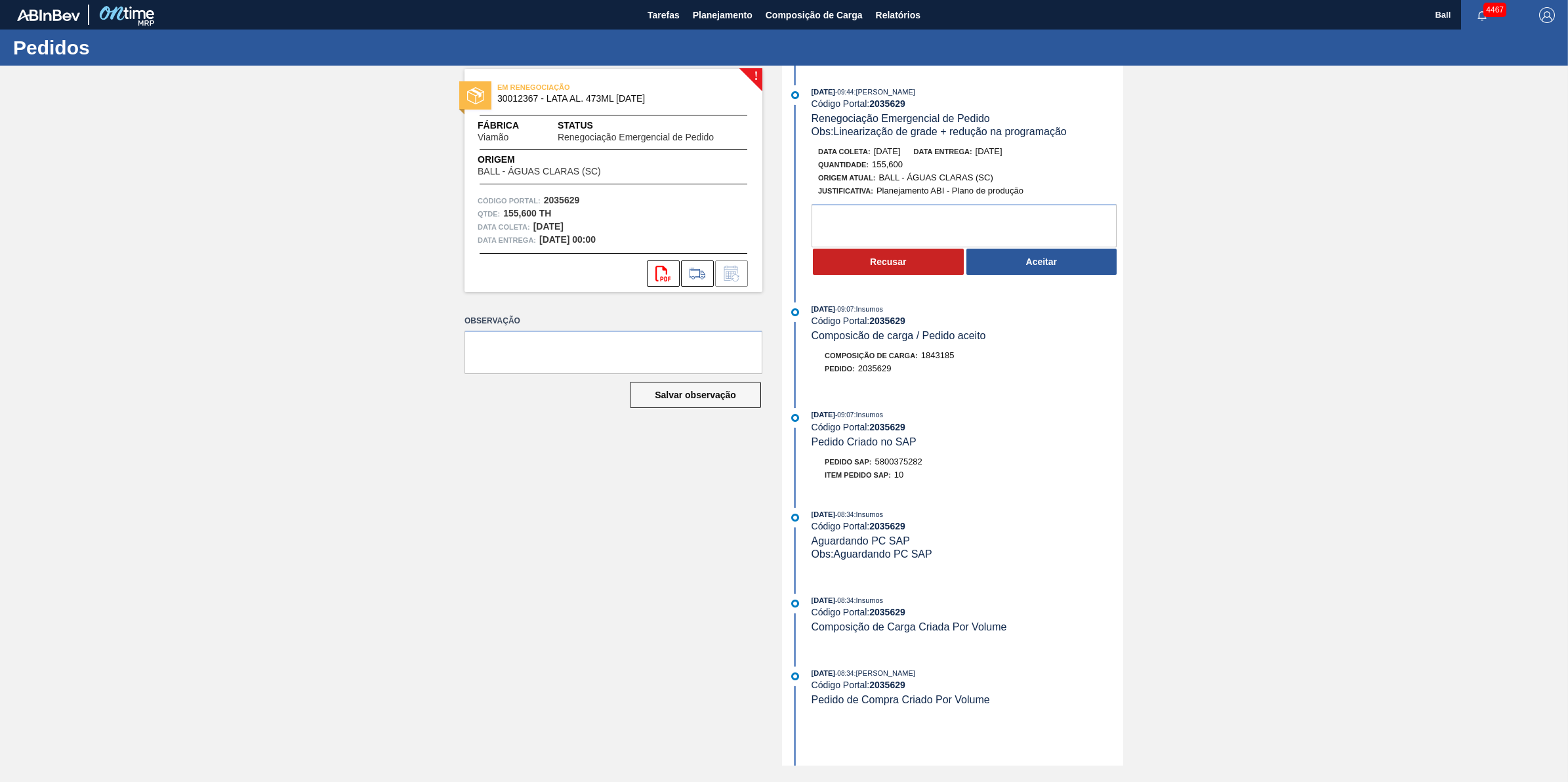
drag, startPoint x: 876, startPoint y: 152, endPoint x: 919, endPoint y: 156, distance: 43.2
click at [919, 156] on div "Data coleta: 02/10/2025 Data entrega: 02/10/2025" at bounding box center [974, 151] width 312 height 13
copy span "[DATE]"
click at [998, 289] on div "23/09/2025 - 09:44 : BRUNO DE MELLO DUARTE Código Portal: 2035629 Renegociação …" at bounding box center [954, 416] width 338 height 700
click at [1002, 267] on button "Aceitar" at bounding box center [1041, 261] width 151 height 26
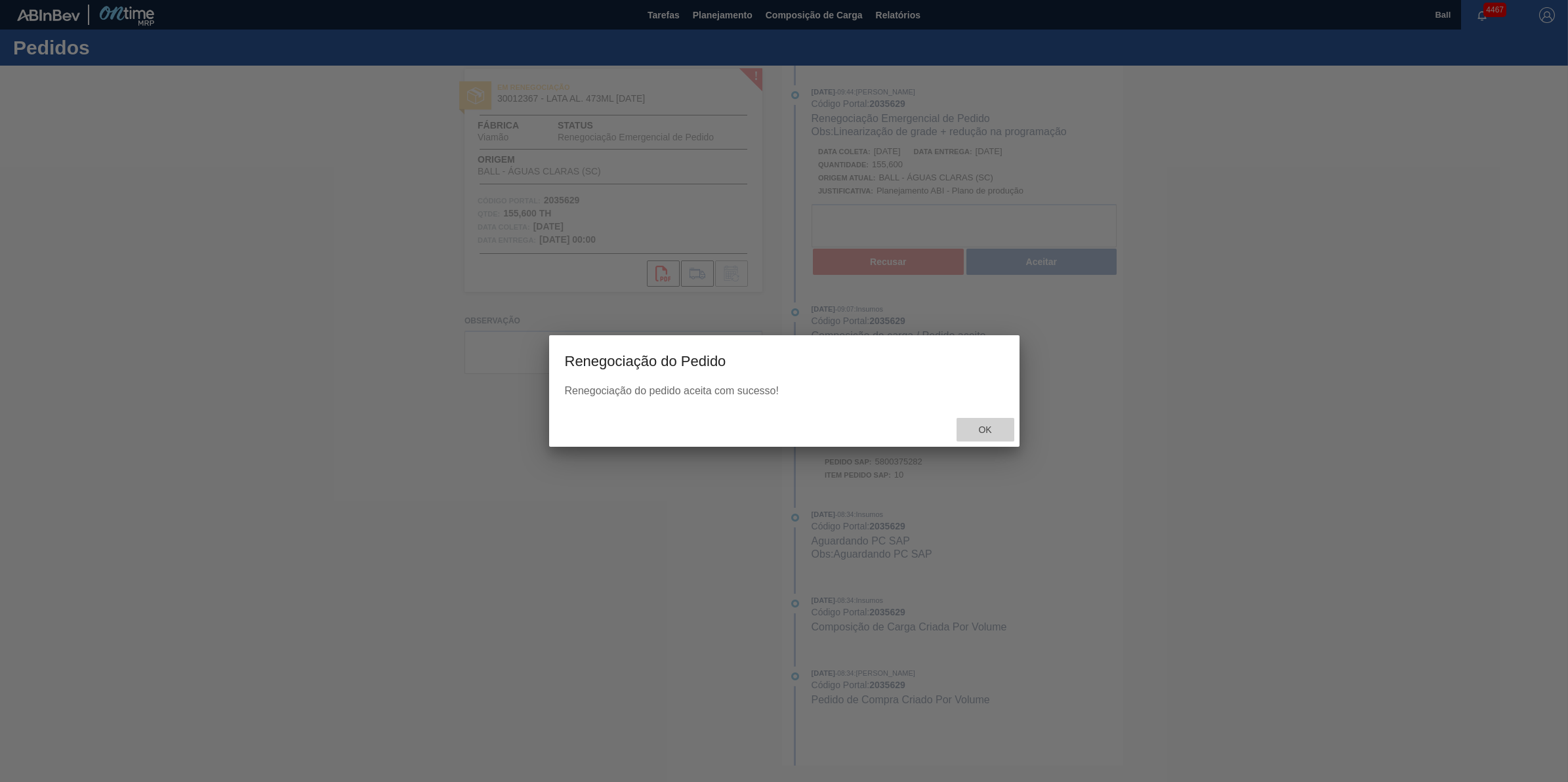
click at [996, 427] on span "Ok" at bounding box center [984, 429] width 34 height 11
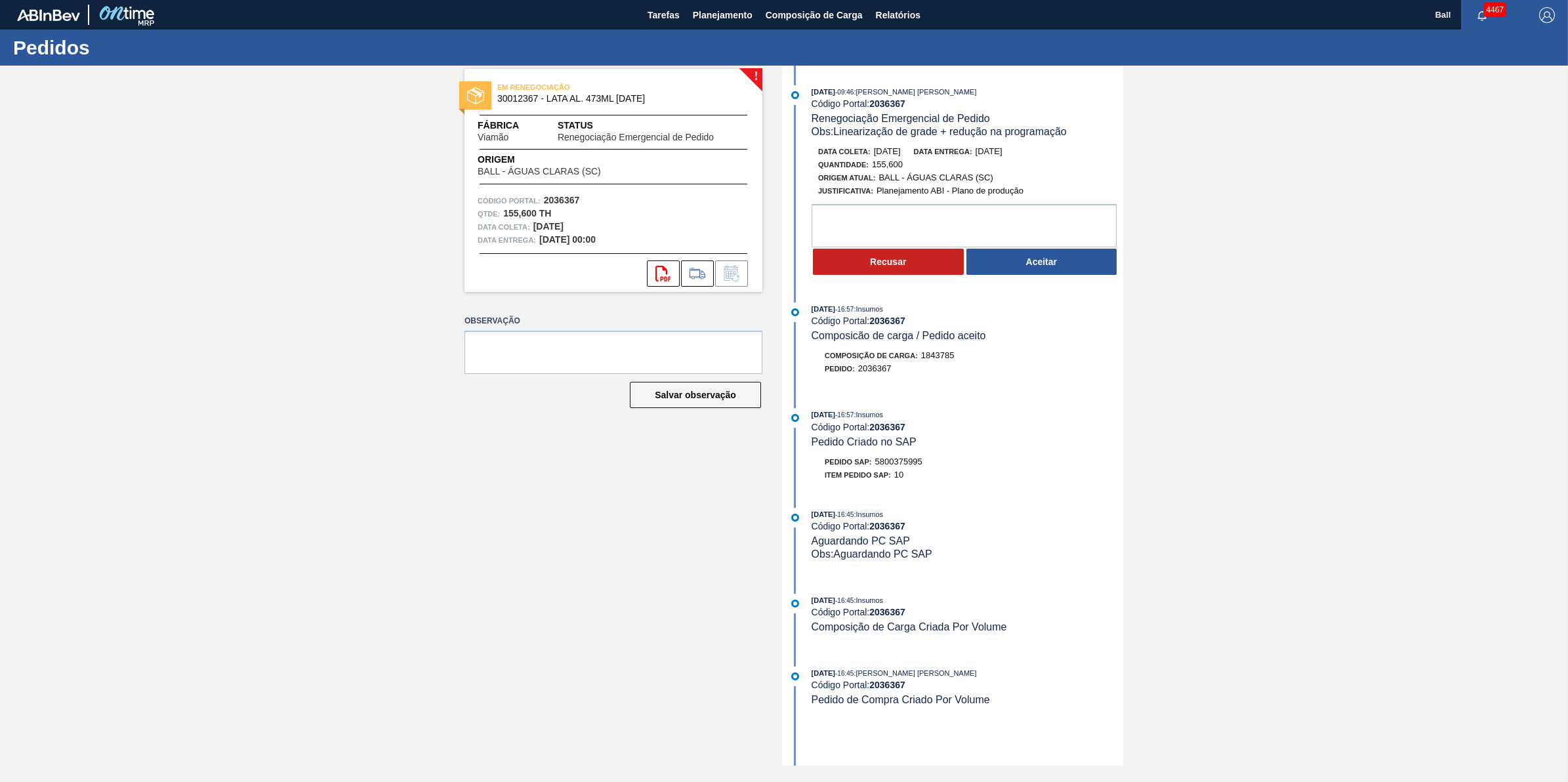
drag, startPoint x: 874, startPoint y: 153, endPoint x: 917, endPoint y: 154, distance: 43.0
click at [917, 154] on div "Data [PERSON_NAME]: [DATE] Data entrega: [DATE]" at bounding box center [974, 151] width 312 height 13
copy span "[DATE]"
click at [1062, 254] on button "Aceitar" at bounding box center [1041, 261] width 151 height 26
drag, startPoint x: 872, startPoint y: 154, endPoint x: 916, endPoint y: 156, distance: 44.0
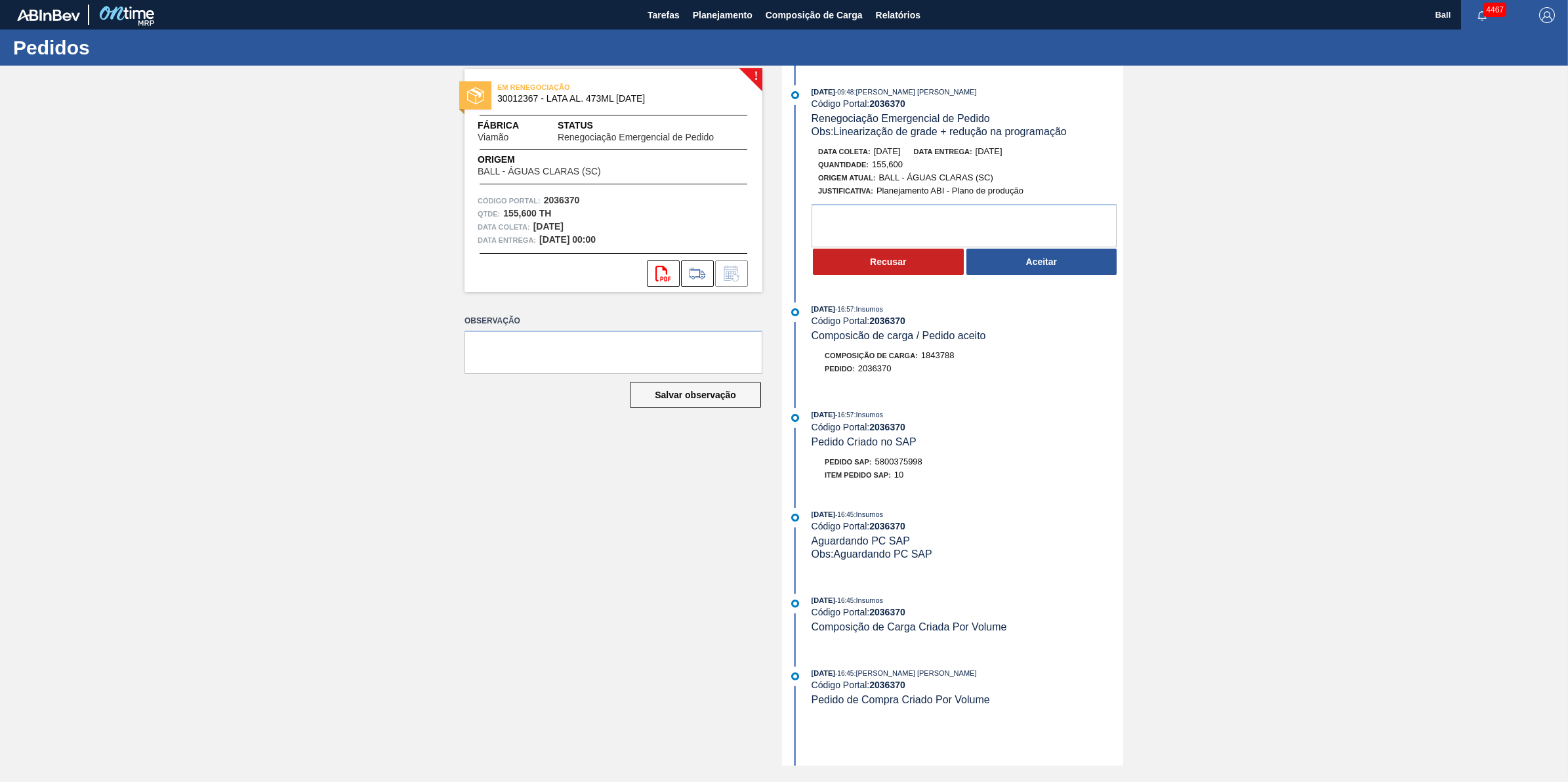
click at [901, 156] on div "Data [PERSON_NAME]: [DATE]" at bounding box center [859, 151] width 83 height 13
copy span "[DATE]"
click at [1047, 256] on button "Aceitar" at bounding box center [1041, 261] width 151 height 26
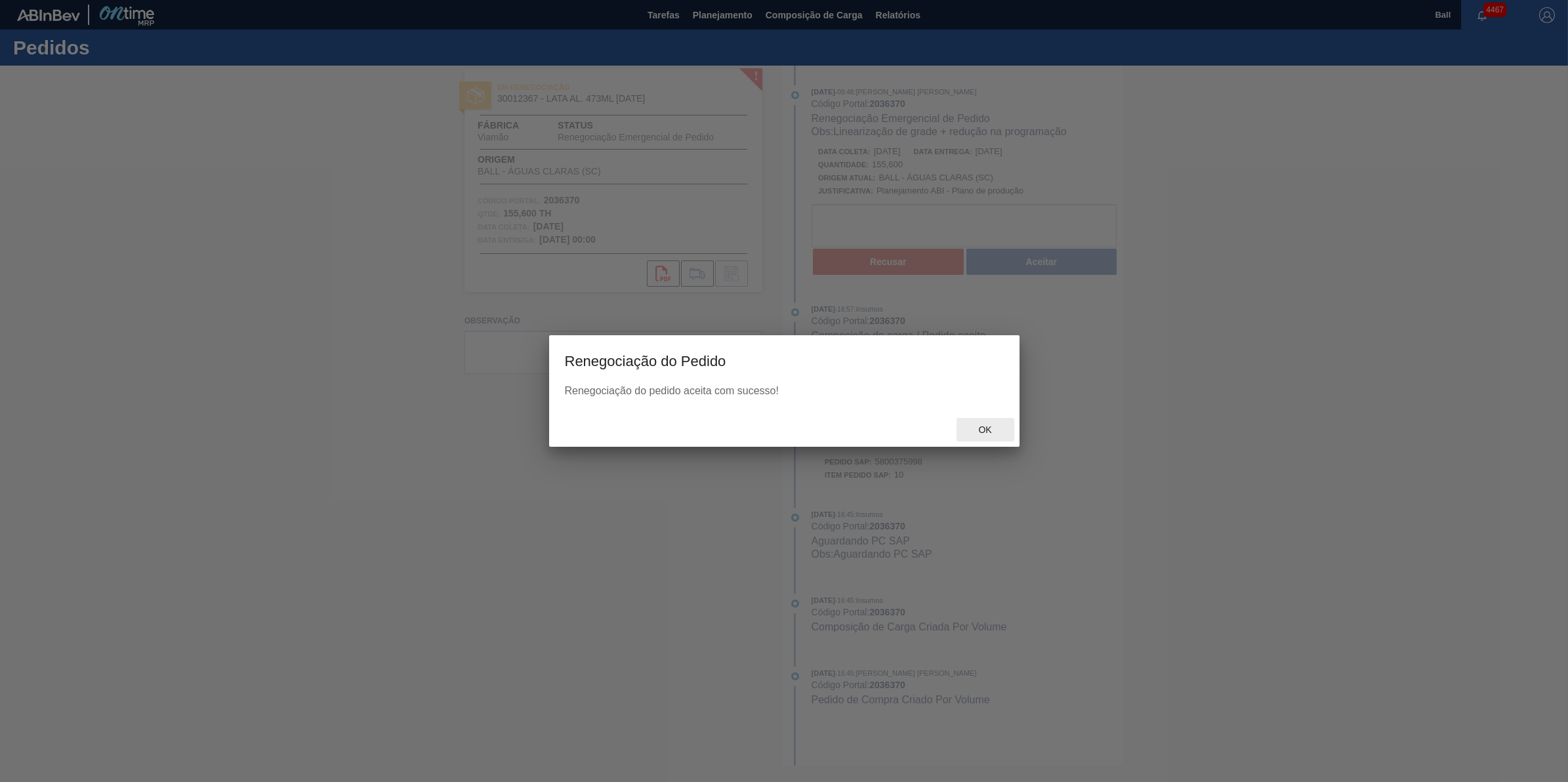
click at [992, 425] on span "Ok" at bounding box center [984, 429] width 34 height 11
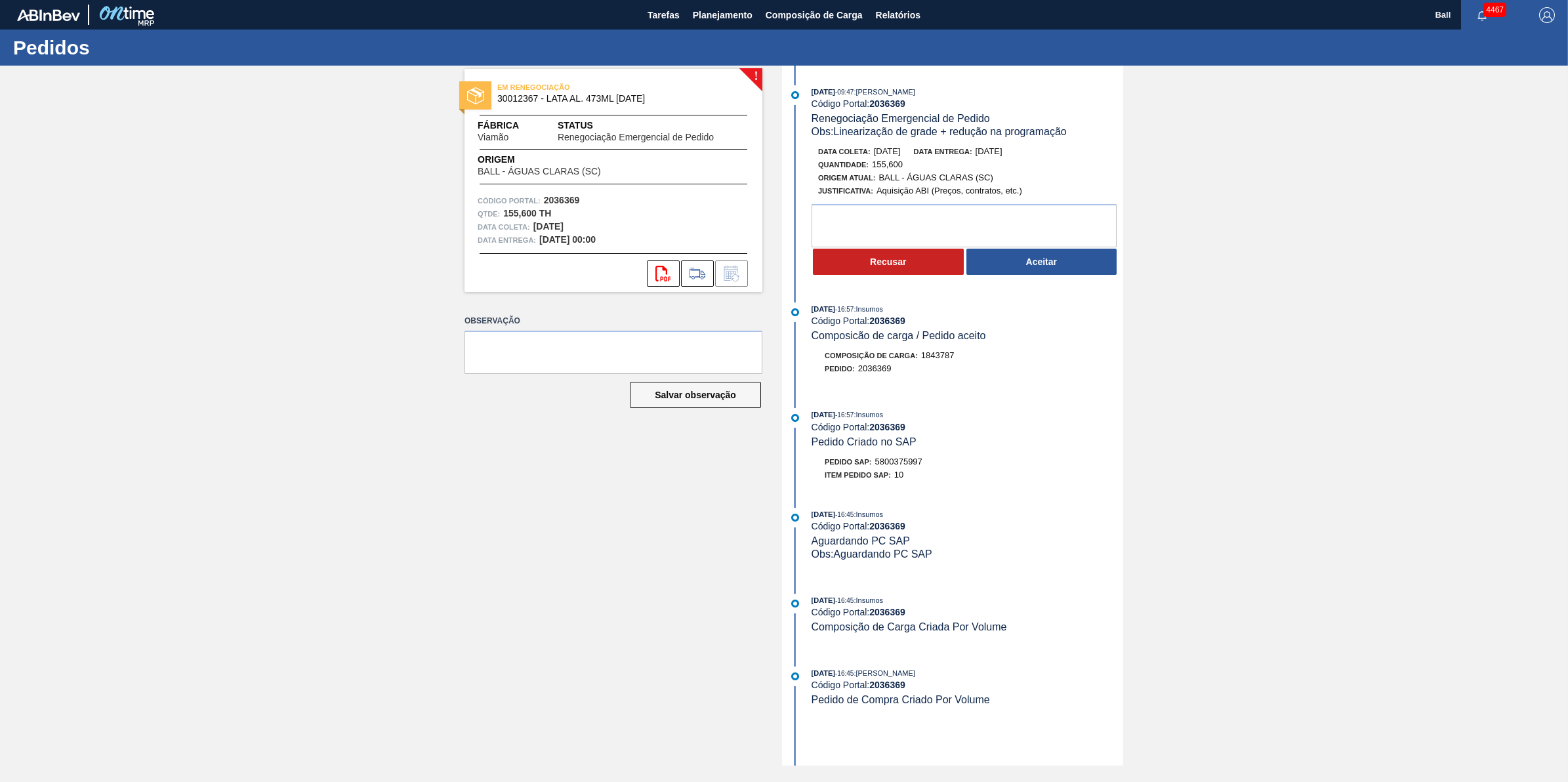
drag, startPoint x: 874, startPoint y: 155, endPoint x: 919, endPoint y: 155, distance: 45.0
click at [919, 155] on div "Data coleta: 03/10/2025 Data entrega: 03/10/2025" at bounding box center [974, 151] width 312 height 13
copy span "03/10/2025"
click at [1030, 253] on button "Aceitar" at bounding box center [1041, 261] width 151 height 26
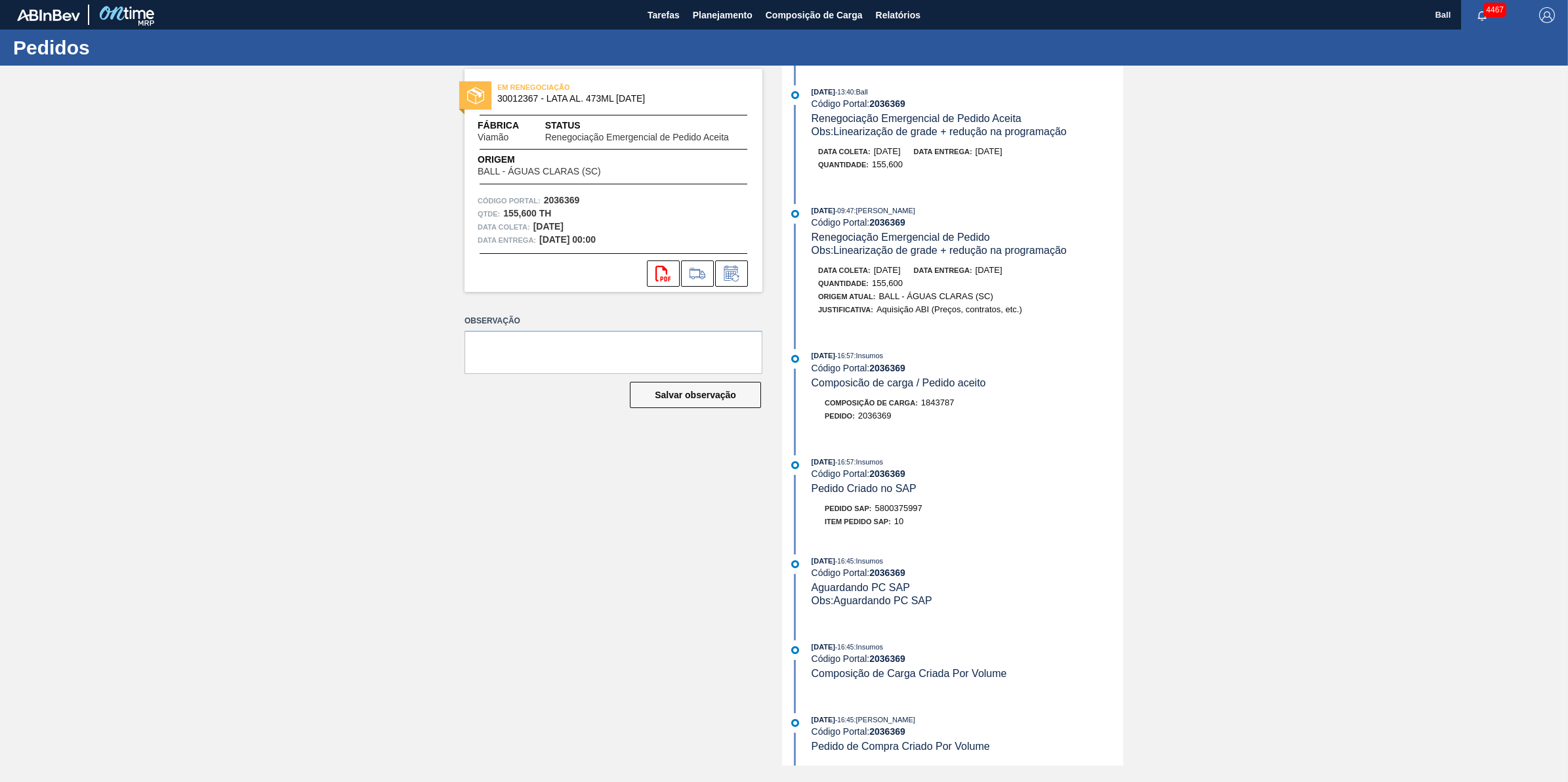
click at [1258, 282] on div "EM RENEGOCIAÇÃO 30012367 - LATA AL. 473ML BC 429 Fábrica Viamão Status Renegoci…" at bounding box center [784, 416] width 1568 height 700
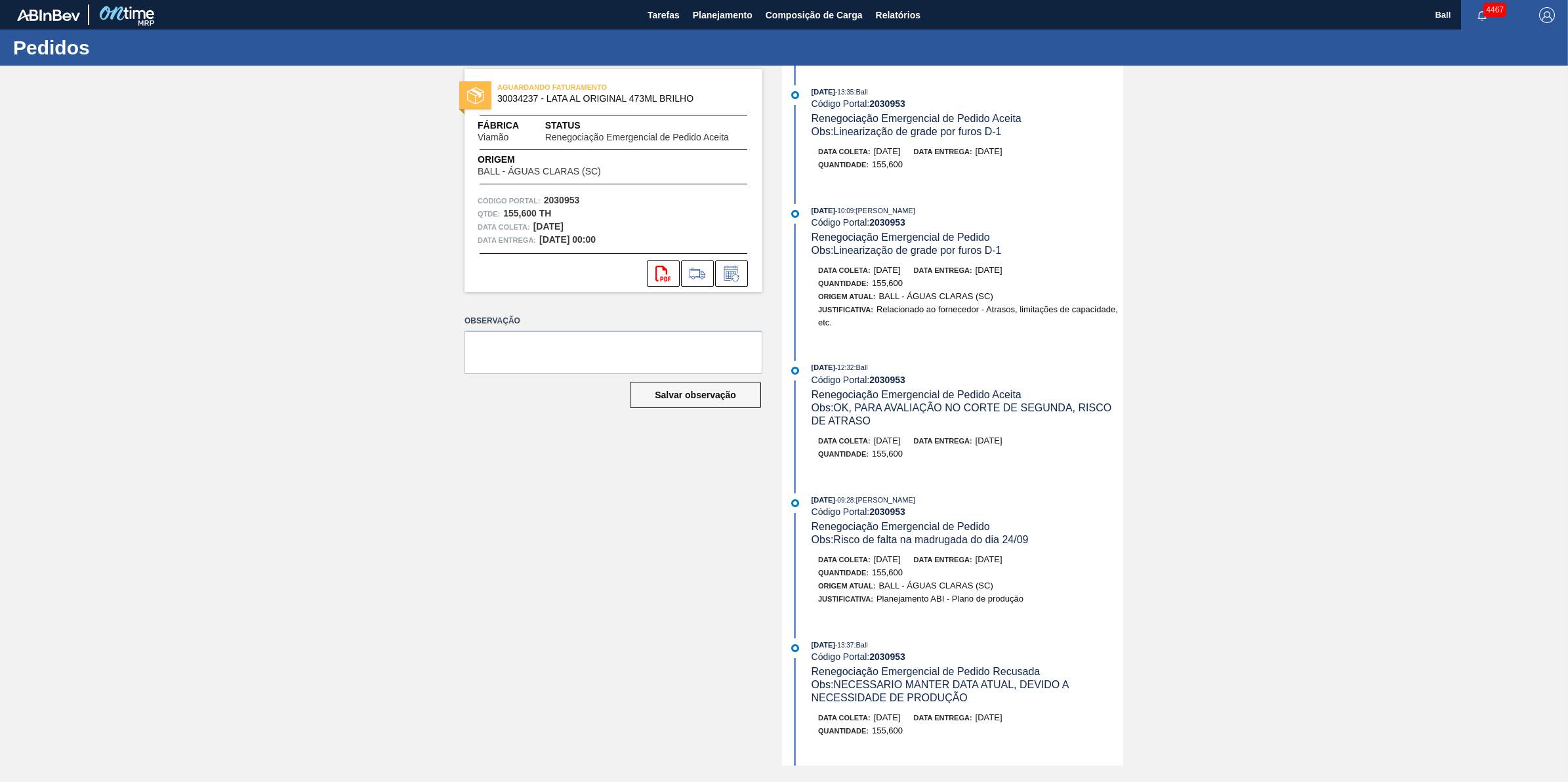
click at [1049, 198] on div "23/09/2025 - 13:35 : Ball Código Portal: 2030953 Renegociação Emergencial de Pe…" at bounding box center [954, 416] width 338 height 700
click at [1035, 205] on div "23/09/2025 - 13:35 : Ball Código Portal: 2030953 Renegociação Emergencial de Pe…" at bounding box center [954, 416] width 338 height 700
